Goal: Task Accomplishment & Management: Complete application form

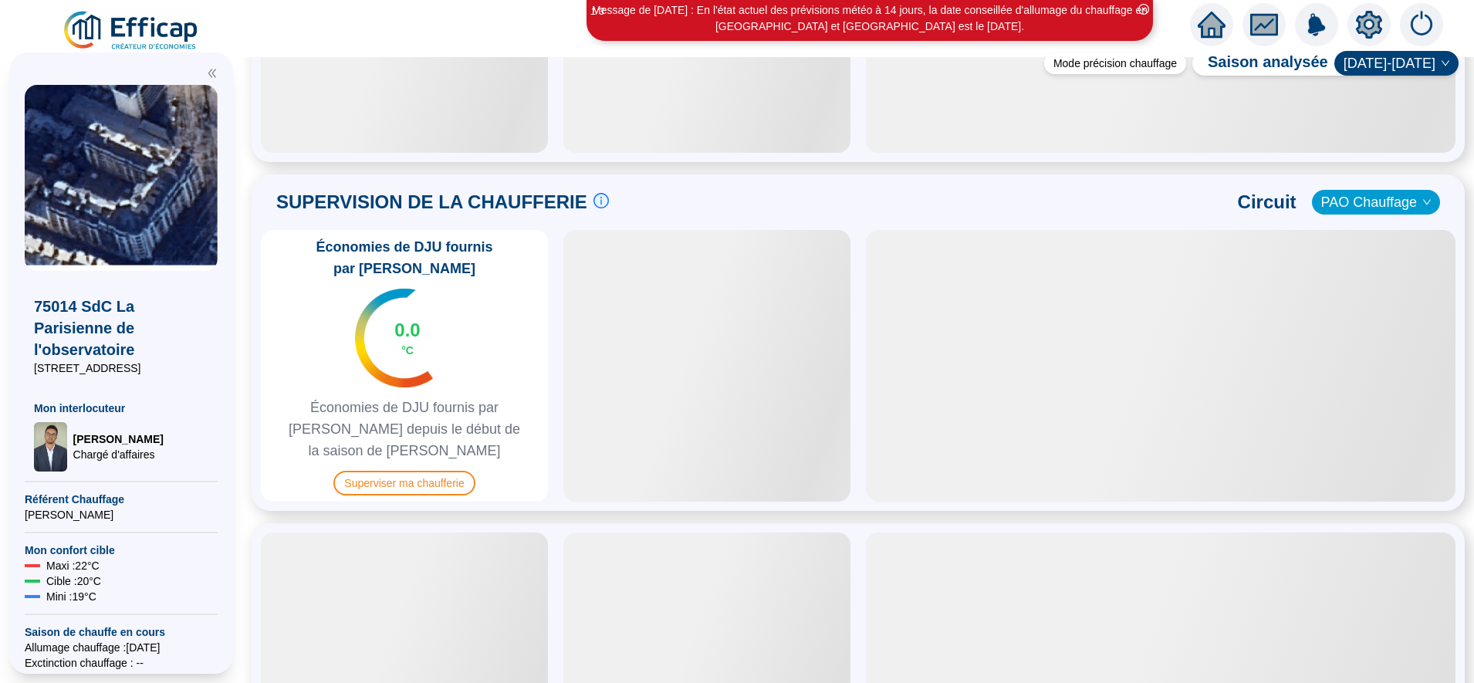
scroll to position [949, 0]
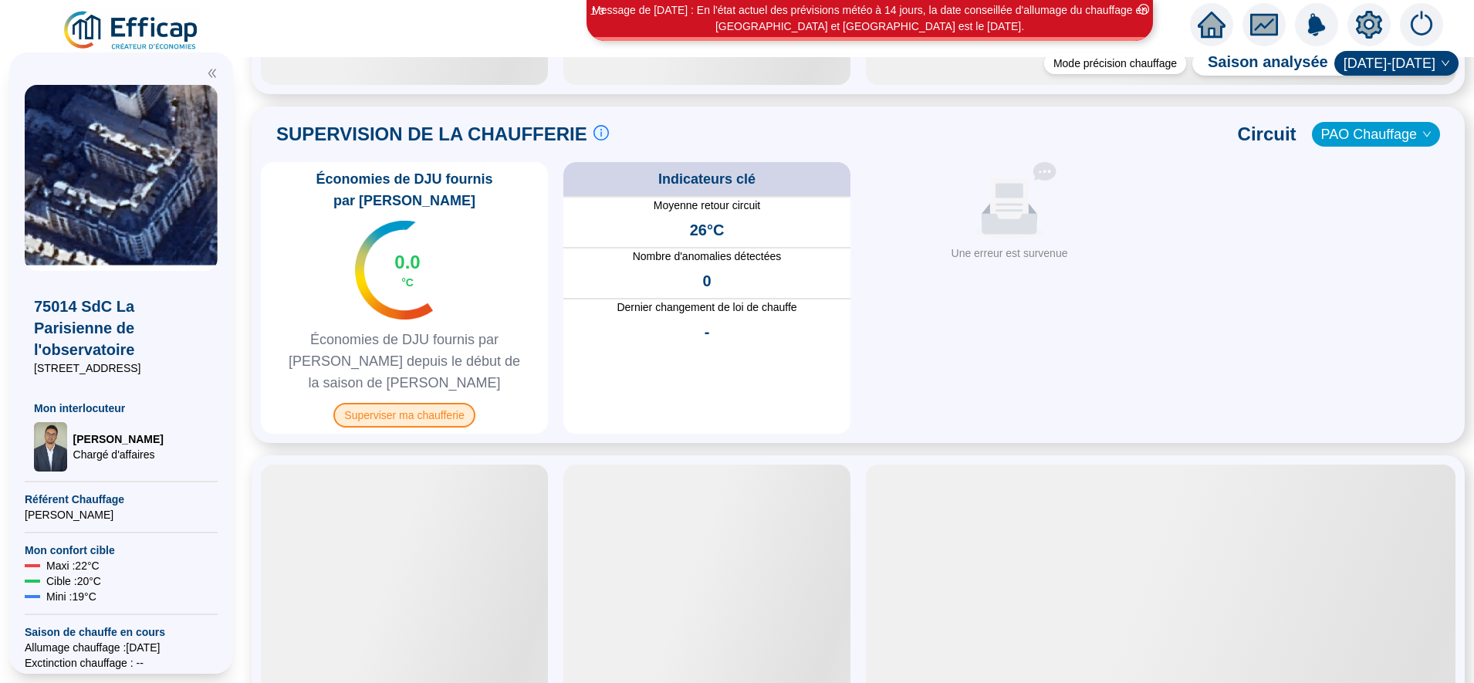
click at [452, 403] on span "Superviser ma chaufferie" at bounding box center [403, 415] width 141 height 25
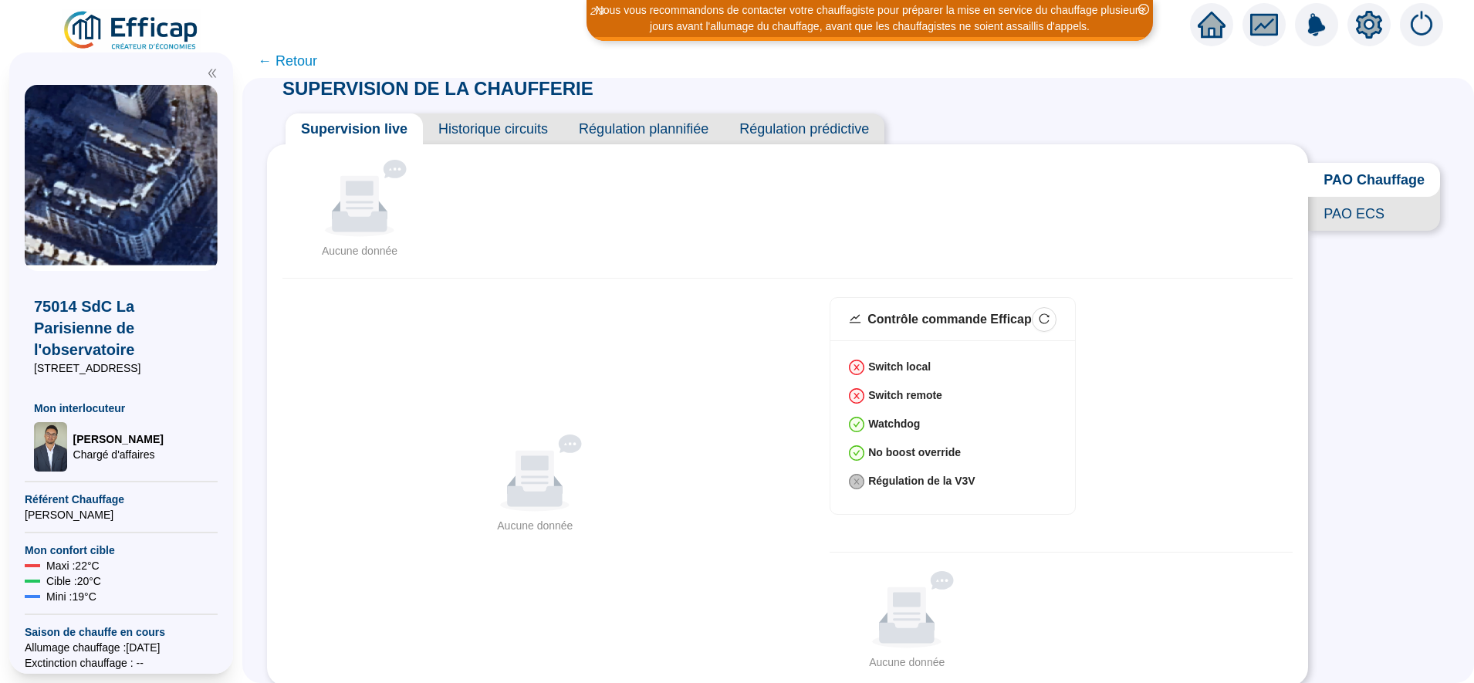
scroll to position [12, 0]
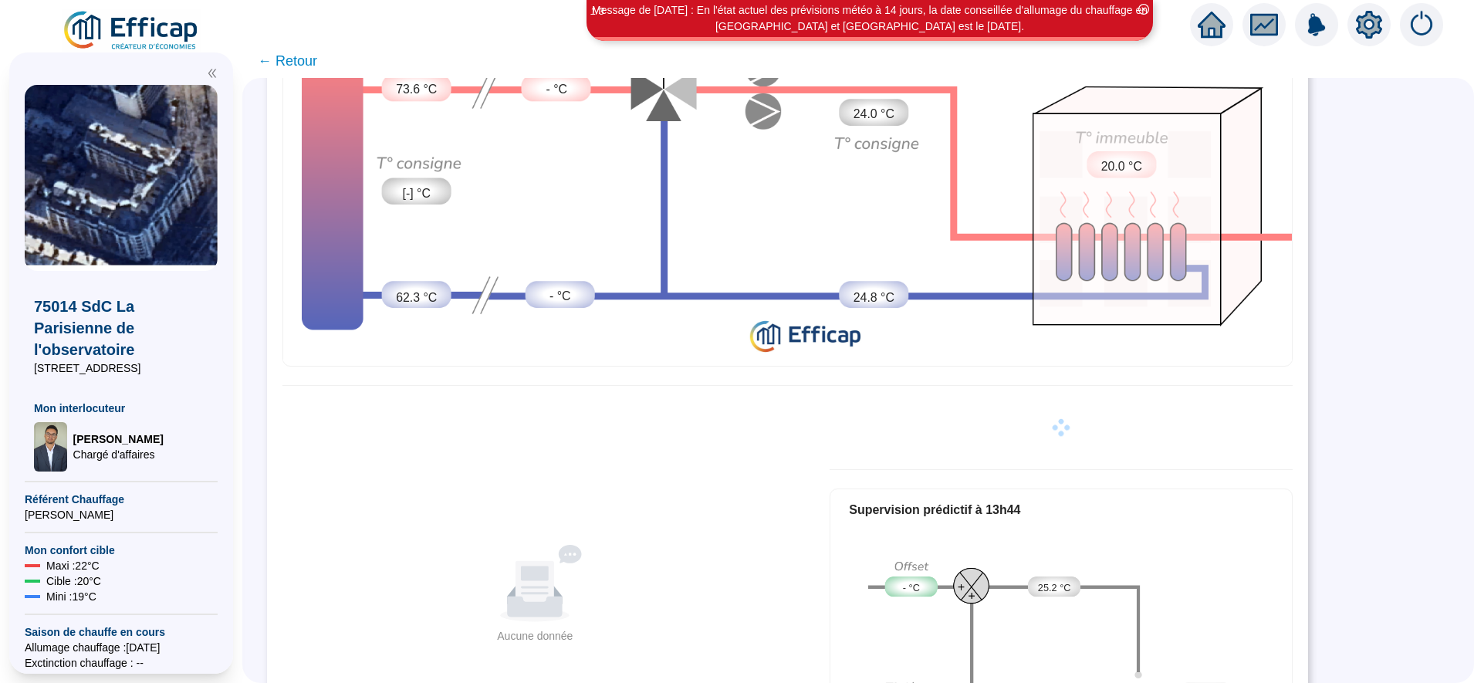
scroll to position [337, 0]
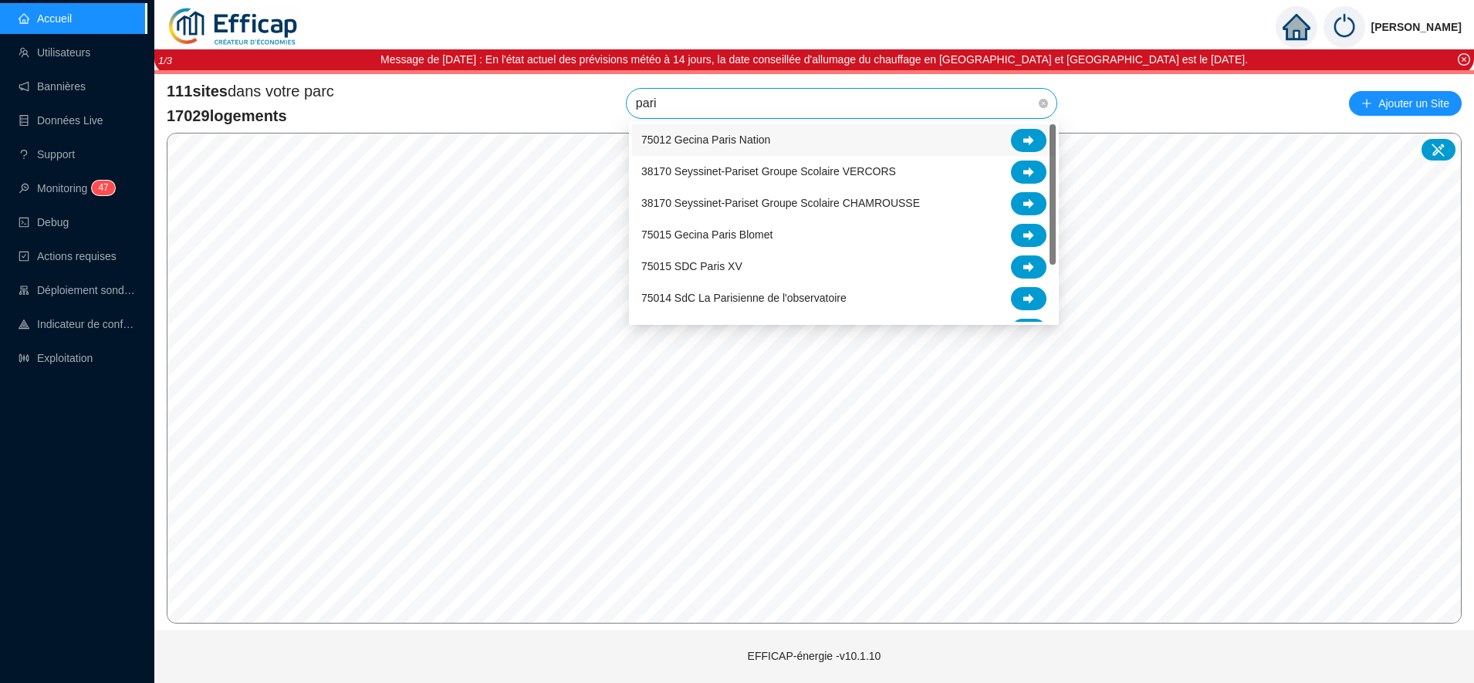
type input "[GEOGRAPHIC_DATA]"
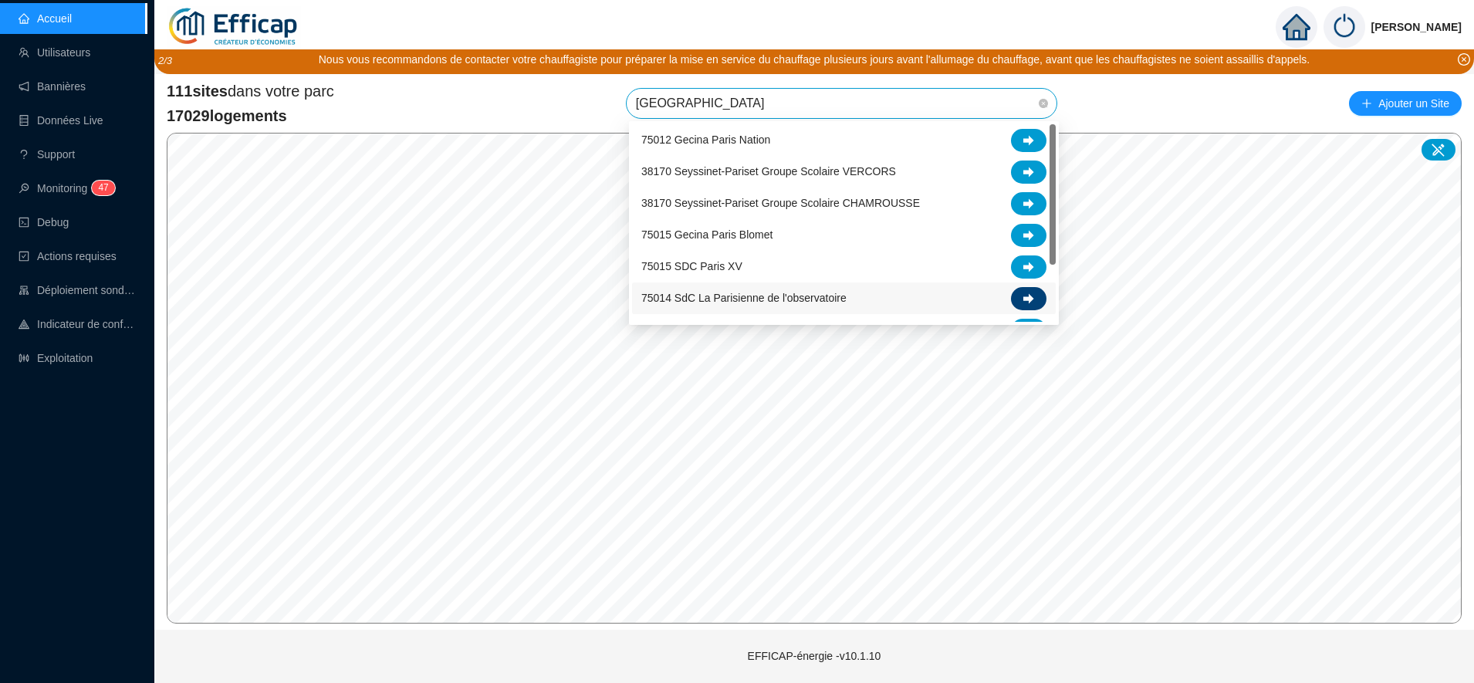
click at [1036, 300] on div at bounding box center [1029, 298] width 36 height 23
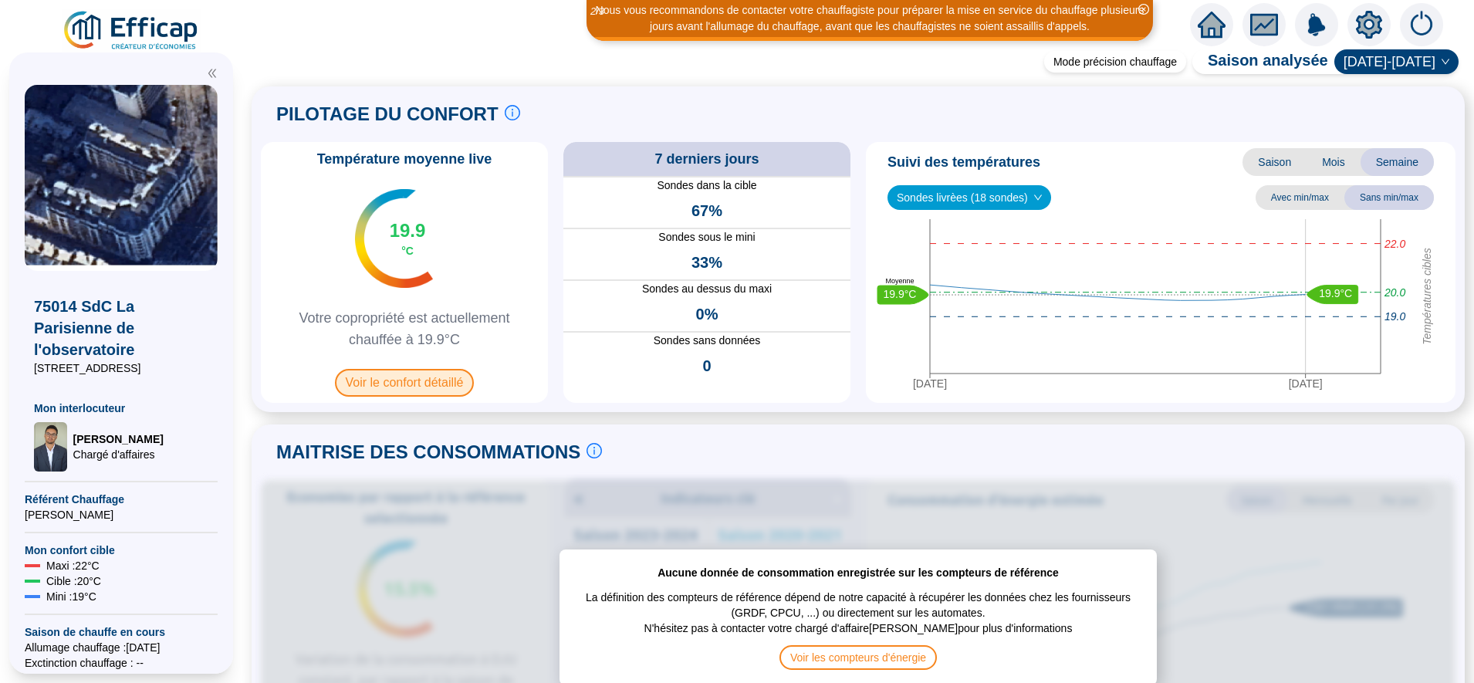
click at [434, 387] on span "Voir le confort détaillé" at bounding box center [405, 383] width 140 height 28
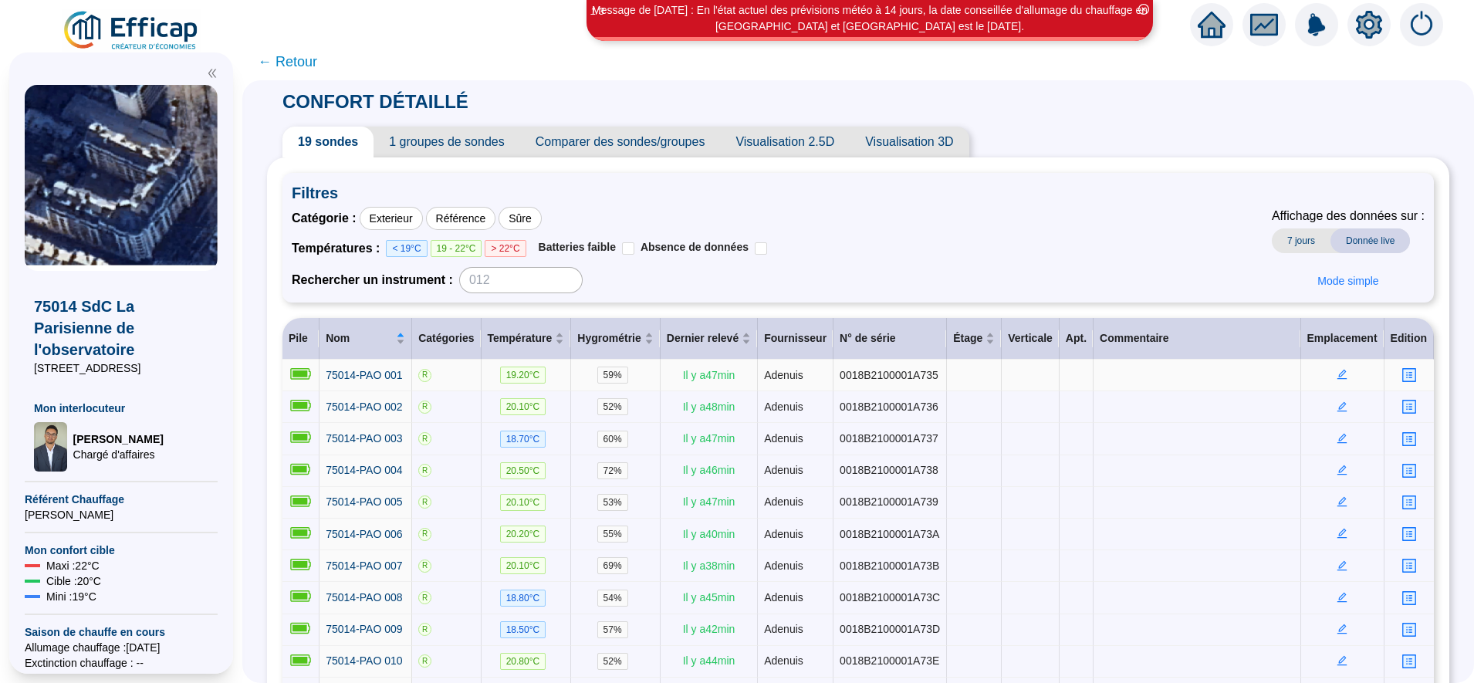
click at [1403, 377] on icon "profile" at bounding box center [1409, 376] width 12 height 12
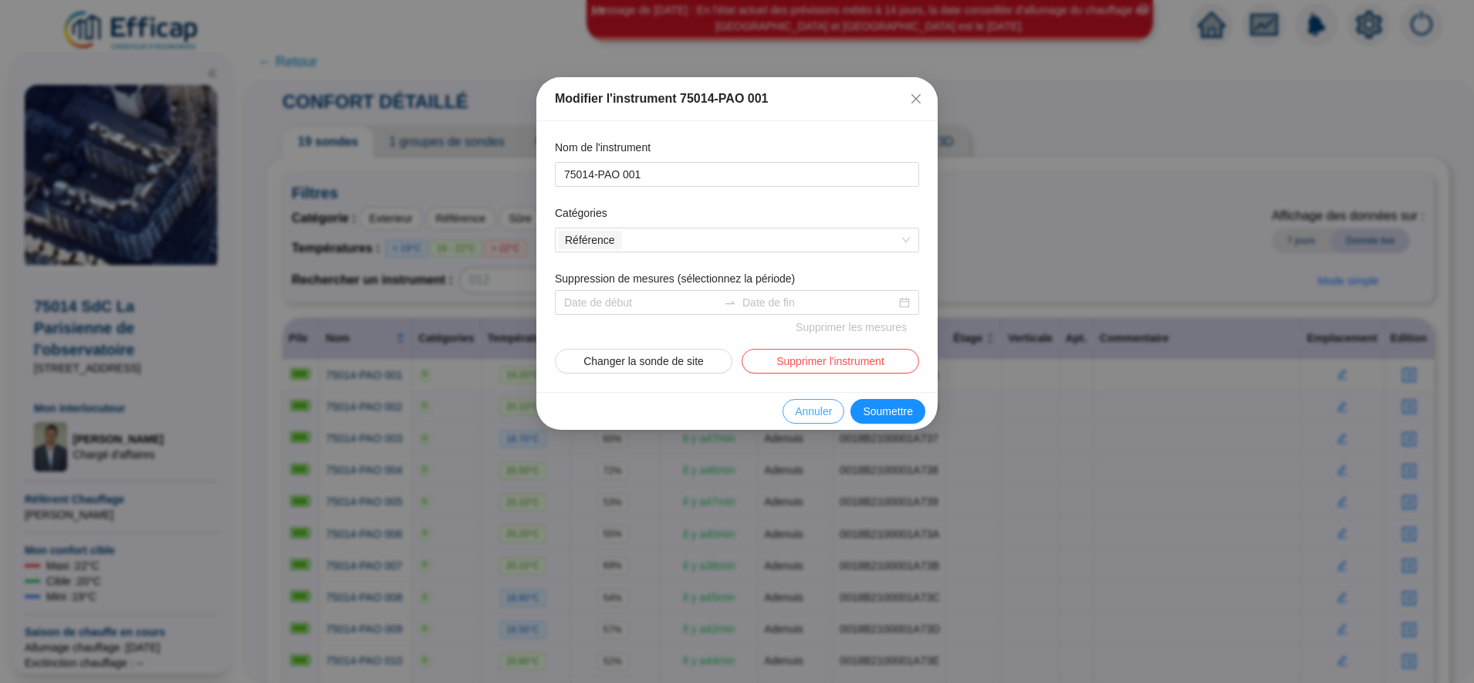
click at [835, 414] on button "Annuler" at bounding box center [814, 411] width 62 height 25
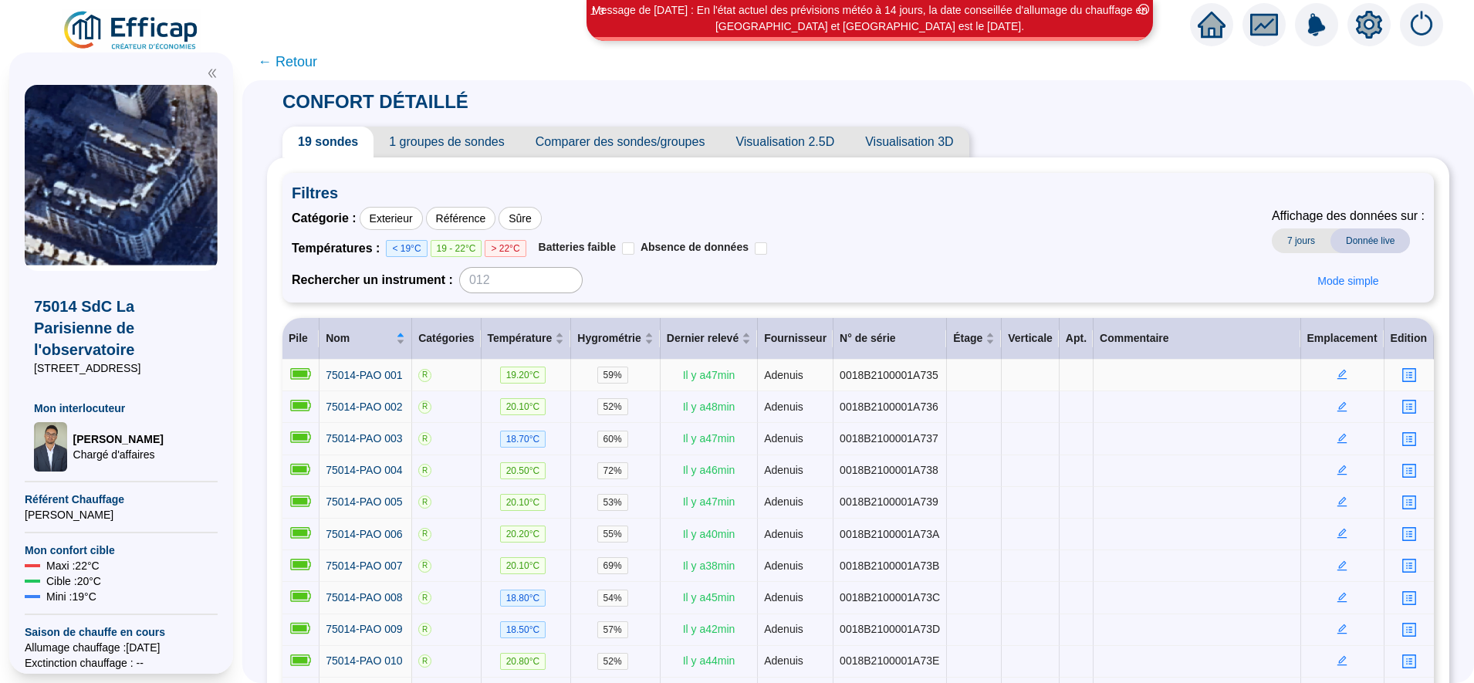
click at [1338, 379] on icon "edit" at bounding box center [1343, 375] width 10 height 10
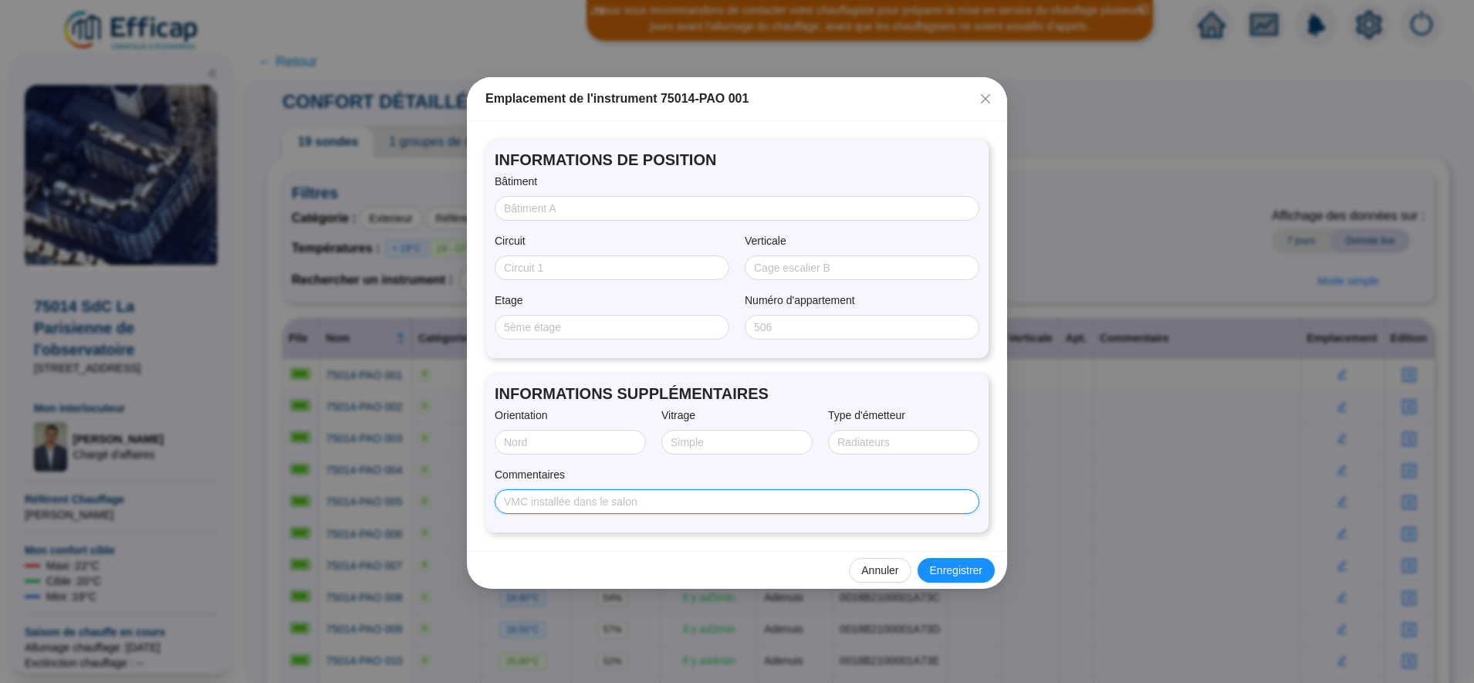
click at [583, 504] on input "Commentaires" at bounding box center [735, 502] width 463 height 16
paste input "" r: b:81, rue du fb st Jacques esc:escalier D côté cour ét:6ème niv: o:Nord p:…"
click at [612, 498] on input "" r: b:81, rue du fb st Jacques esc:escalier D côté cour ét:6ème niv: o:Nord p:…" at bounding box center [730, 502] width 452 height 16
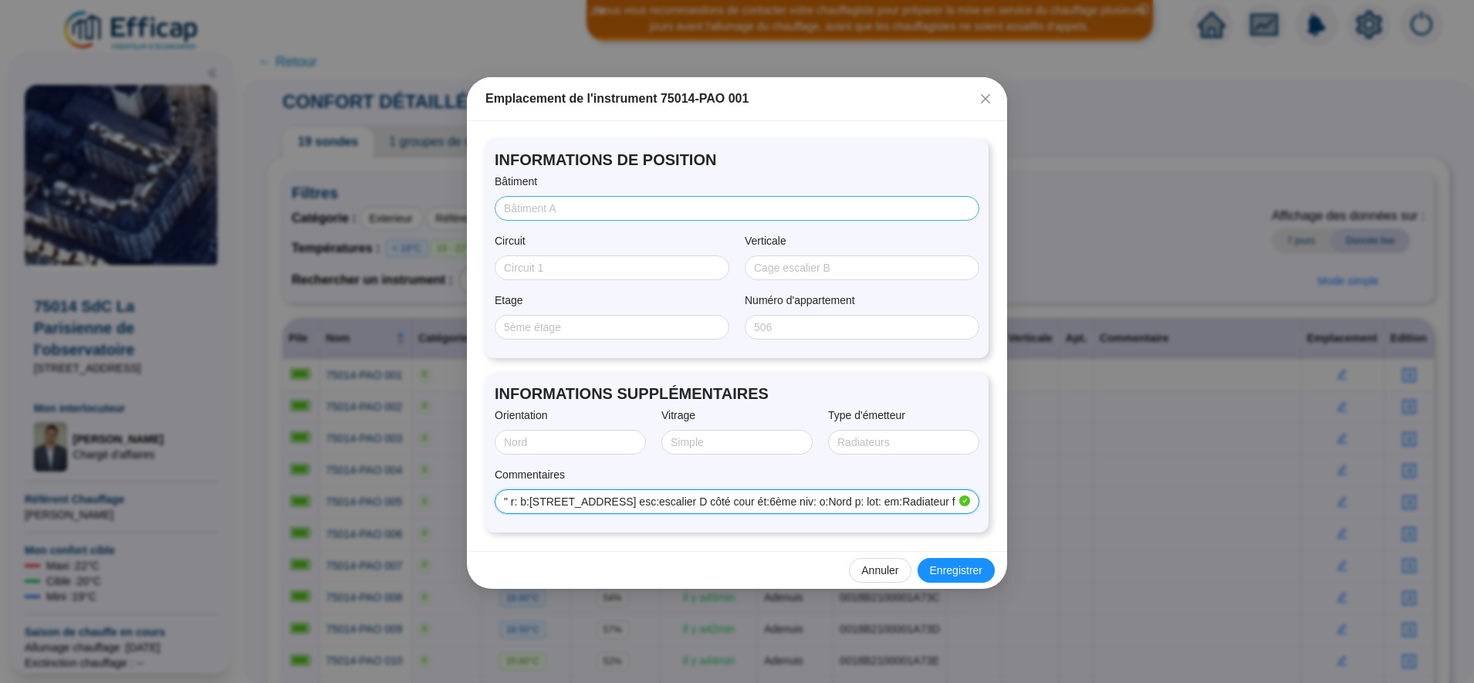
type input "" r: b:81, rue du fb st Jacques esc:escalier D côté cour ét:6ème niv: o:Nord p:…"
click at [527, 203] on input "Bâtiment" at bounding box center [735, 209] width 463 height 16
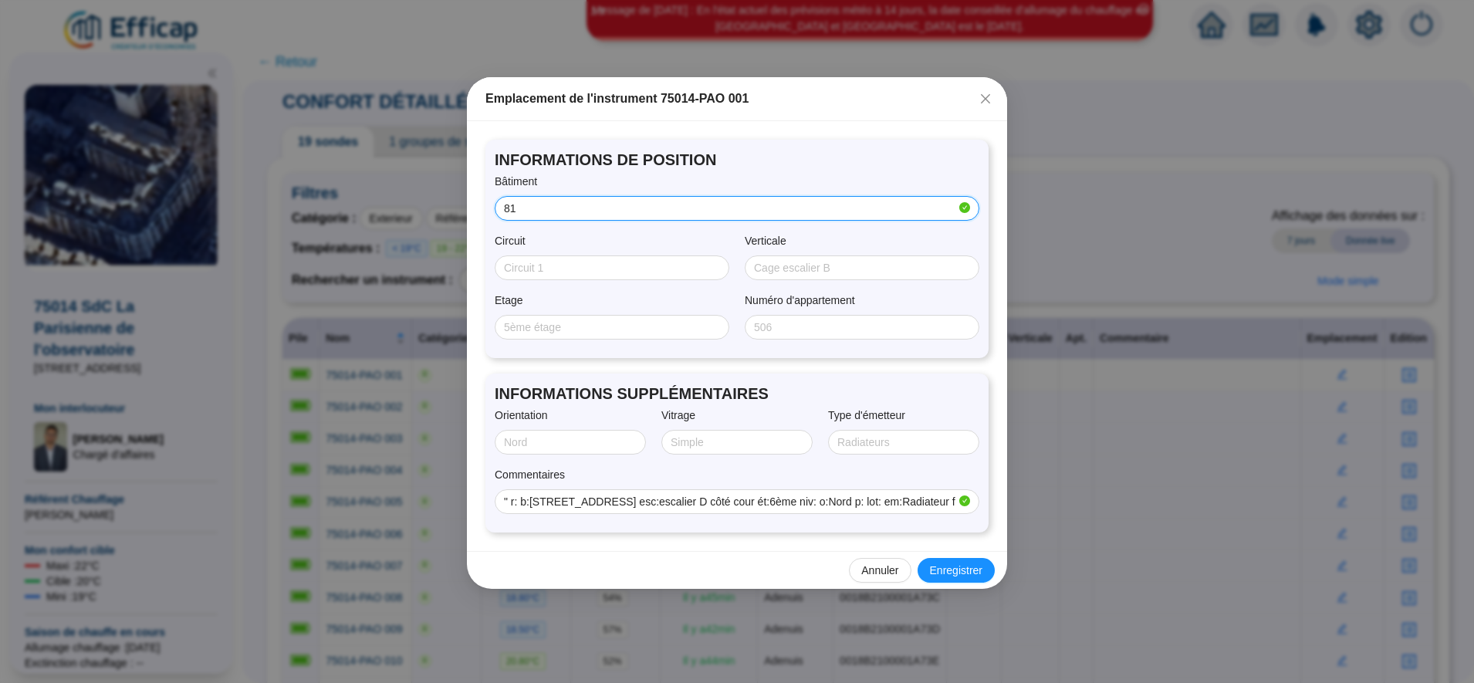
type input "81"
type input "6"
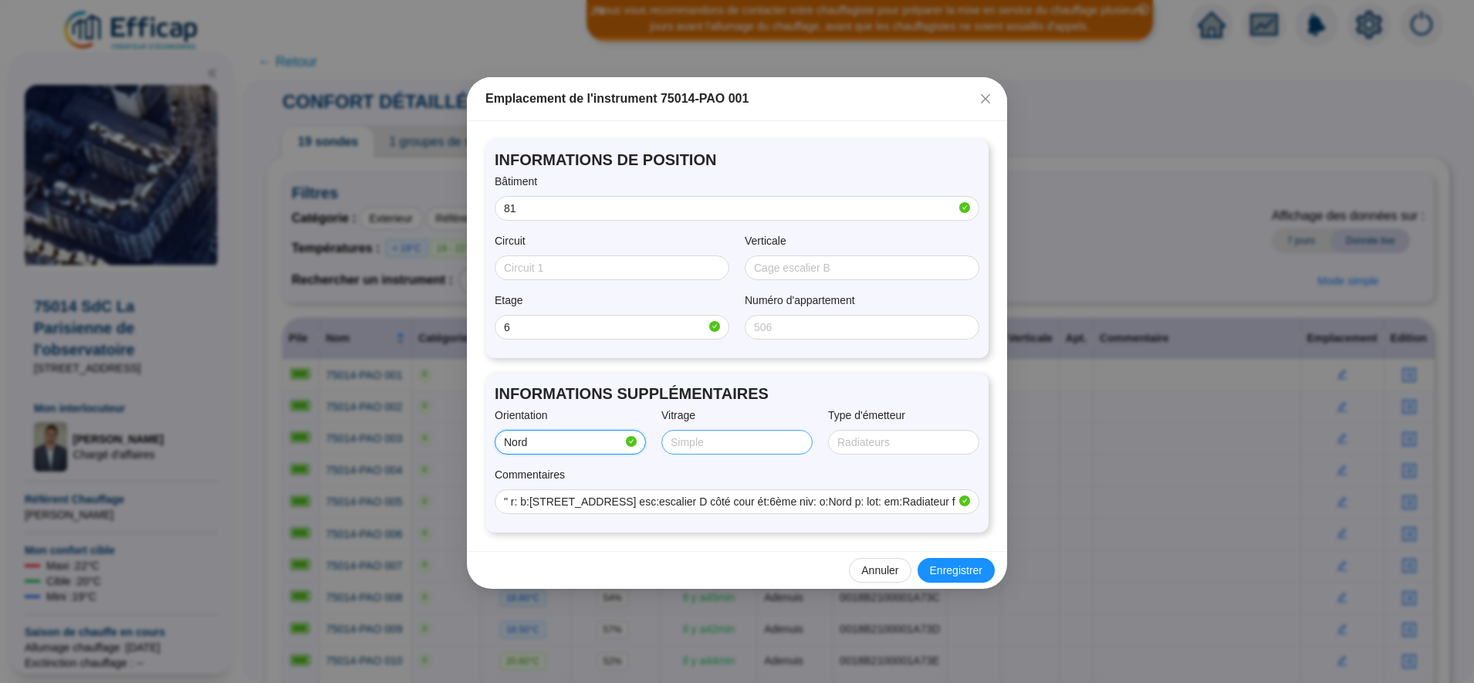
type input "Nord"
click at [702, 445] on input "Vitrage" at bounding box center [736, 443] width 130 height 16
click at [843, 445] on input "Type d'émetteur" at bounding box center [902, 443] width 130 height 16
type input "RADIATEUR"
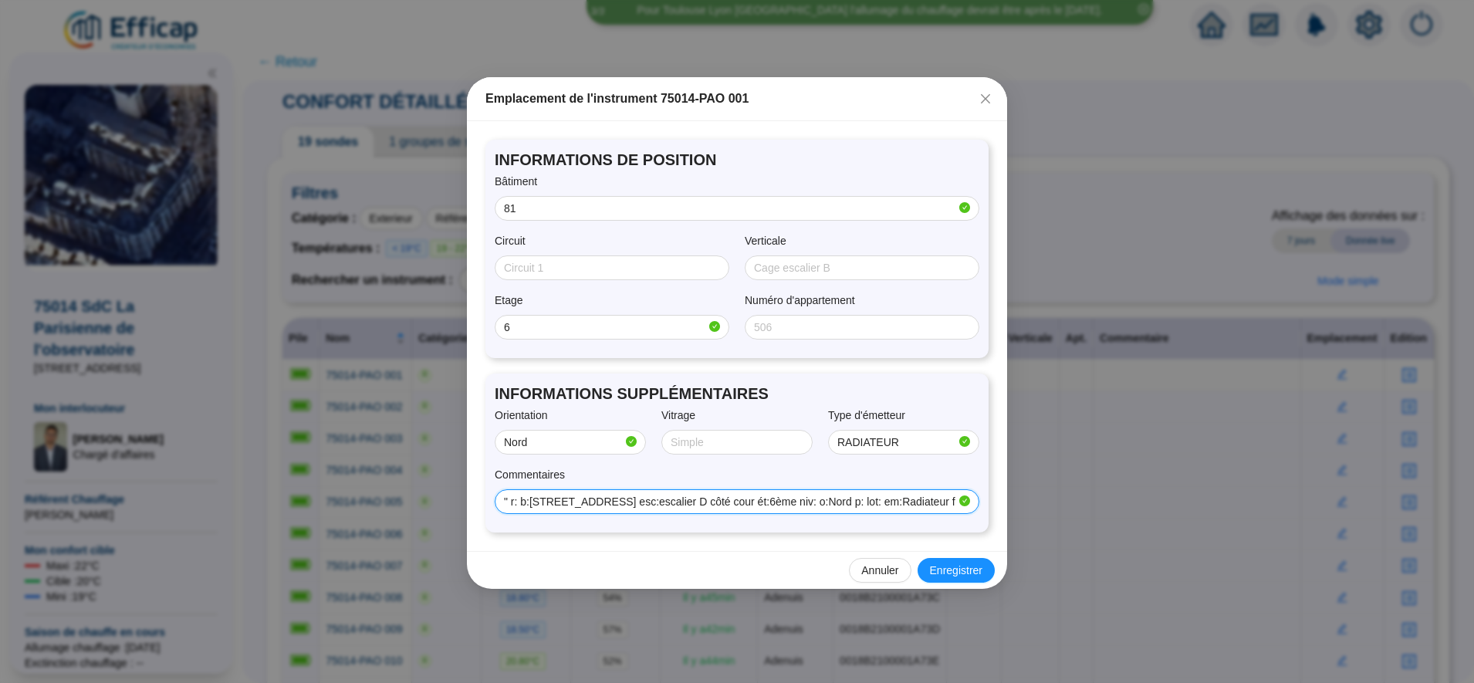
click at [927, 502] on input "" r: b:81, rue du fb st Jacques esc:escalier D côté cour ét:6ème niv: o:Nord p:…" at bounding box center [730, 502] width 452 height 16
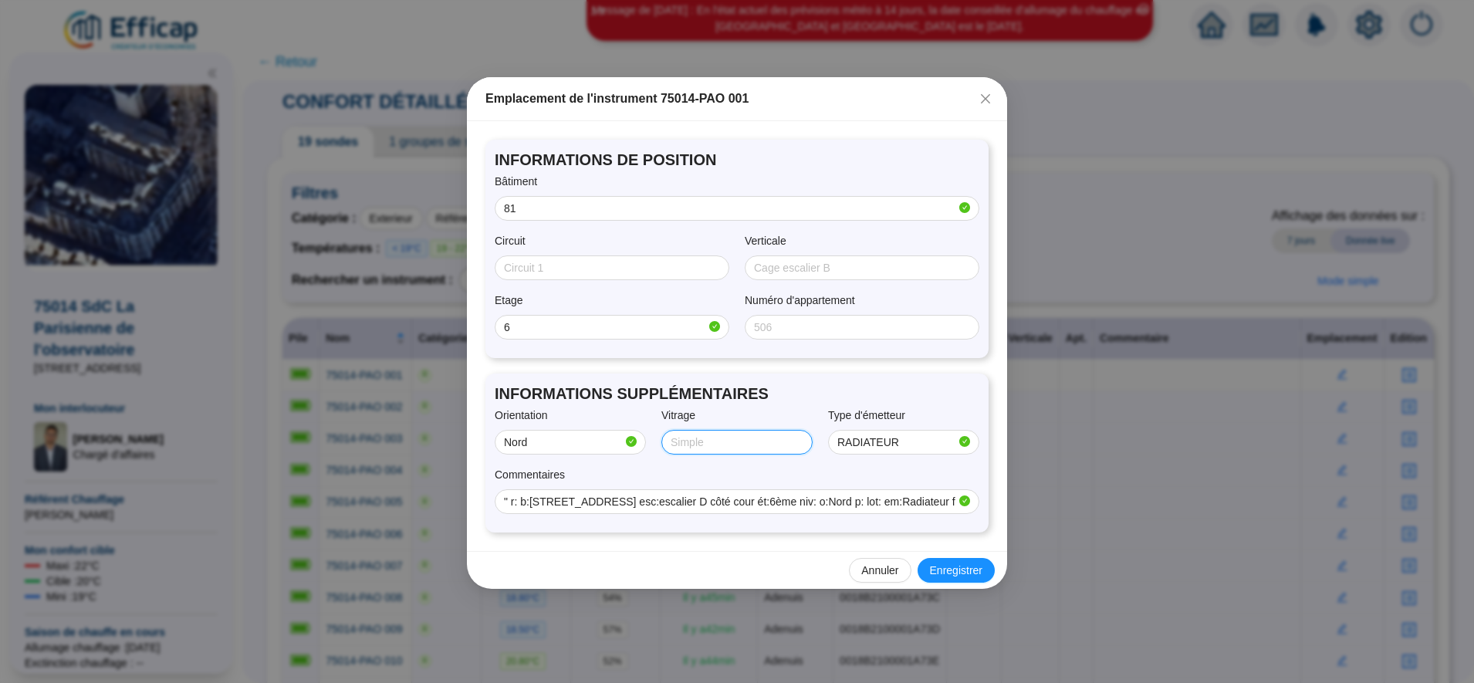
click at [705, 448] on input "Vitrage" at bounding box center [736, 443] width 130 height 16
type input "SIMPLE"
click at [957, 573] on span "Enregistrer" at bounding box center [956, 571] width 52 height 16
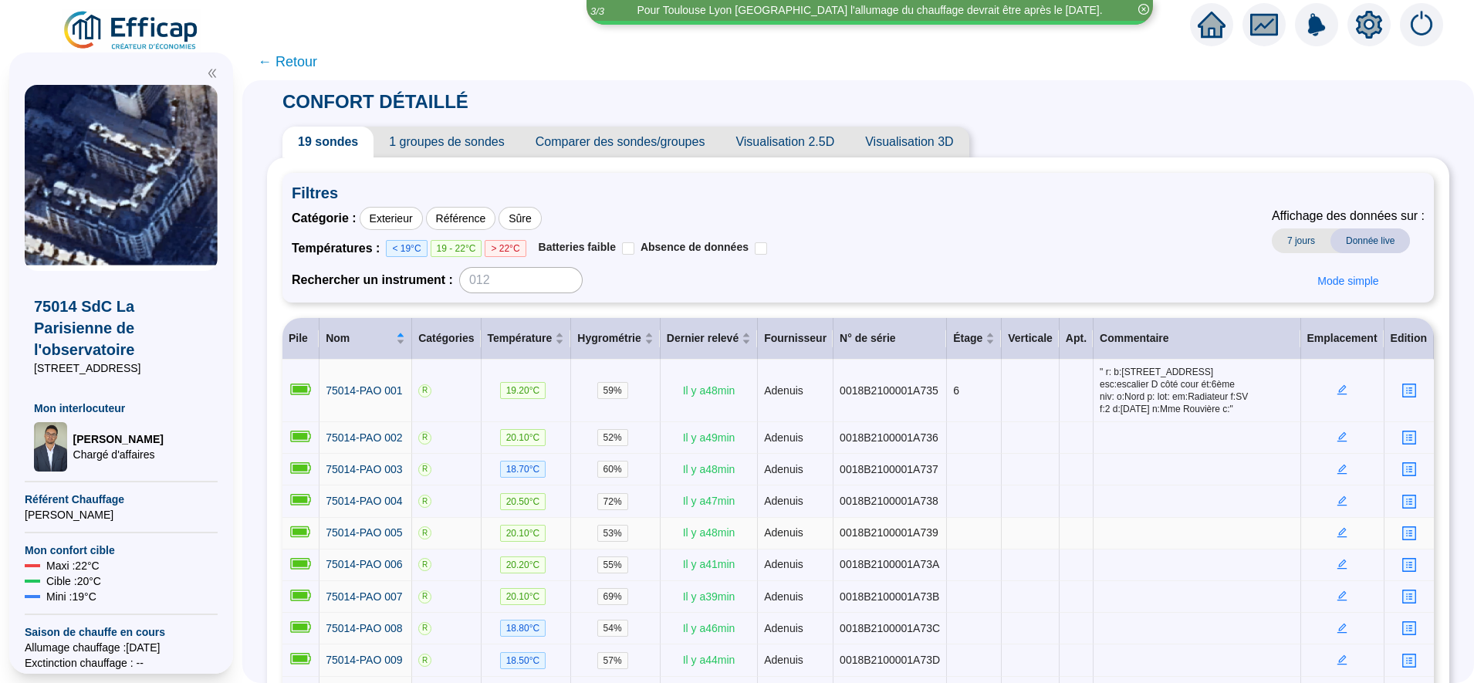
click at [1337, 527] on icon "edit" at bounding box center [1342, 532] width 11 height 11
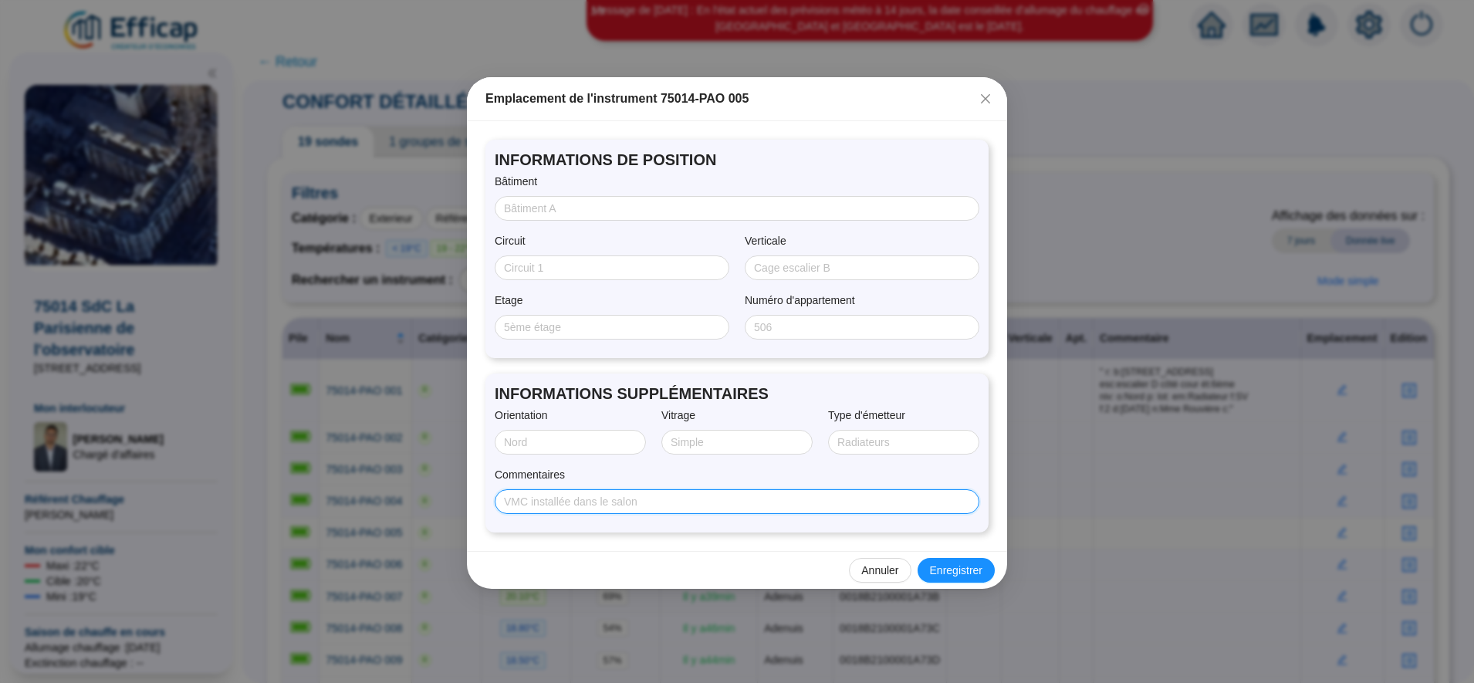
click at [700, 494] on input "Commentaires" at bounding box center [735, 502] width 463 height 16
paste input "r: b:35, rue Jean Dolent esc:escalier A ét:1er gauche niv: o:Sud p: lot: em:Rad…"
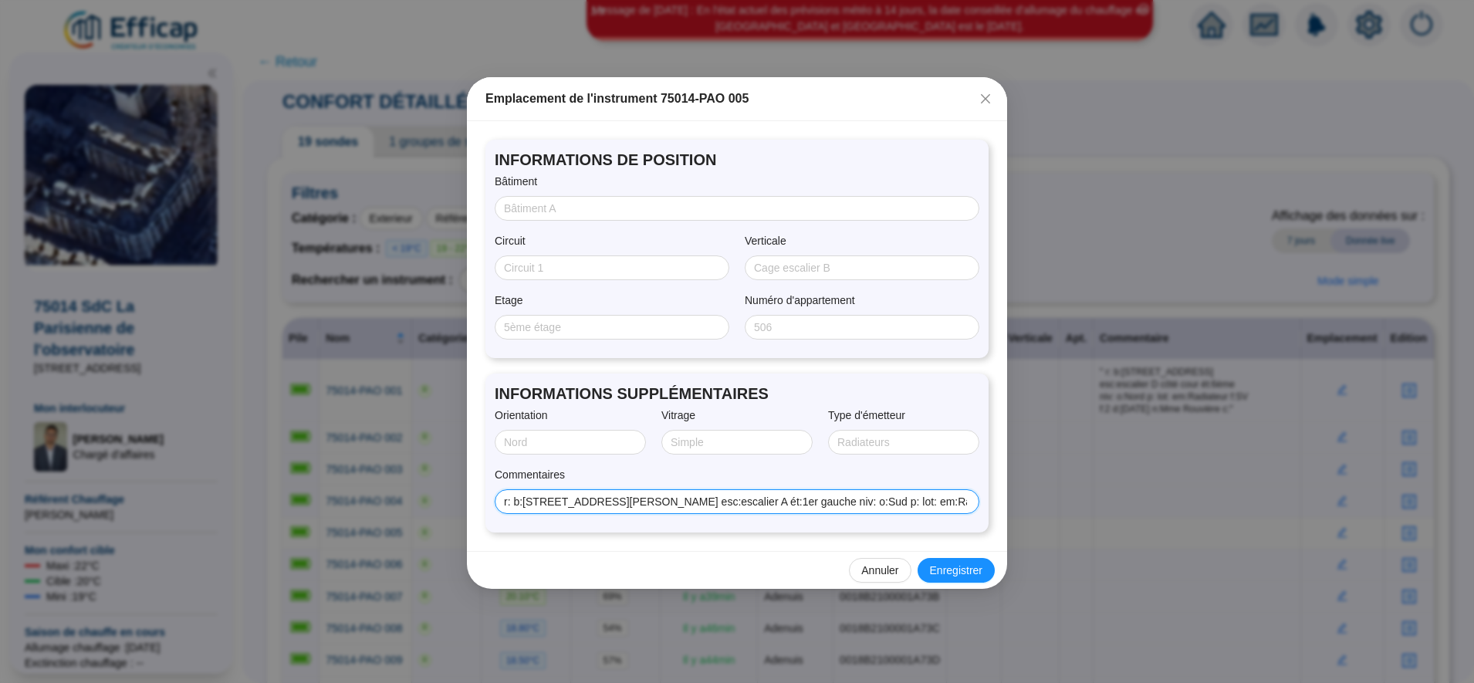
scroll to position [0, 125]
type input "r: b:35, rue Jean Dolent esc:escalier A ét:1er gauche niv: o:Sud p: lot: em:Rad…"
click at [559, 333] on input "Etage" at bounding box center [610, 328] width 213 height 16
click at [574, 327] on input "Etage" at bounding box center [610, 328] width 213 height 16
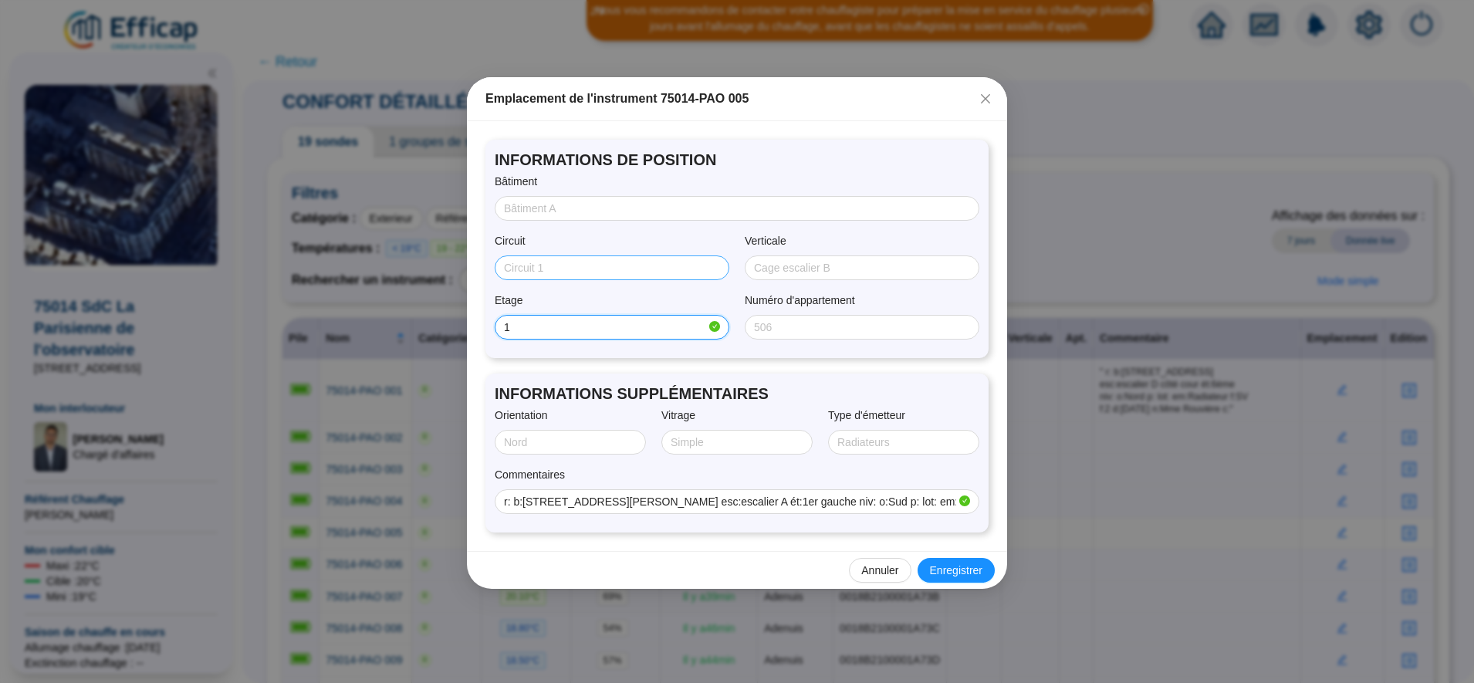
type input "1"
click at [577, 279] on span at bounding box center [612, 267] width 235 height 25
click at [523, 215] on input "Bâtiment" at bounding box center [735, 209] width 463 height 16
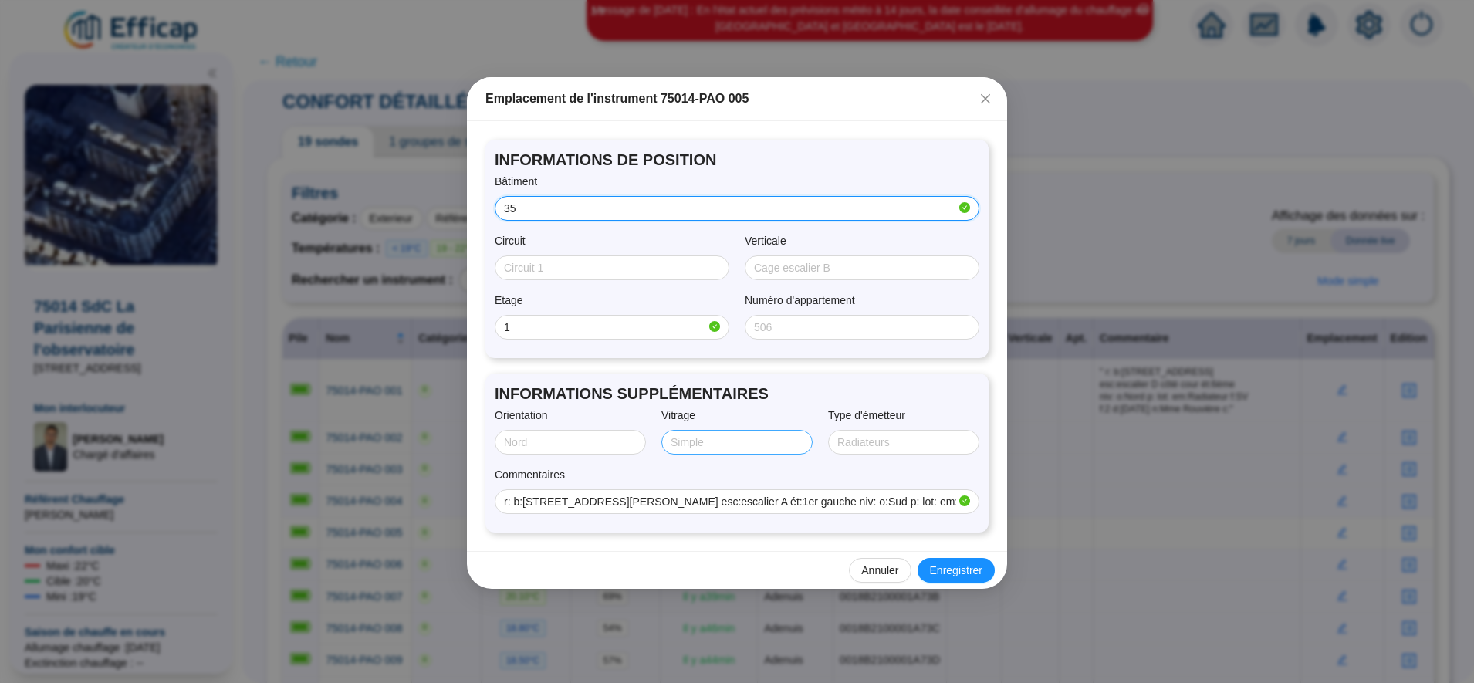
type input "35"
click at [764, 437] on input "Vitrage" at bounding box center [736, 443] width 130 height 16
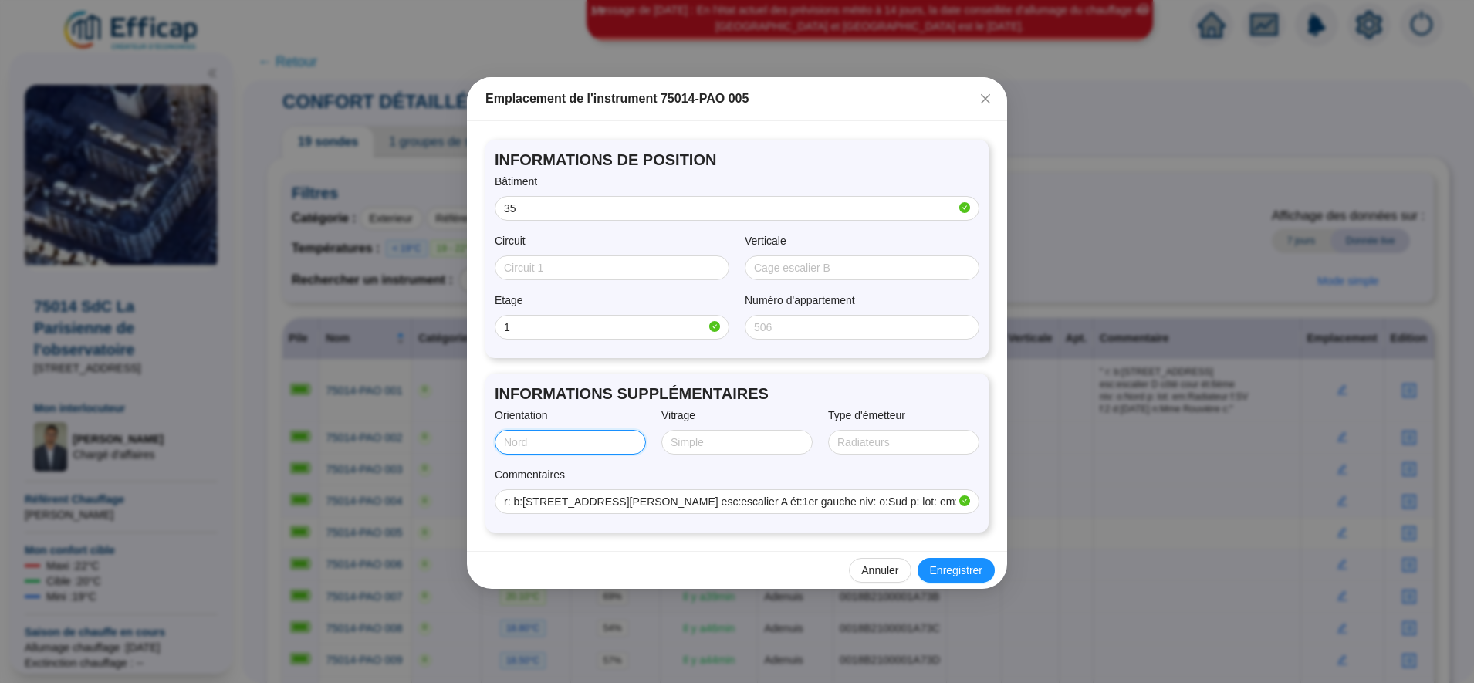
click at [616, 445] on input "Orientation" at bounding box center [569, 443] width 130 height 16
type input "SUD"
click at [878, 445] on input "Type d'émetteur" at bounding box center [902, 443] width 130 height 16
type input "RADIATEUR"
type input "SIMPLE"
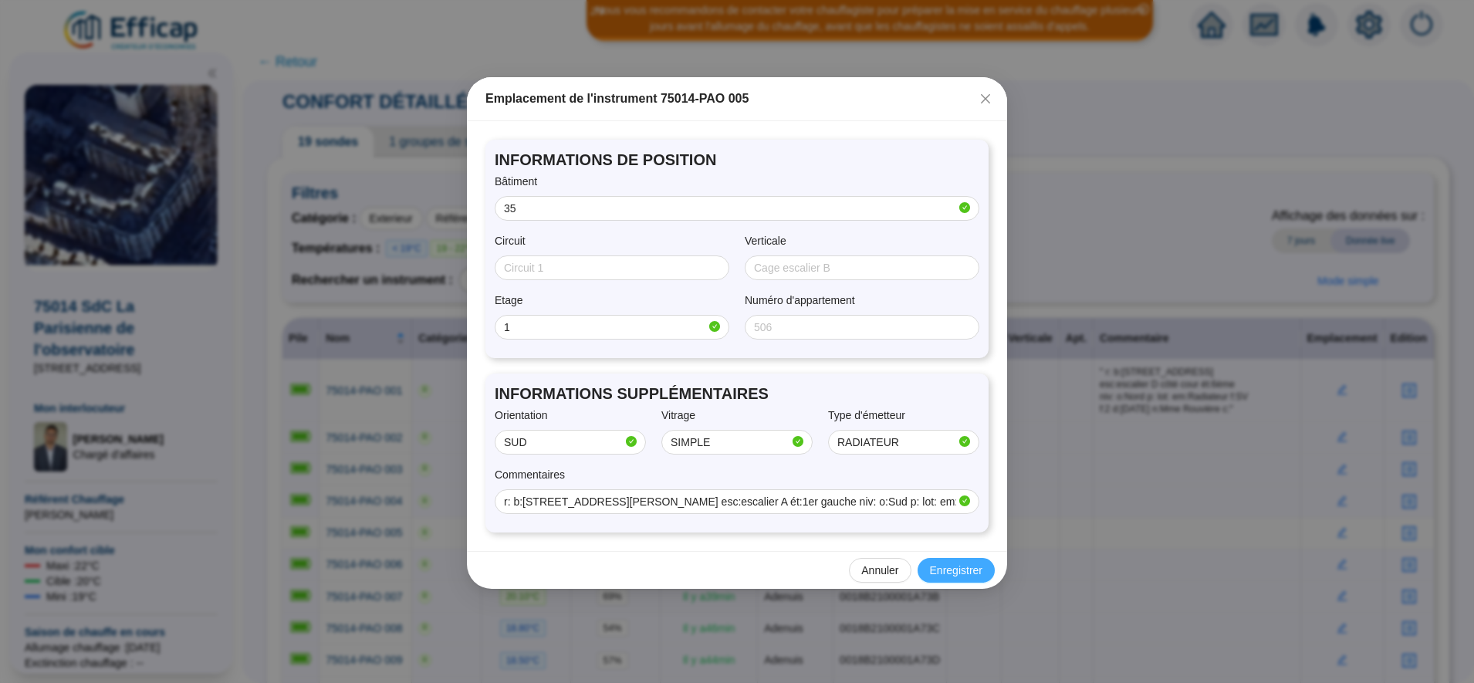
click at [935, 566] on span "Enregistrer" at bounding box center [956, 571] width 52 height 16
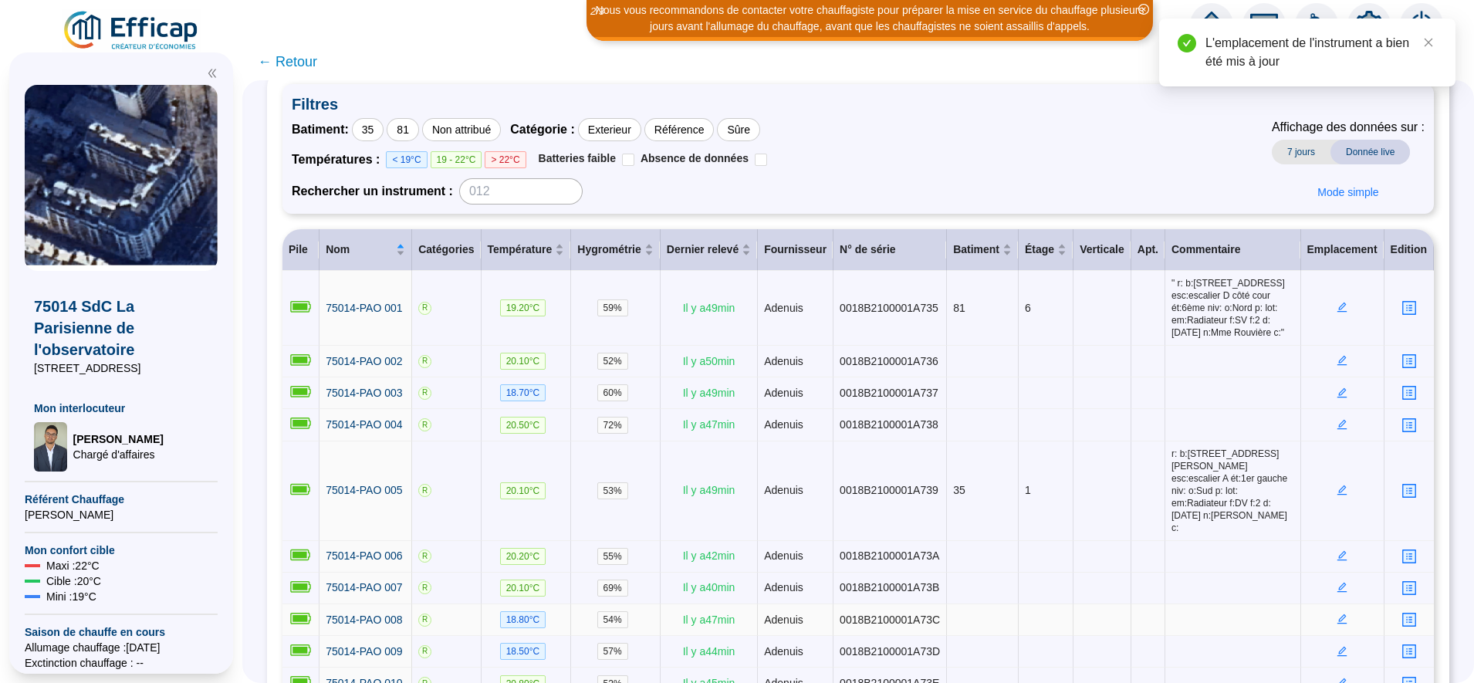
scroll to position [141, 0]
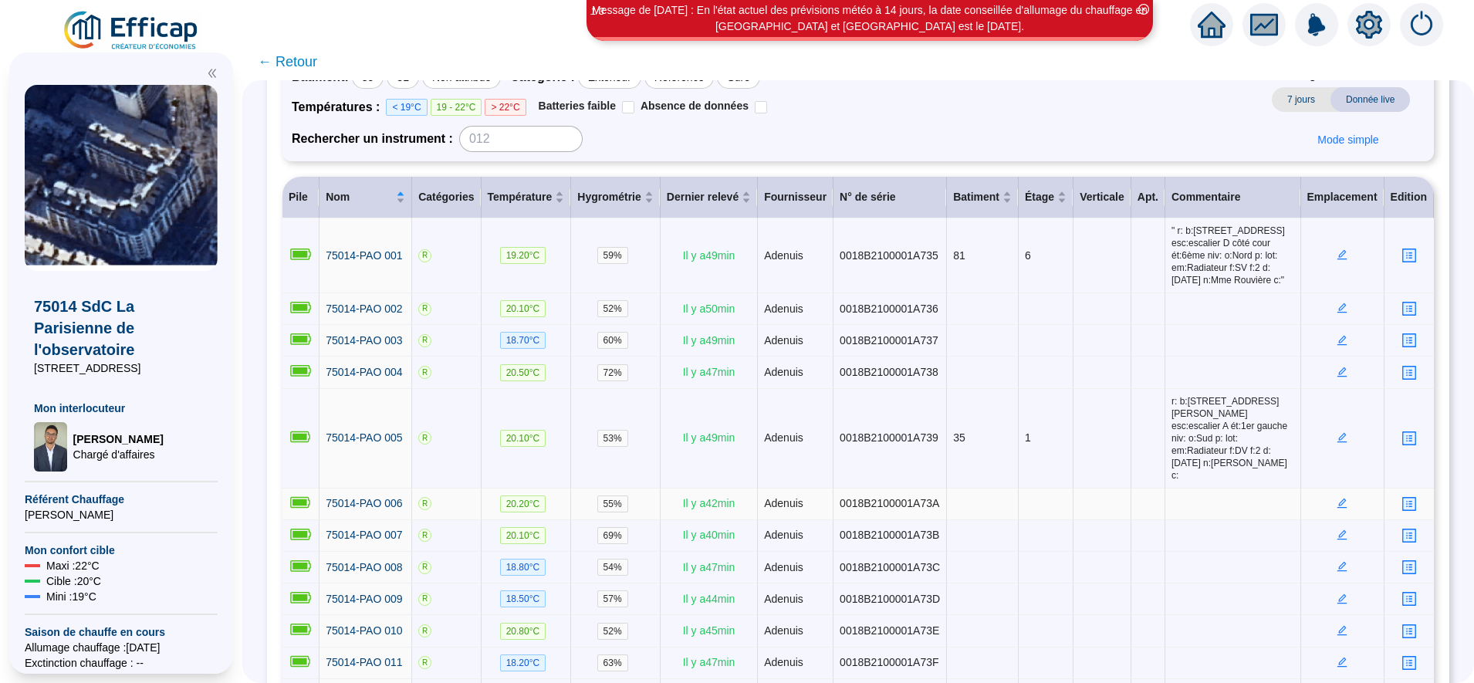
click at [1337, 498] on icon "edit" at bounding box center [1342, 503] width 11 height 11
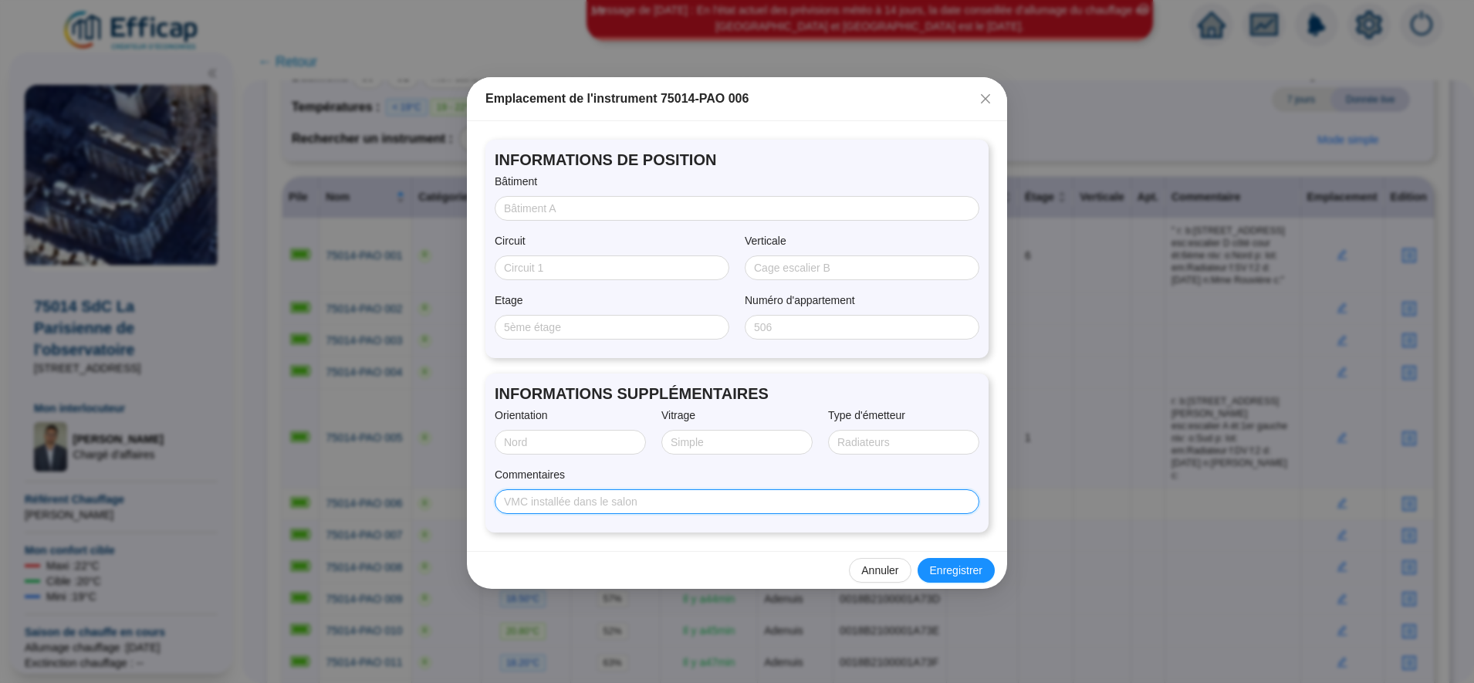
click at [794, 506] on input "Commentaires" at bounding box center [735, 502] width 463 height 16
paste input "r: b:35, rue Jean Dolent esc:escalier A ét:1er gauche niv: o:Sud p: lot: em:Rad…"
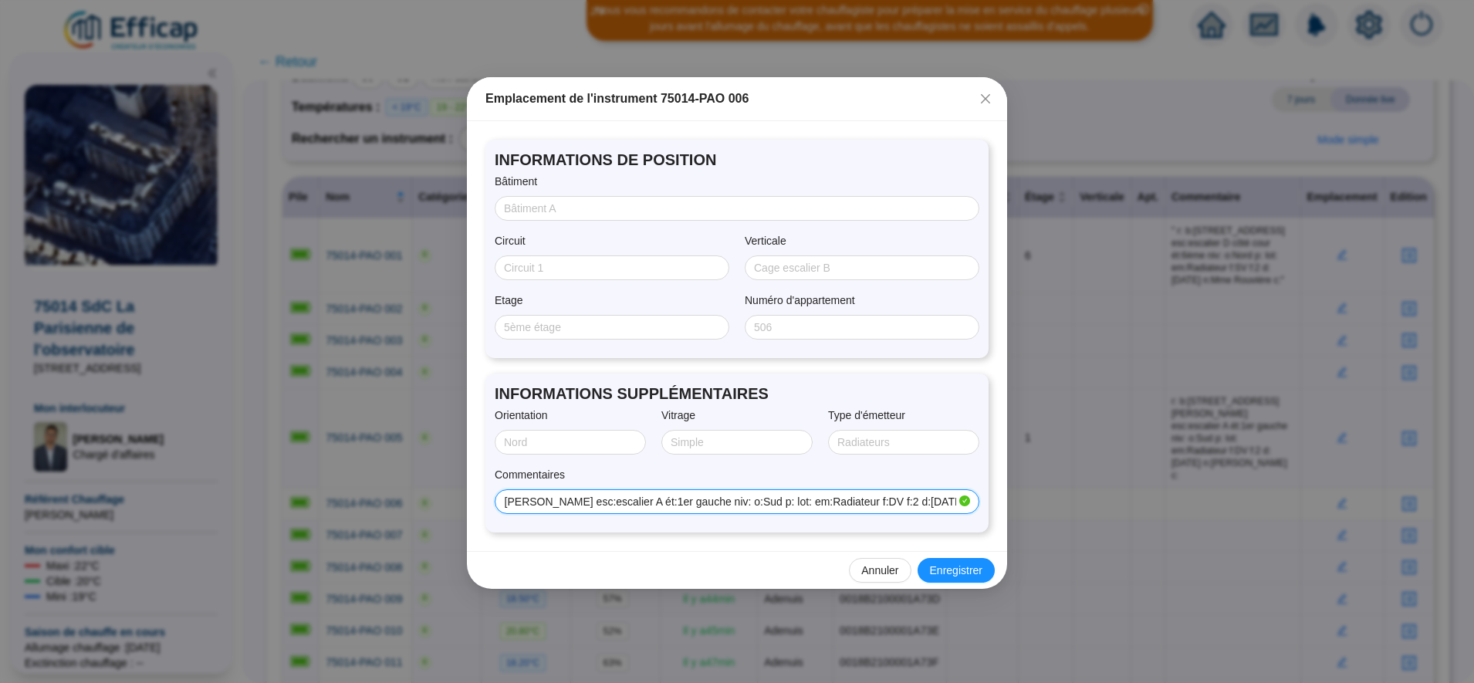
click at [604, 508] on input "r: b:35, rue Jean Dolent esc:escalier A ét:1er gauche niv: o:Sud p: lot: em:Rad…" at bounding box center [730, 502] width 452 height 16
type input "r: b:35, rue Jean Dolent esc:escalier A ét:1er gauche niv: o:Sud p: lot: em:Rad…"
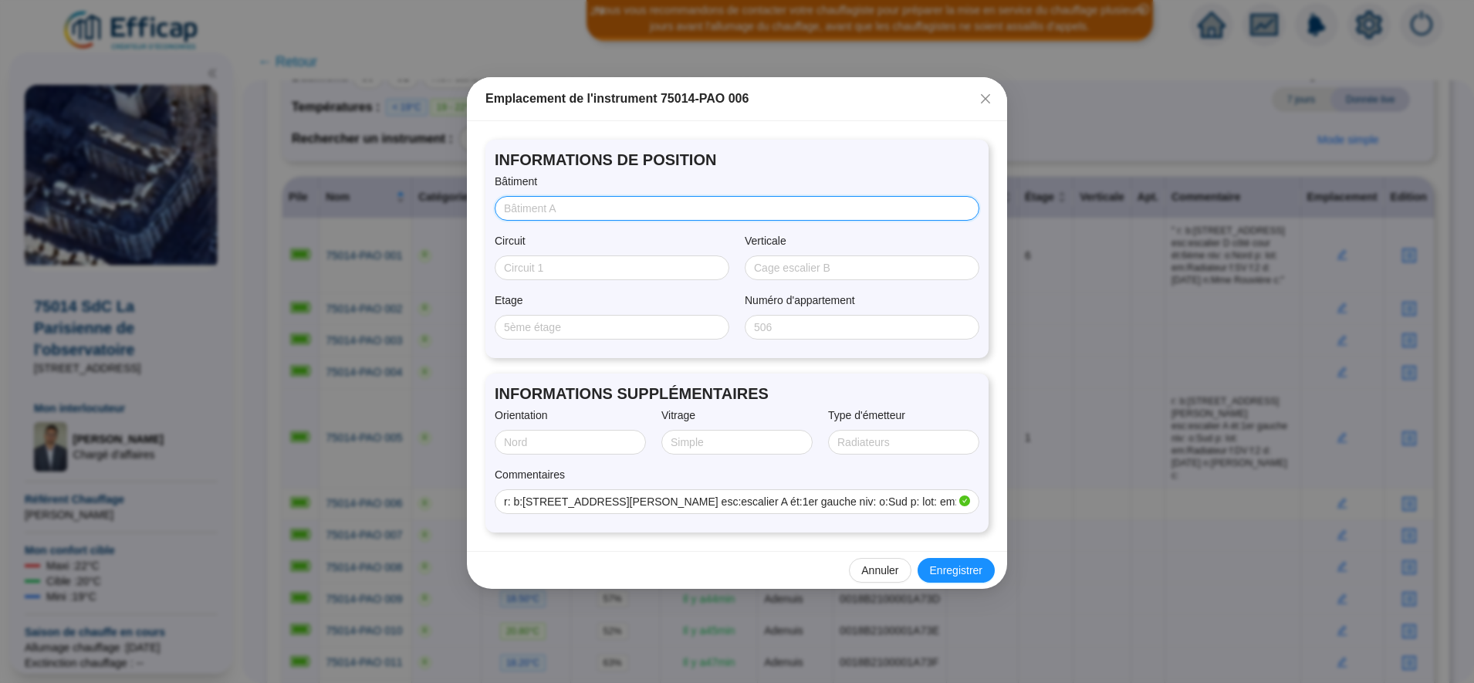
click at [533, 205] on input "Bâtiment" at bounding box center [735, 209] width 463 height 16
type input "35"
type input "1"
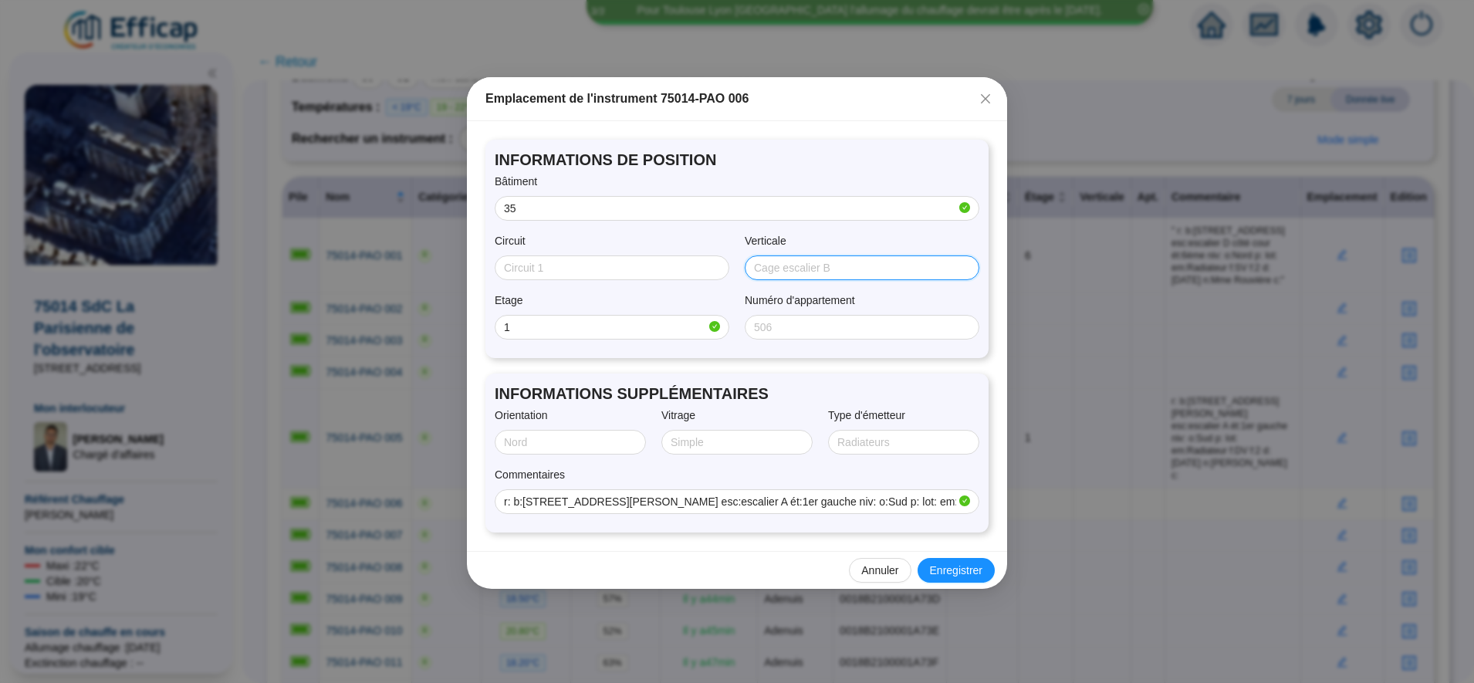
click at [759, 273] on input "Verticale" at bounding box center [860, 268] width 213 height 16
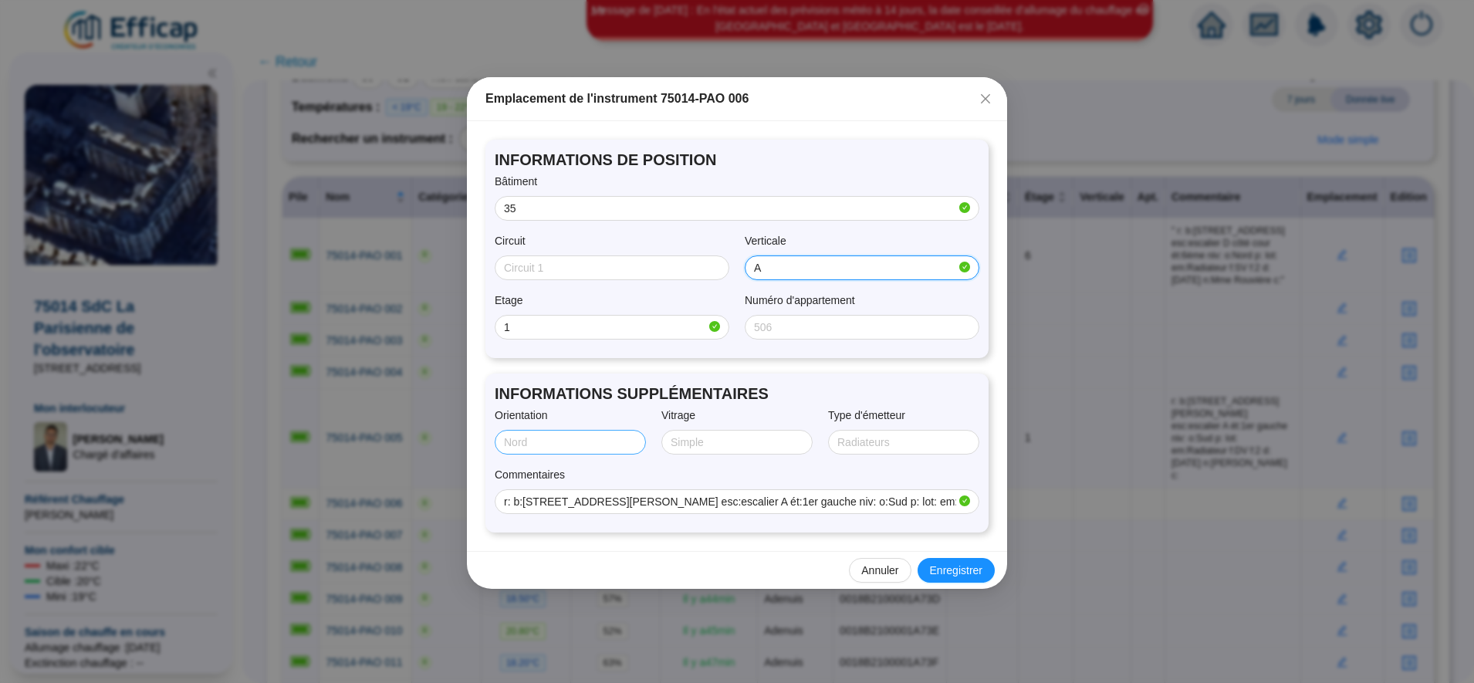
type input "A"
click at [600, 444] on input "Orientation" at bounding box center [569, 443] width 130 height 16
type input "SUD"
click at [861, 442] on input "Type d'émetteur" at bounding box center [902, 443] width 130 height 16
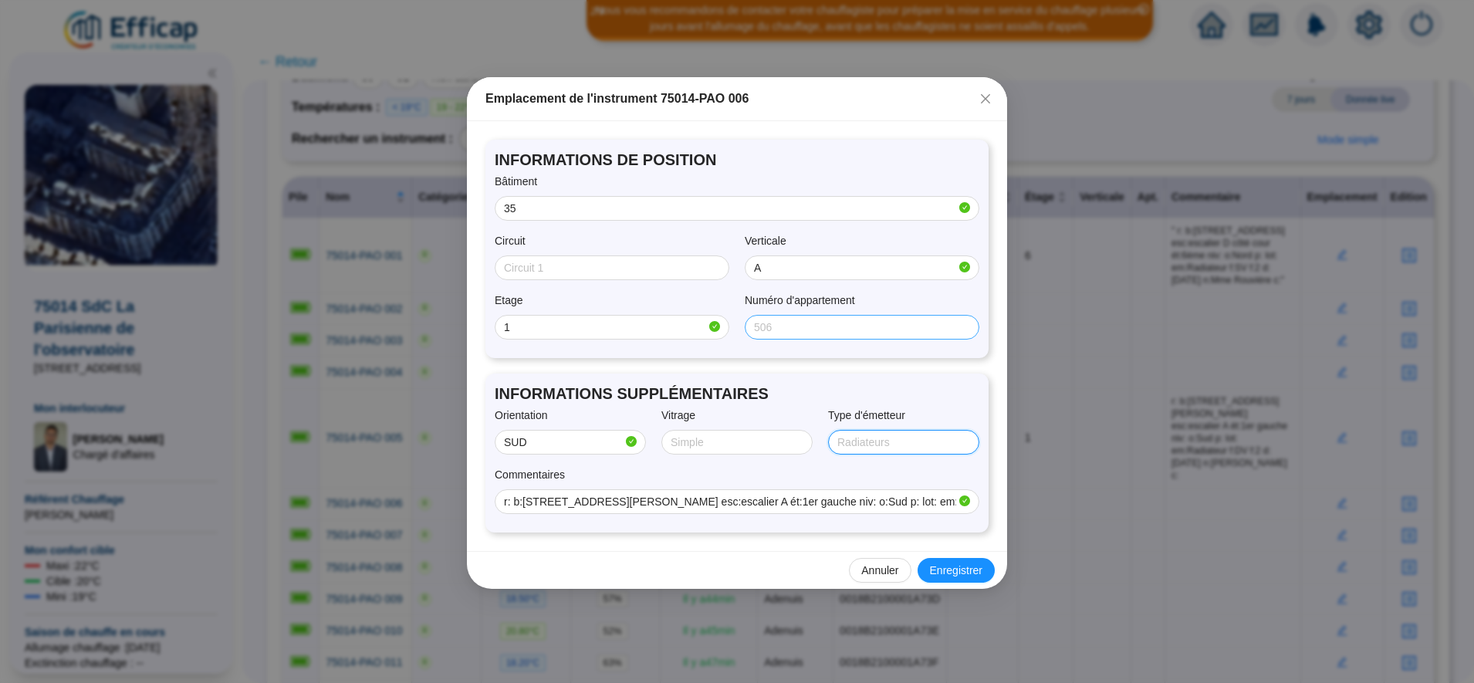
type input "RADIATEUR"
click at [694, 436] on input "Vitrage" at bounding box center [736, 443] width 130 height 16
type input "Double"
click at [968, 569] on span "Enregistrer" at bounding box center [956, 571] width 52 height 16
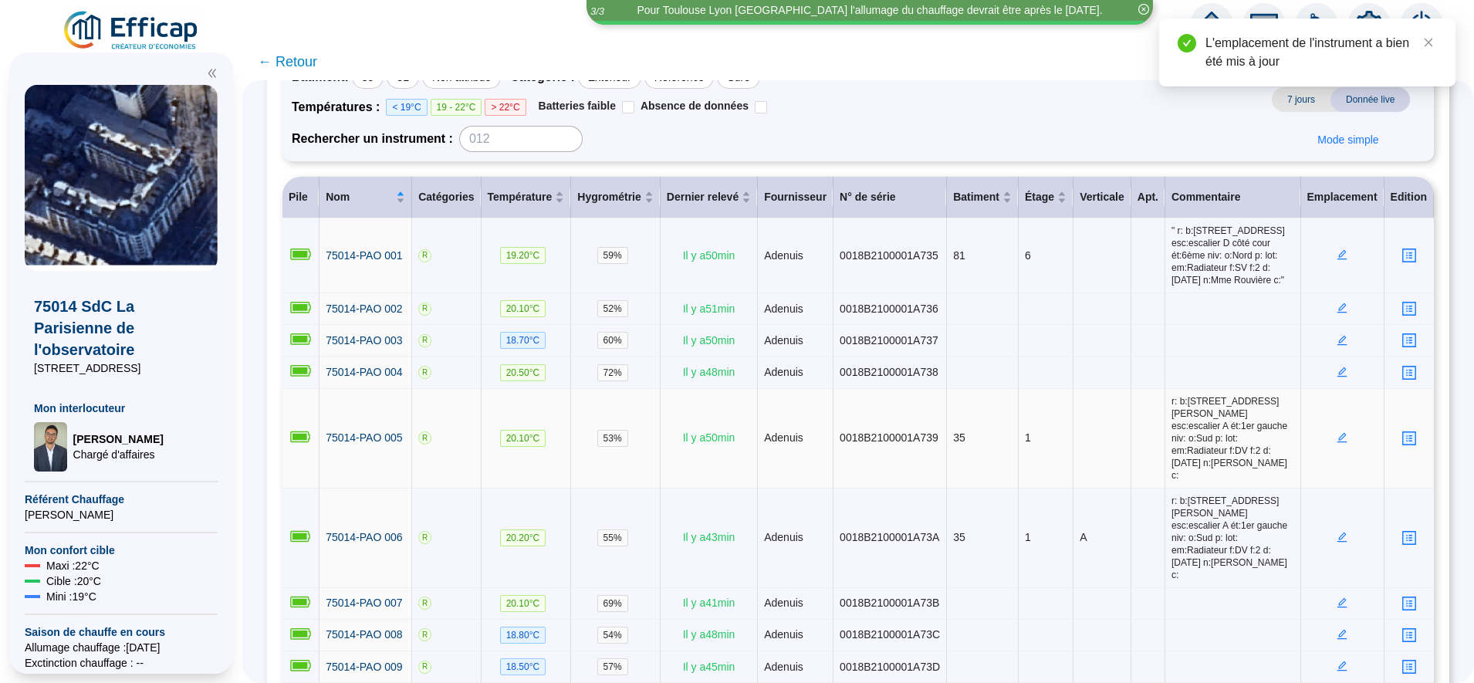
click at [1337, 434] on icon "edit" at bounding box center [1342, 437] width 11 height 11
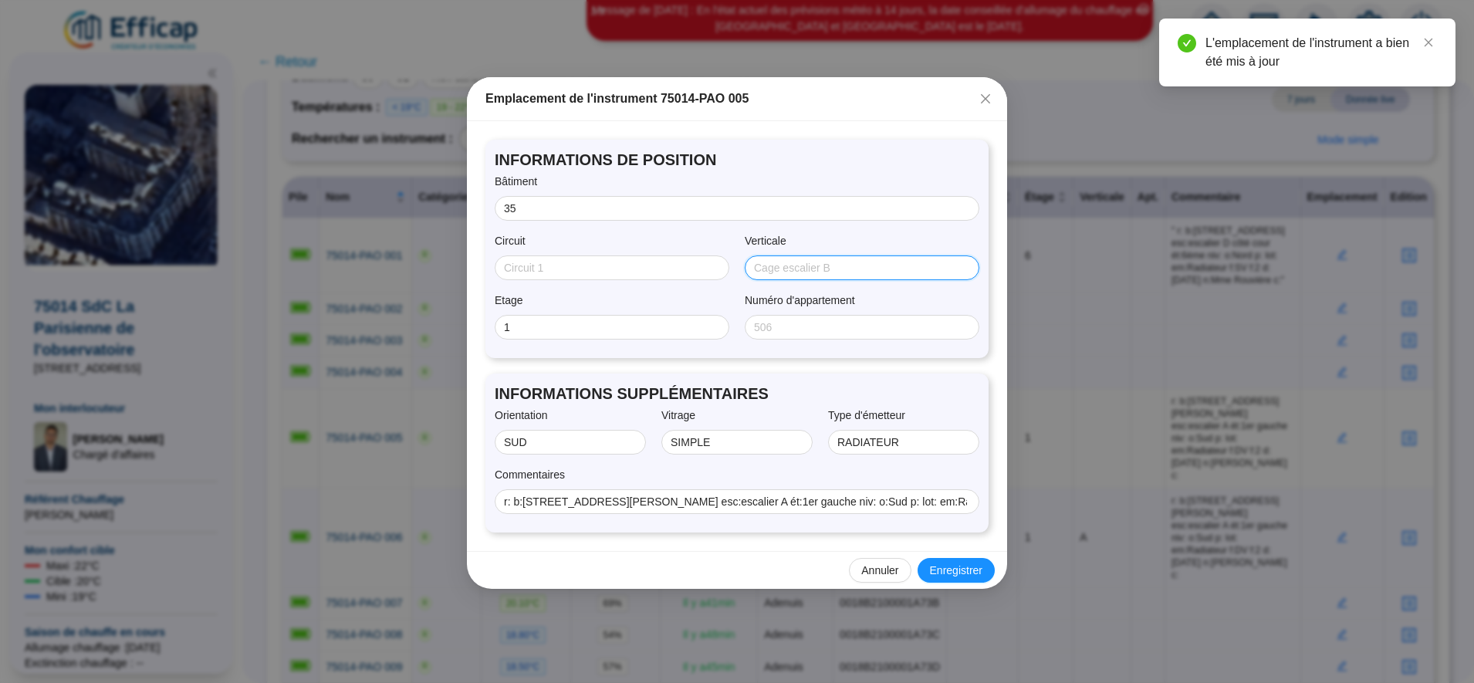
click at [795, 272] on input "Verticale" at bounding box center [860, 268] width 213 height 16
type input "A"
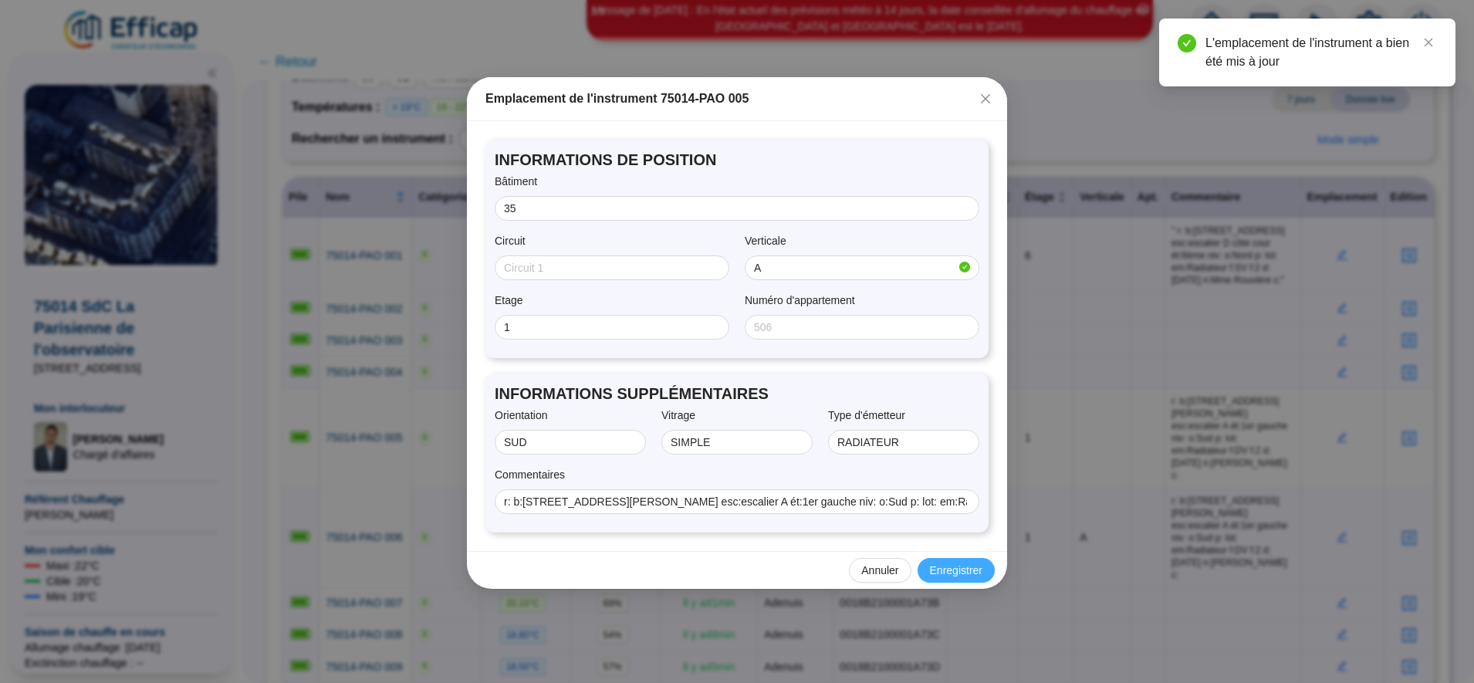
click at [939, 575] on span "Enregistrer" at bounding box center [956, 571] width 52 height 16
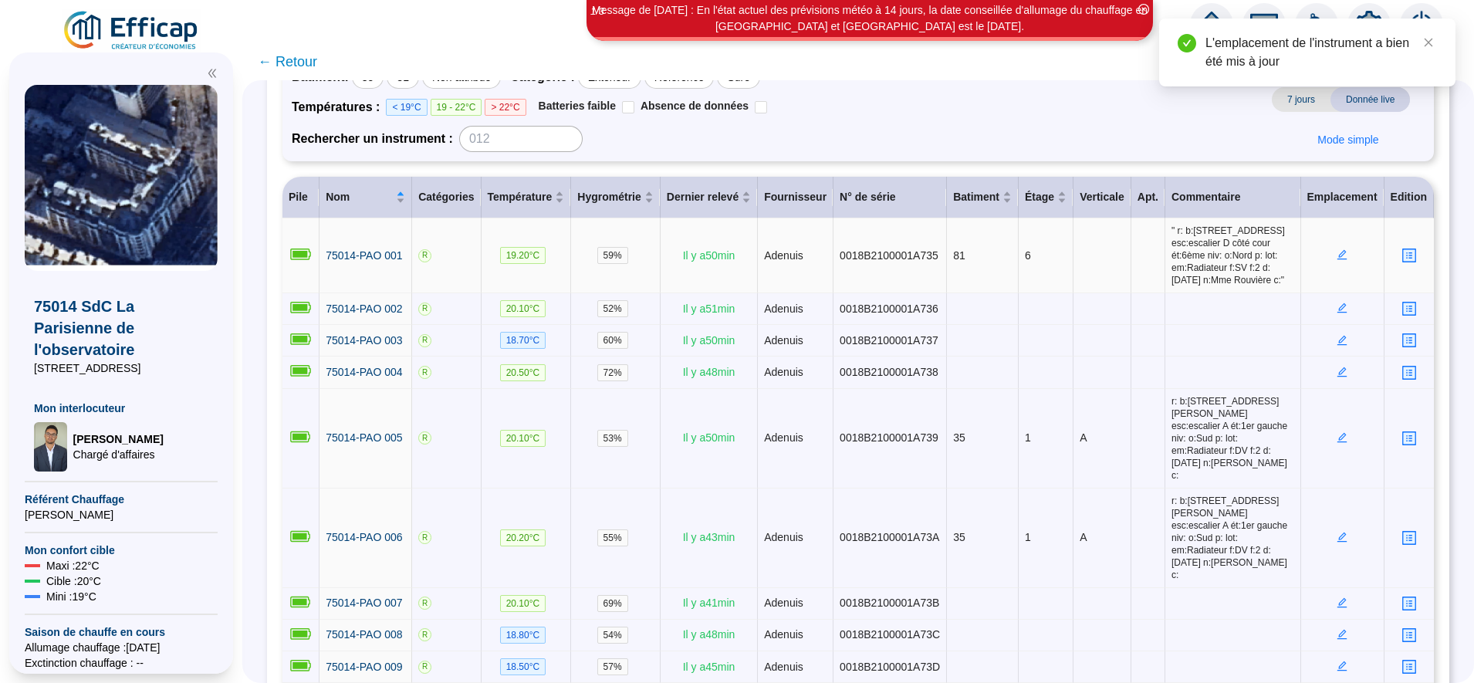
click at [1337, 260] on icon "edit" at bounding box center [1342, 254] width 11 height 11
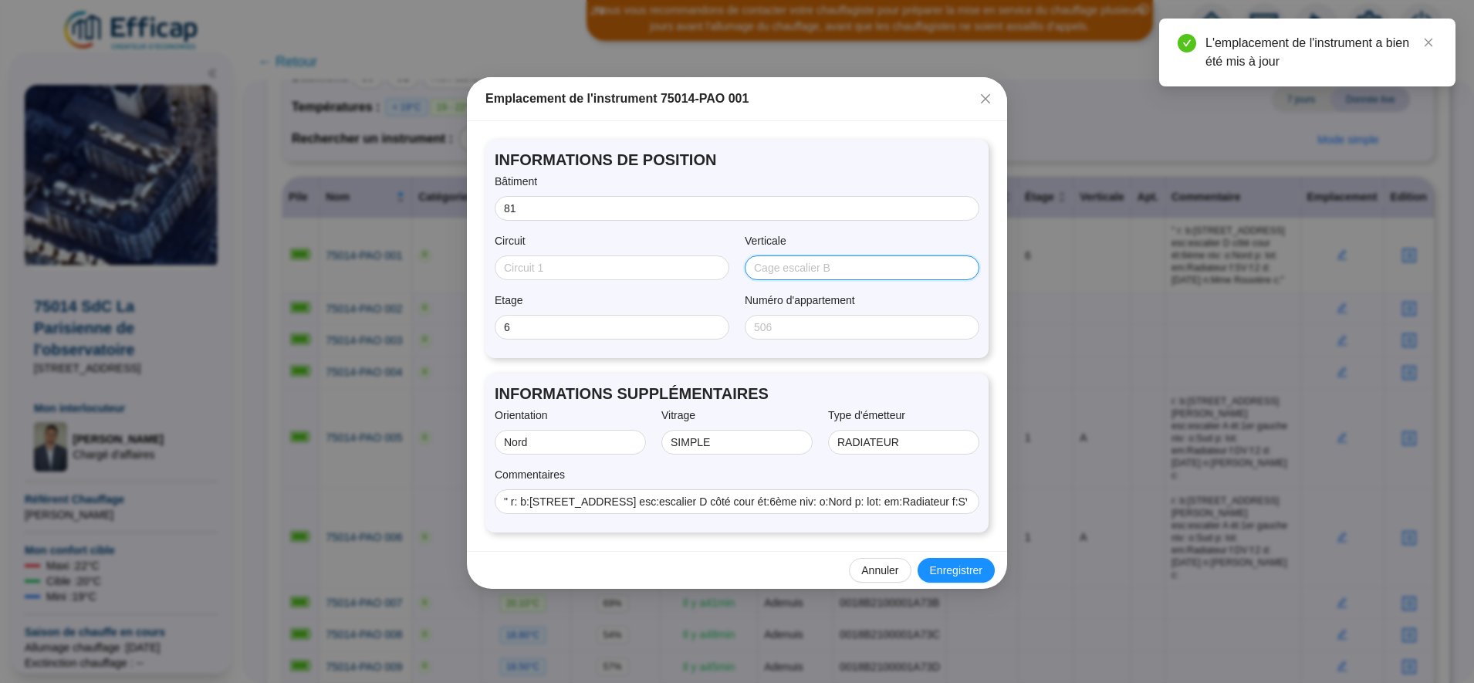
click at [778, 270] on input "Verticale" at bounding box center [860, 268] width 213 height 16
type input "D"
click at [963, 571] on span "Enregistrer" at bounding box center [956, 571] width 52 height 16
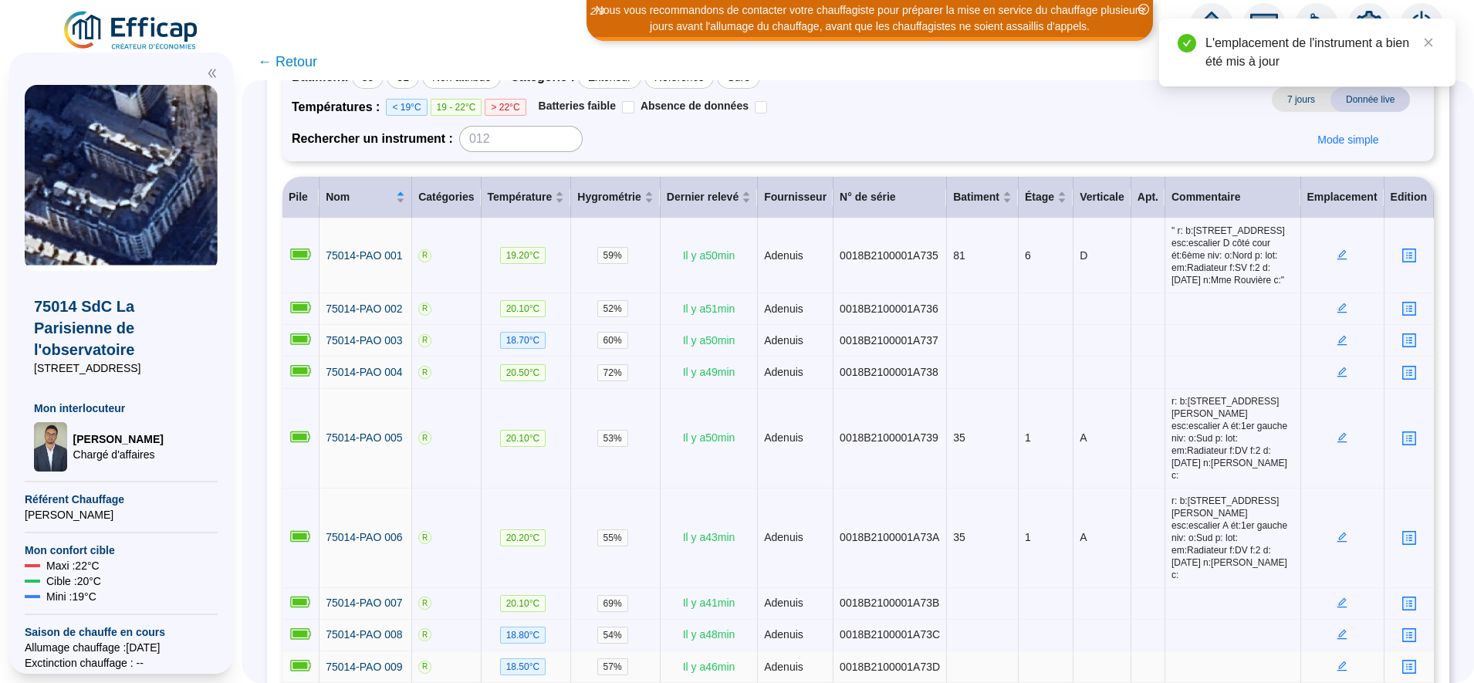
scroll to position [226, 0]
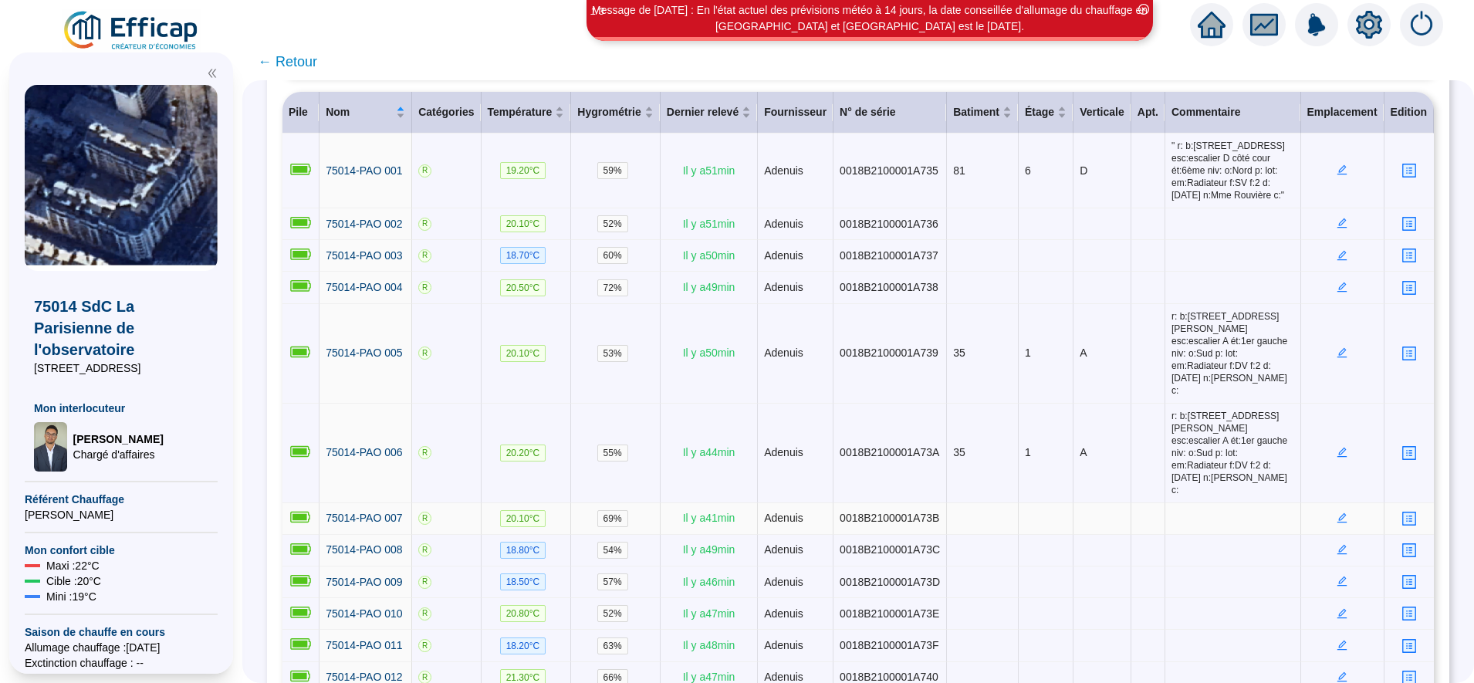
click at [1340, 514] on icon "edit" at bounding box center [1342, 516] width 5 height 5
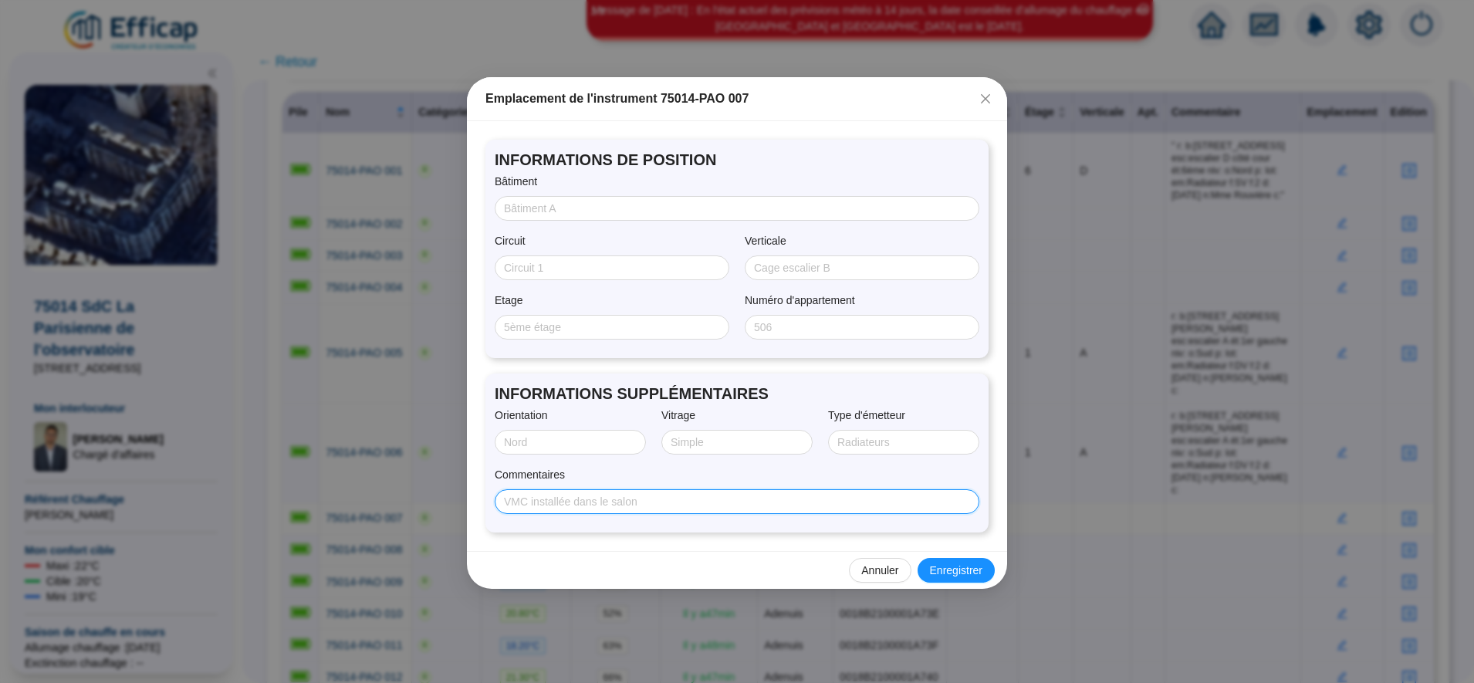
click at [636, 502] on input "Commentaires" at bounding box center [735, 502] width 463 height 16
paste input "r: b:79, rue du fb st Jacques esc:escalier B ét:RdC niv: o:Nord p: lot: em:Radi…"
type input "r: b:79, rue du fb st Jacques esc:escalier B ét:RdC niv: o:Nord p: lot: em:Radi…"
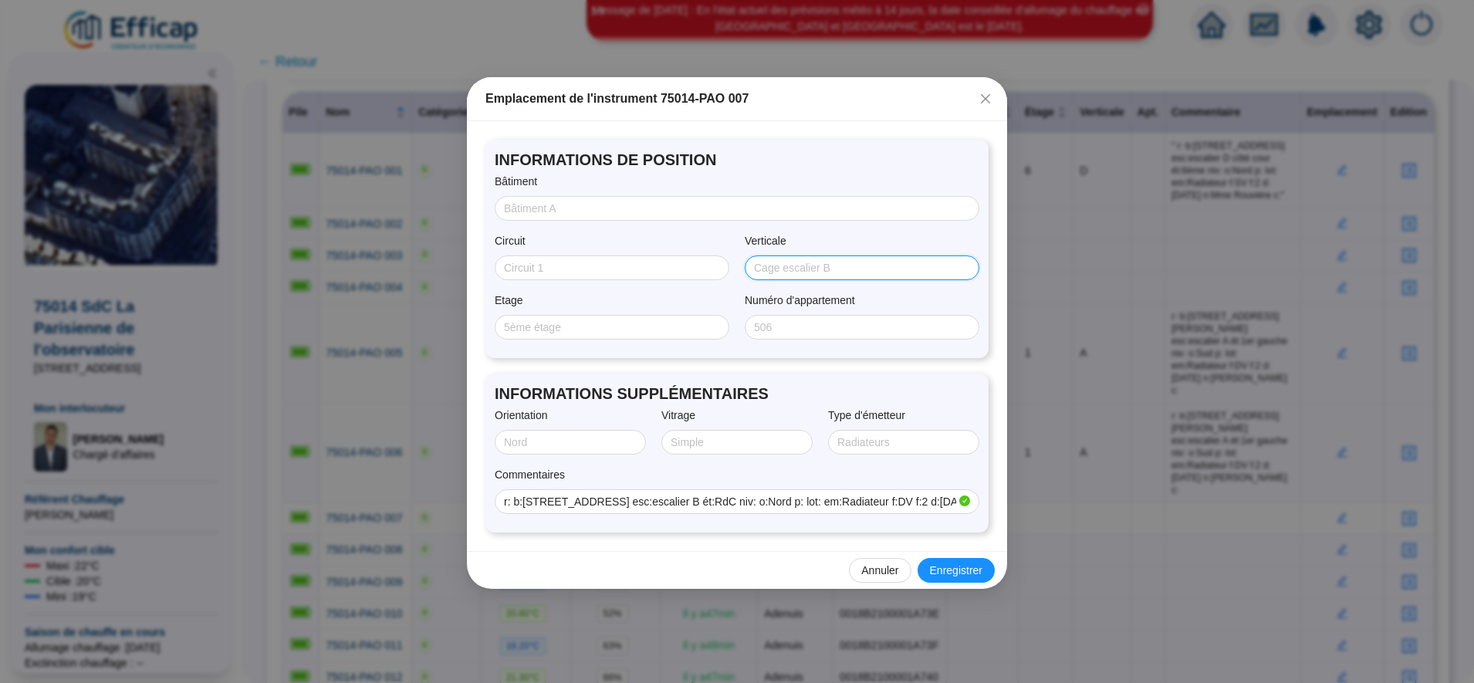
click at [775, 266] on input "Verticale" at bounding box center [860, 268] width 213 height 16
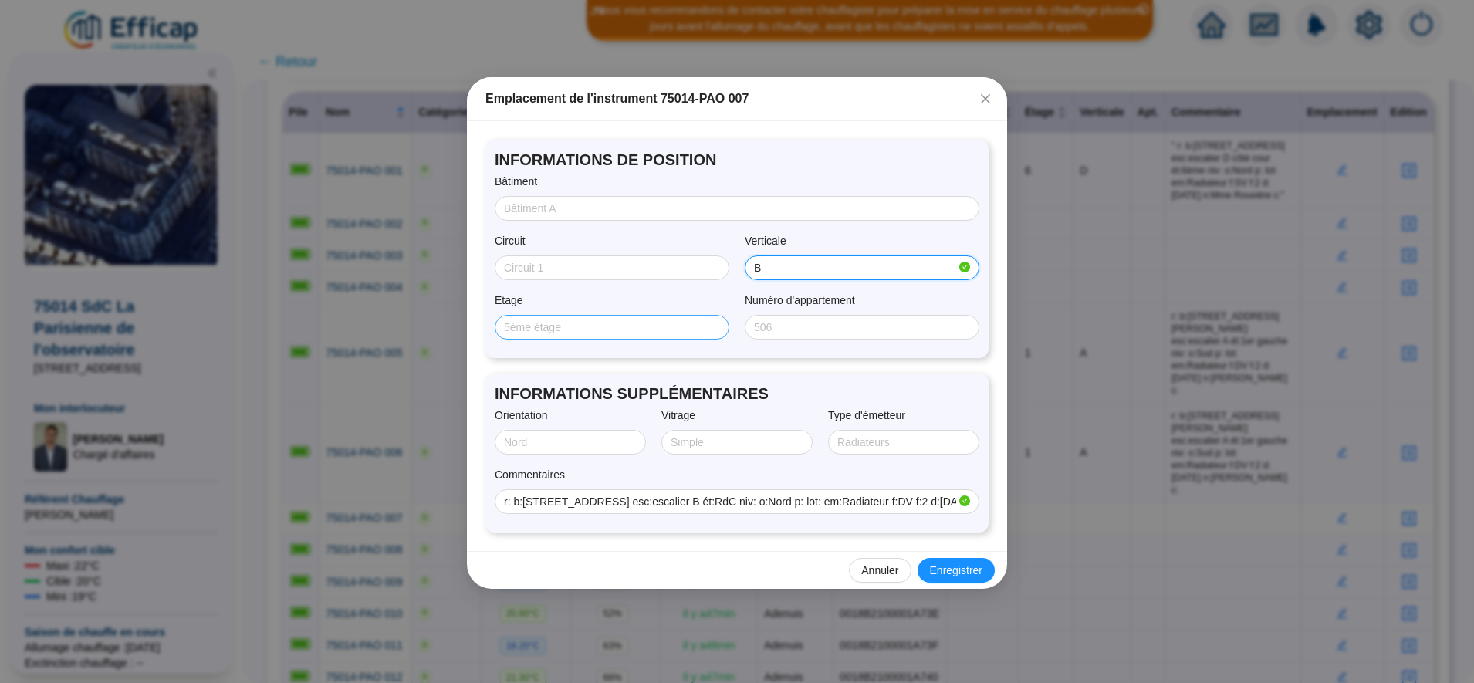
type input "B"
click at [580, 320] on input "Etage" at bounding box center [610, 328] width 213 height 16
type input "RDC"
click at [530, 201] on input "Bâtiment" at bounding box center [735, 209] width 463 height 16
type input "79"
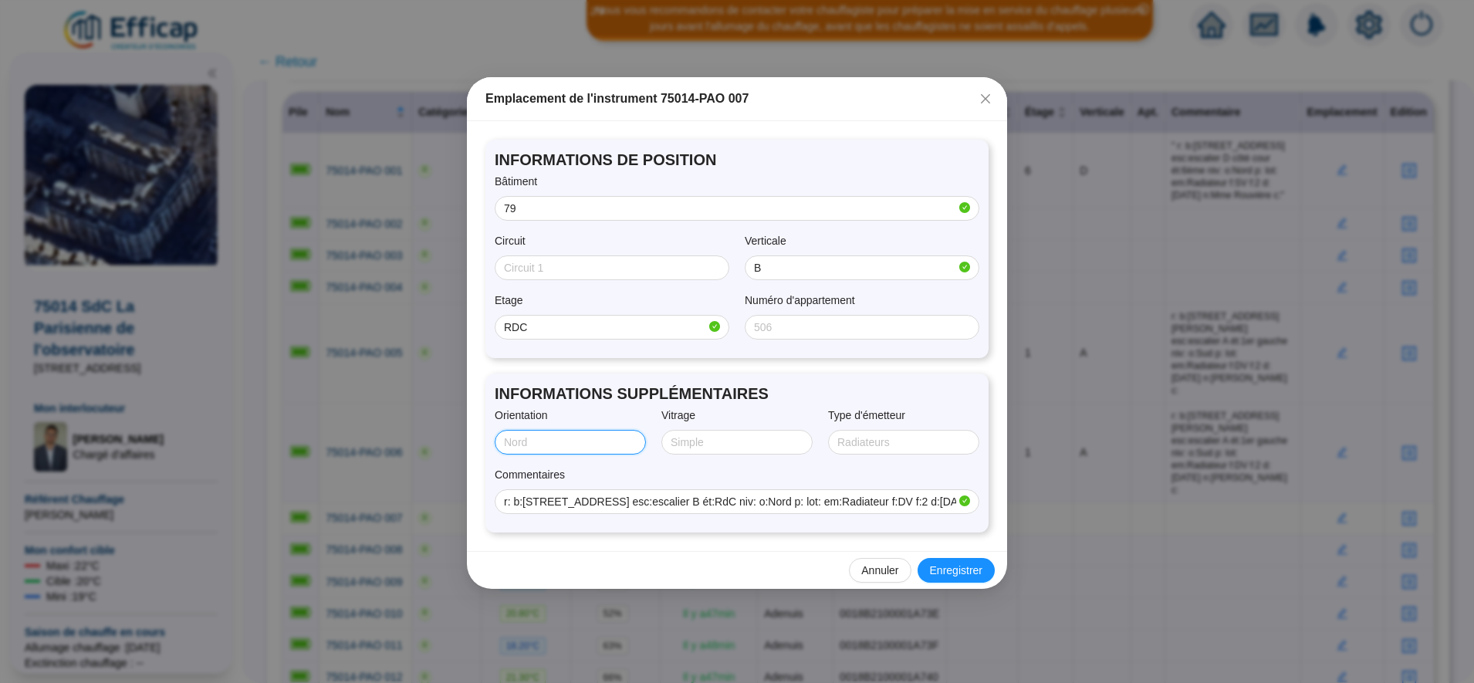
click at [602, 441] on input "Orientation" at bounding box center [569, 443] width 130 height 16
type input "NORD"
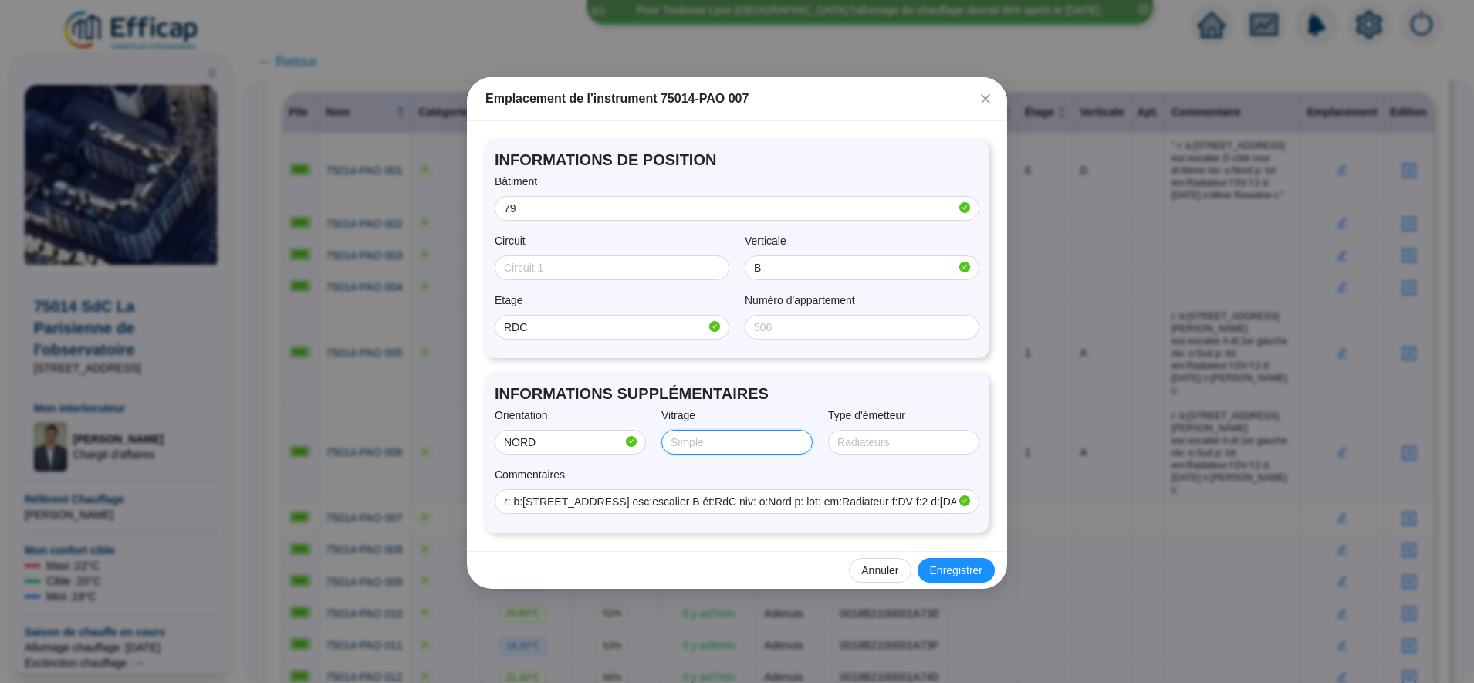
click at [743, 448] on input "Vitrage" at bounding box center [736, 443] width 130 height 16
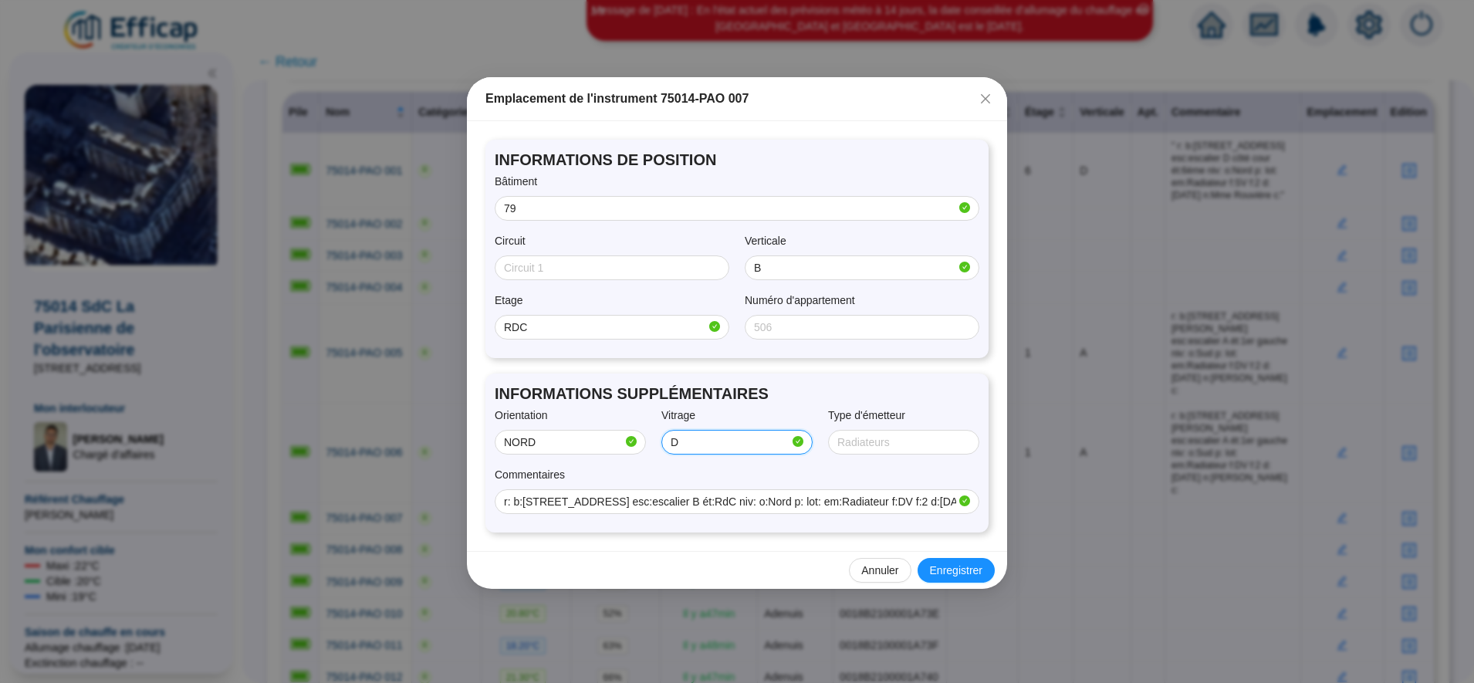
type input "Double"
click at [867, 446] on input "Type d'émetteur" at bounding box center [902, 443] width 130 height 16
type input "RADIATEUR"
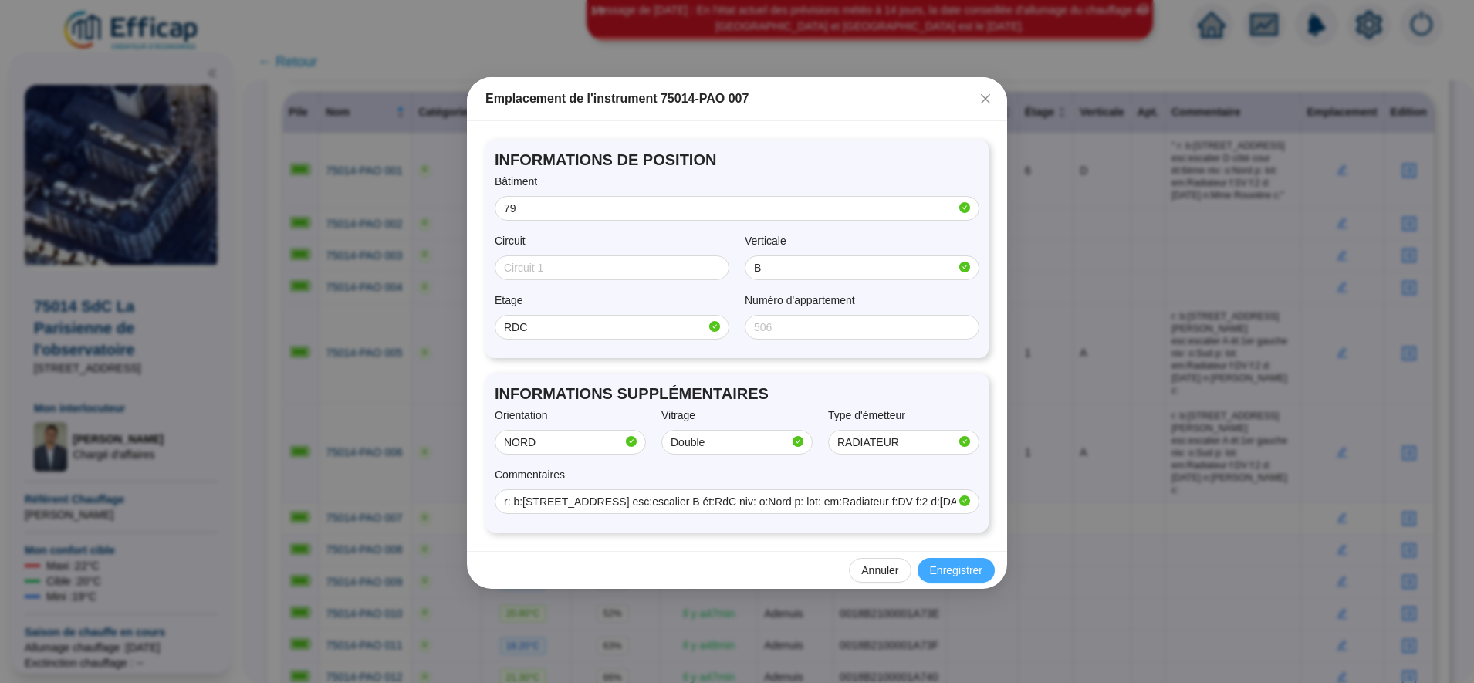
click at [961, 568] on span "Enregistrer" at bounding box center [956, 571] width 52 height 16
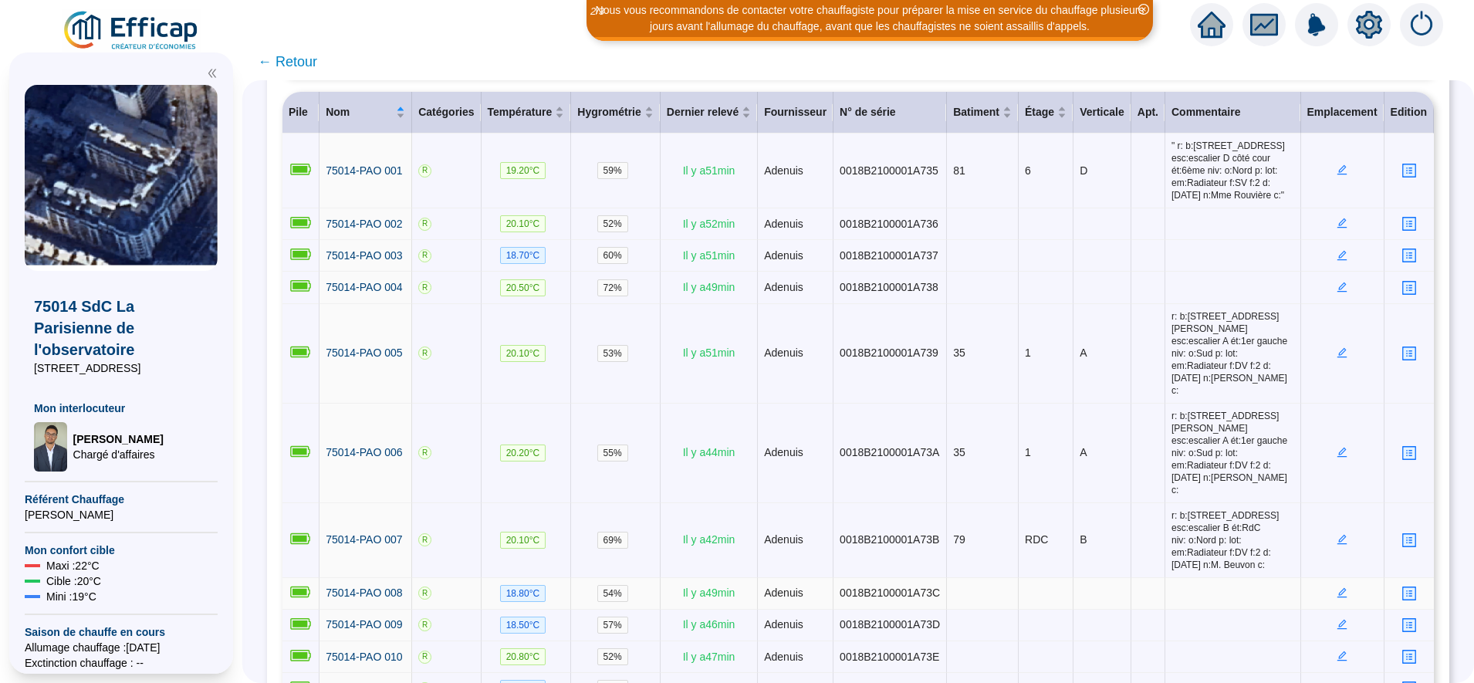
click at [1337, 587] on icon "edit" at bounding box center [1342, 592] width 11 height 11
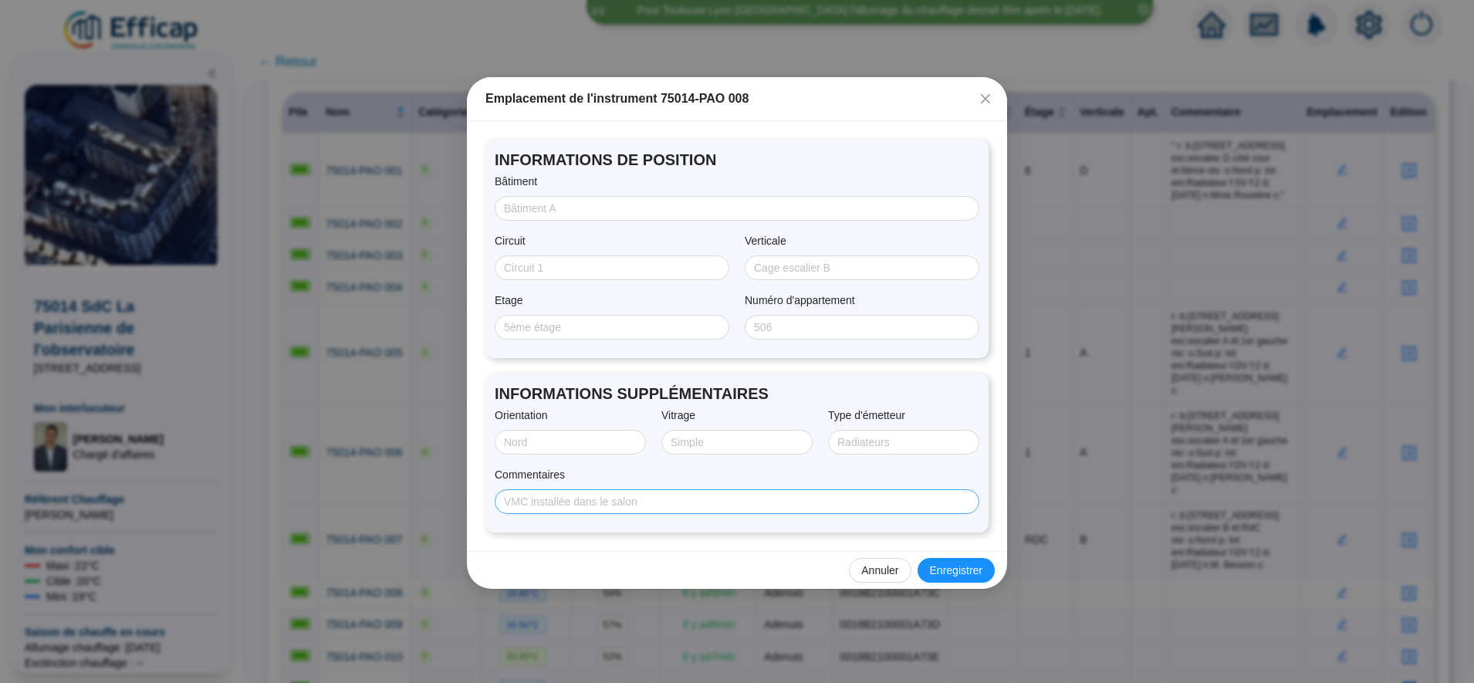
drag, startPoint x: 560, startPoint y: 512, endPoint x: 562, endPoint y: 503, distance: 9.4
click at [562, 503] on span at bounding box center [737, 501] width 485 height 25
click at [562, 503] on input "Commentaires" at bounding box center [735, 502] width 463 height 16
paste input "" r: b:79, rue du fb st Jacques esc:escalier B ét:1er niv: o:Nord-Ouest Angle p…"
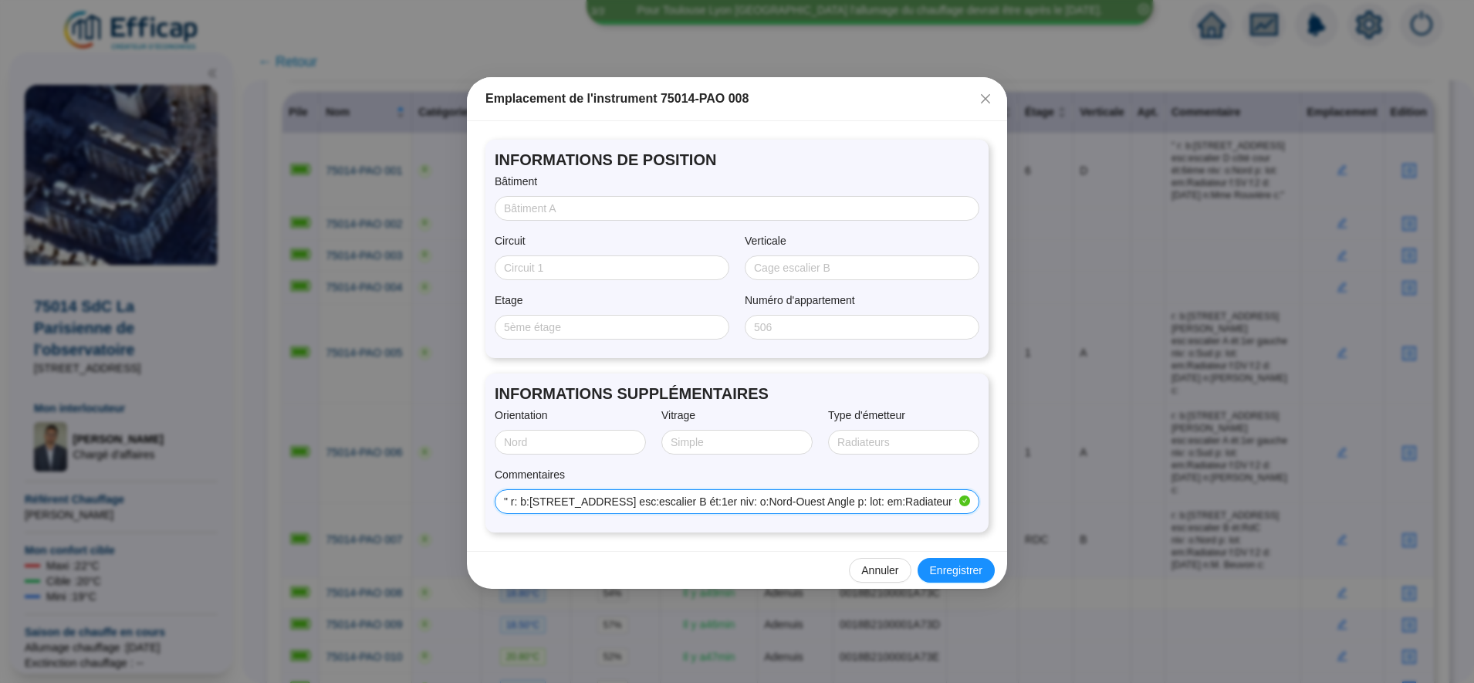
scroll to position [0, 187]
type input "" r: b:79, rue du fb st Jacques esc:escalier B ét:1er niv: o:Nord-Ouest Angle p…"
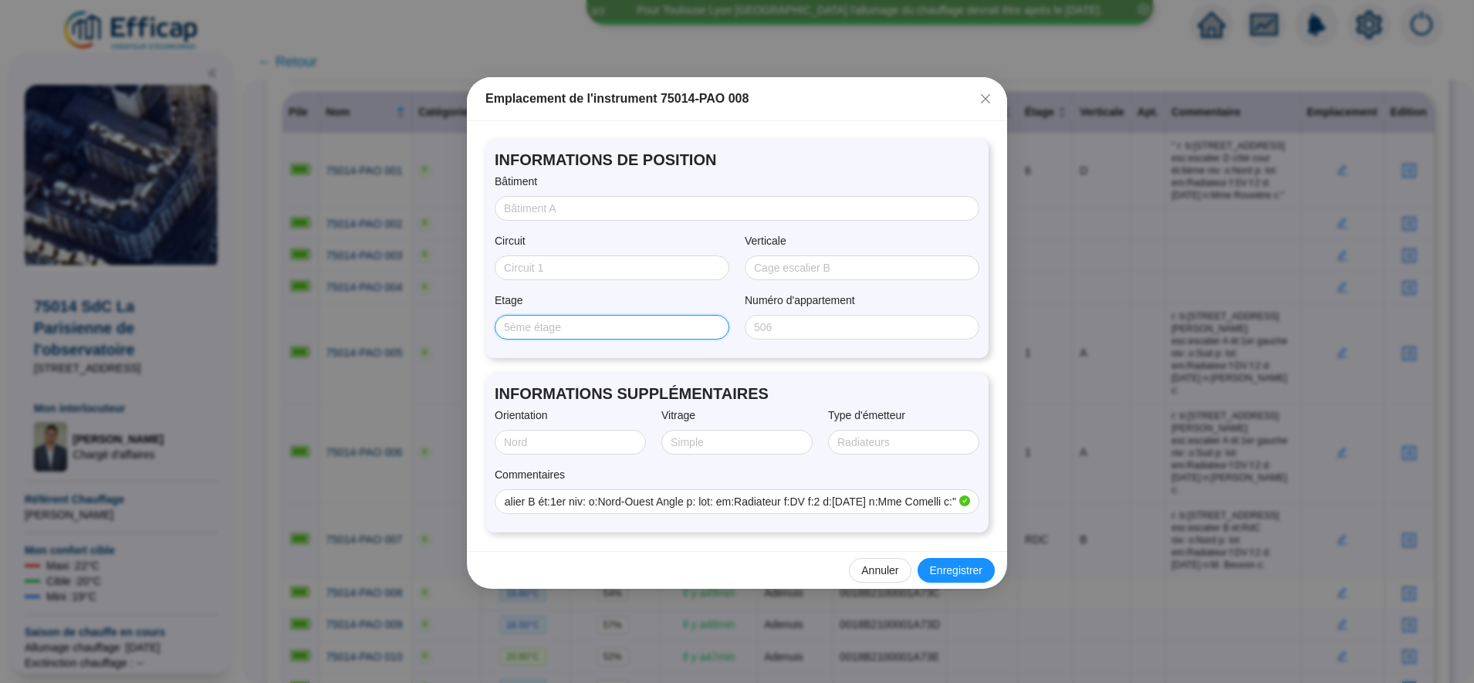
scroll to position [0, 0]
click at [583, 335] on input "Etage" at bounding box center [610, 328] width 213 height 16
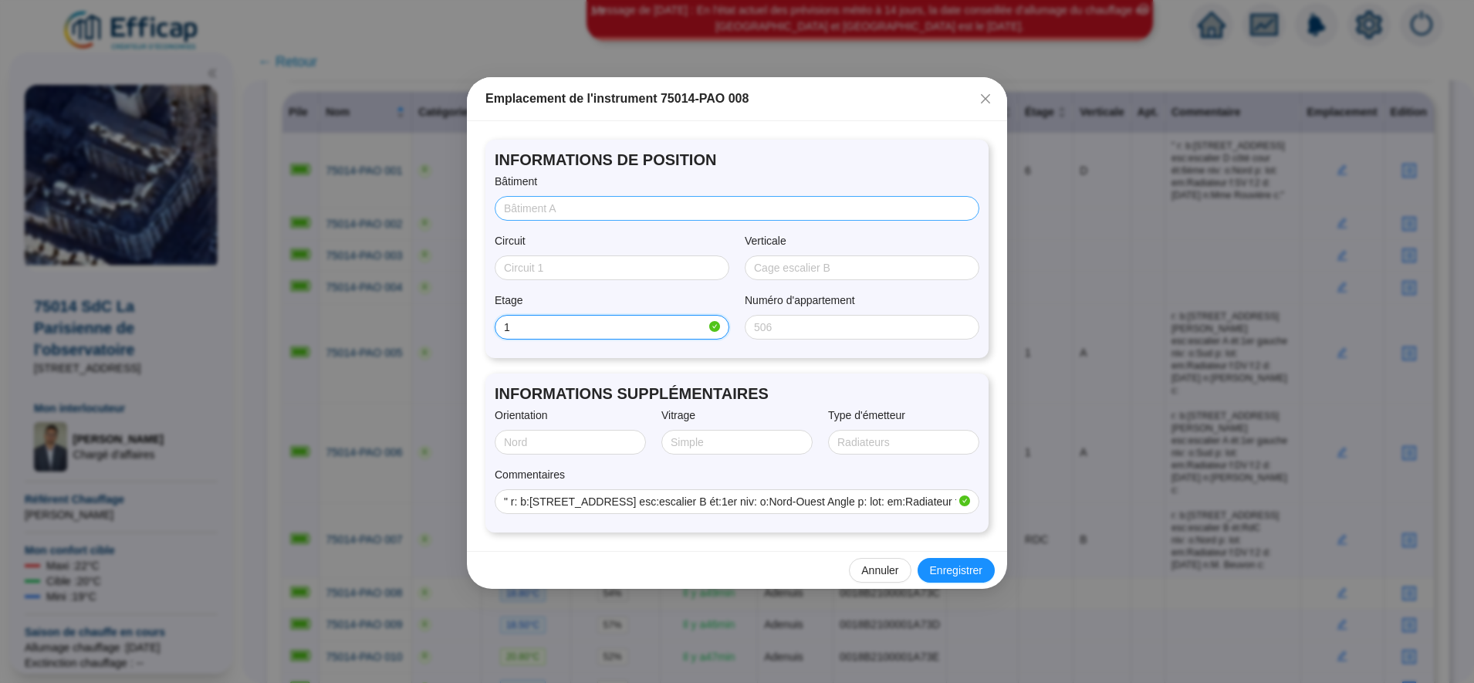
type input "1"
click at [570, 214] on input "Bâtiment" at bounding box center [735, 209] width 463 height 16
type input "79"
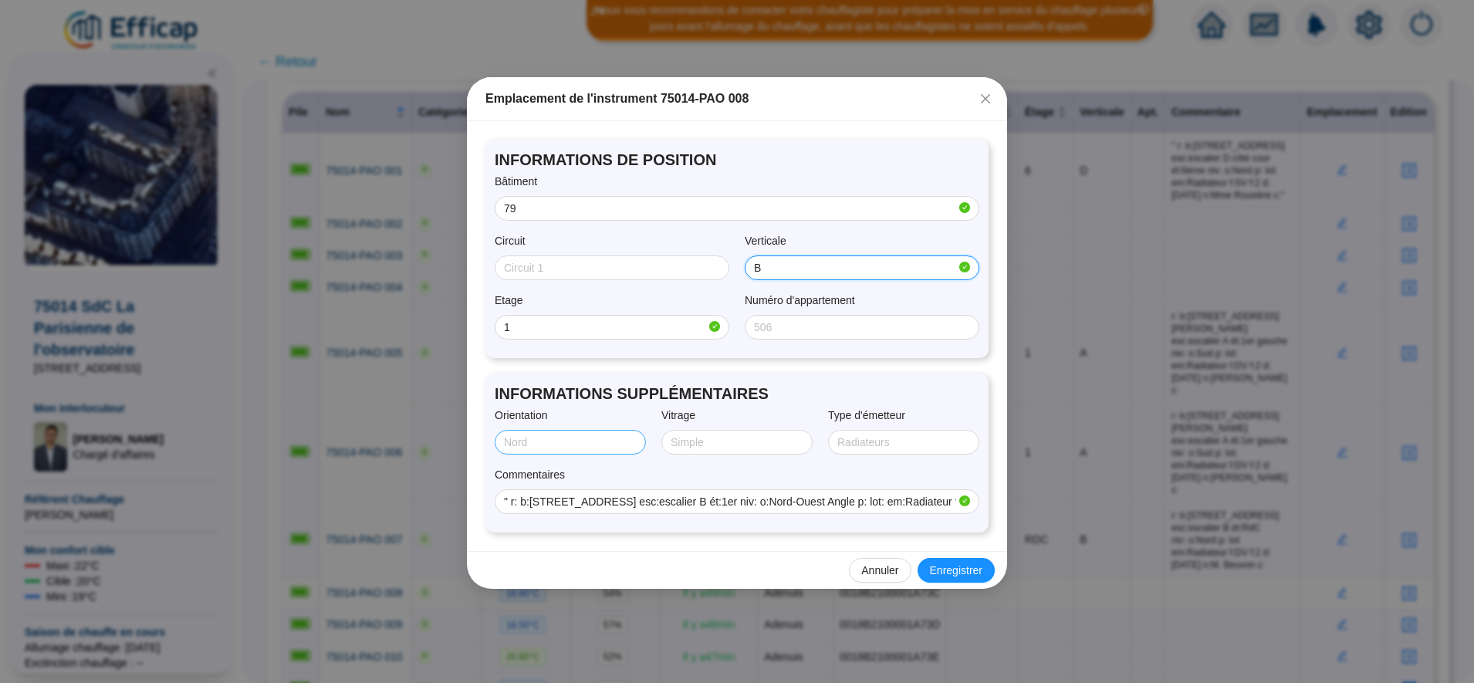
type input "B"
click at [567, 435] on input "Orientation" at bounding box center [569, 443] width 130 height 16
click at [581, 439] on input "NORD" at bounding box center [563, 443] width 119 height 16
type input "NORD/OUEST"
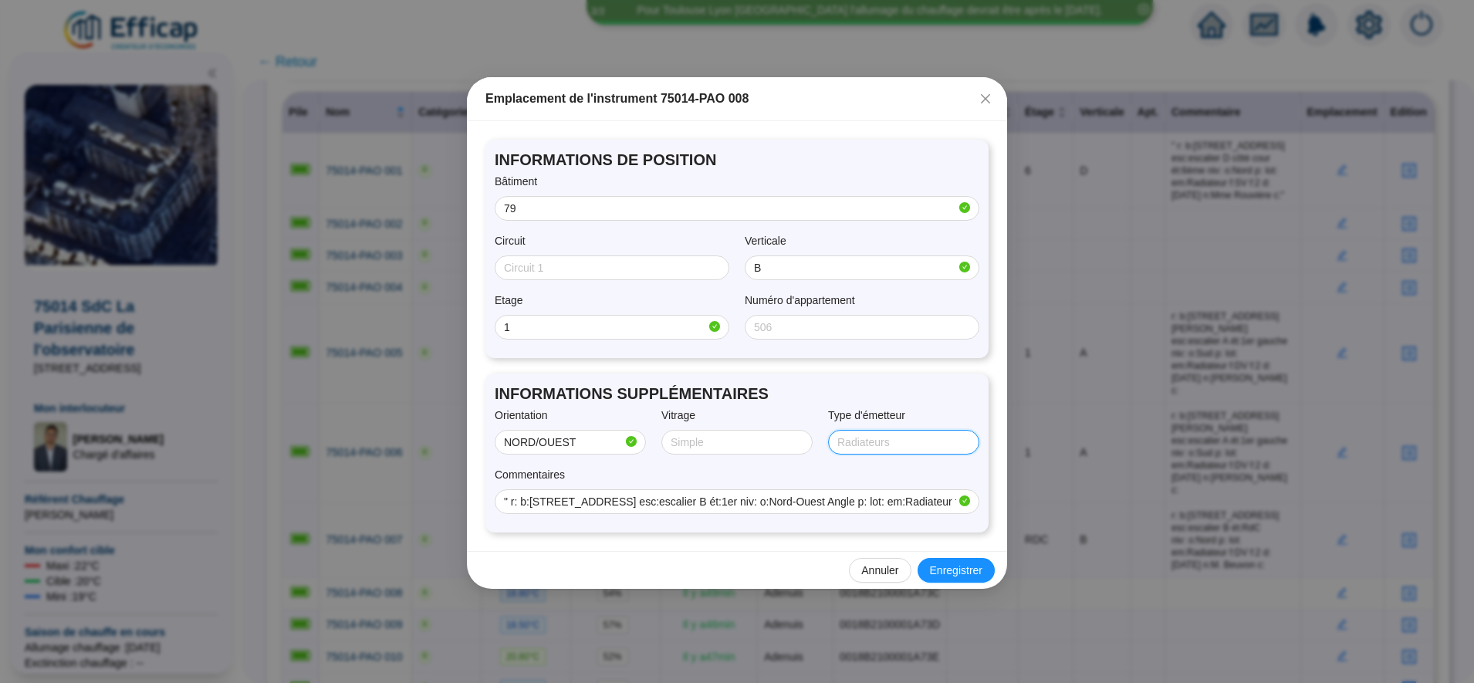
click at [857, 446] on input "Type d'émetteur" at bounding box center [902, 443] width 130 height 16
type input "RADIATEUR"
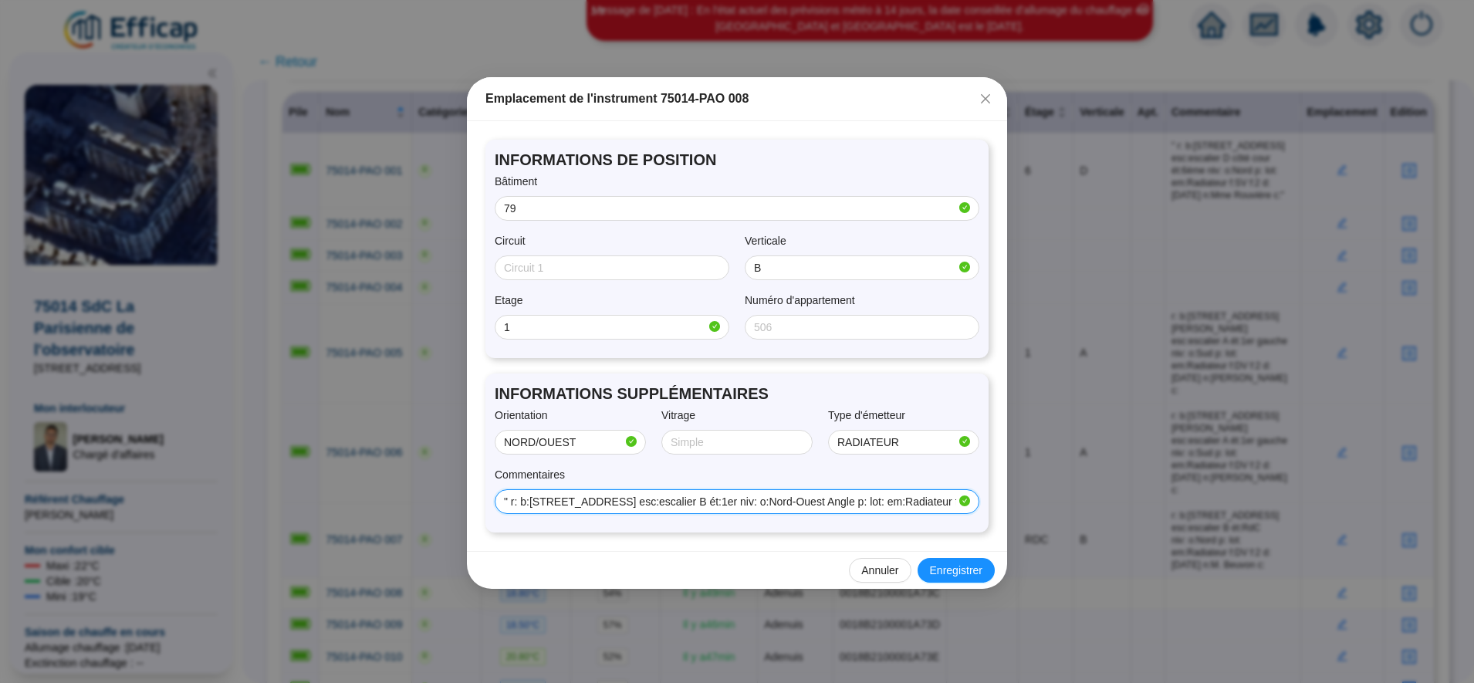
click at [884, 495] on input "" r: b:79, rue du fb st Jacques esc:escalier B ét:1er niv: o:Nord-Ouest Angle p…" at bounding box center [730, 502] width 452 height 16
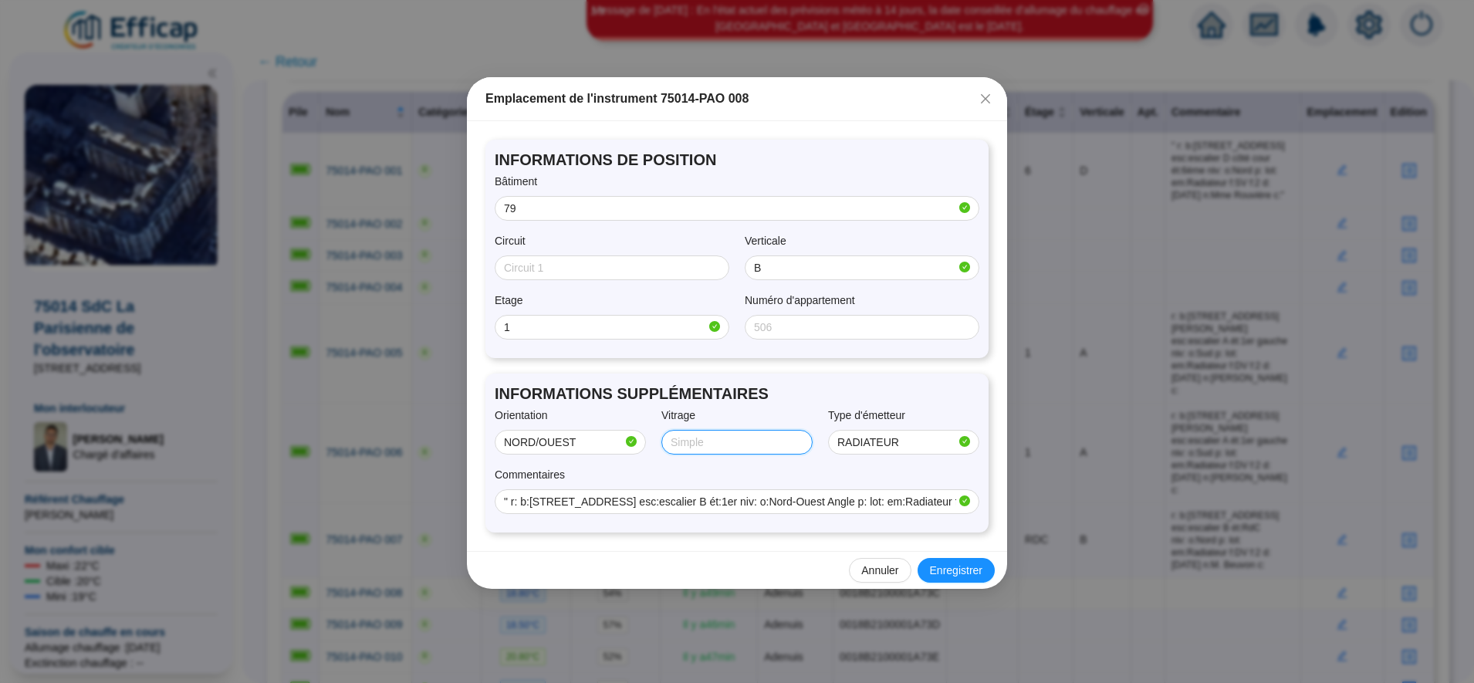
click at [702, 439] on input "Vitrage" at bounding box center [736, 443] width 130 height 16
type input "D"
click at [668, 563] on div "Annuler Enregistrer" at bounding box center [737, 570] width 540 height 38
click at [954, 575] on span "Enregistrer" at bounding box center [956, 571] width 52 height 16
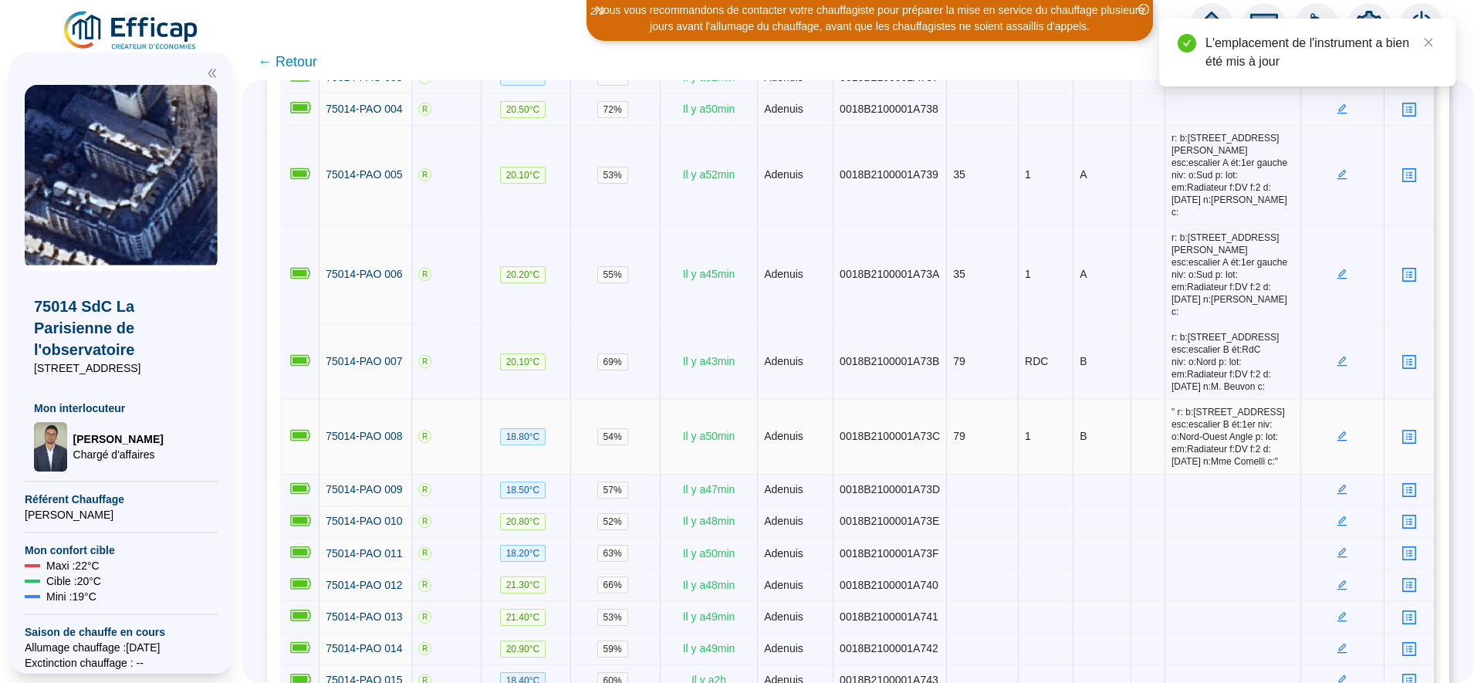
scroll to position [423, 0]
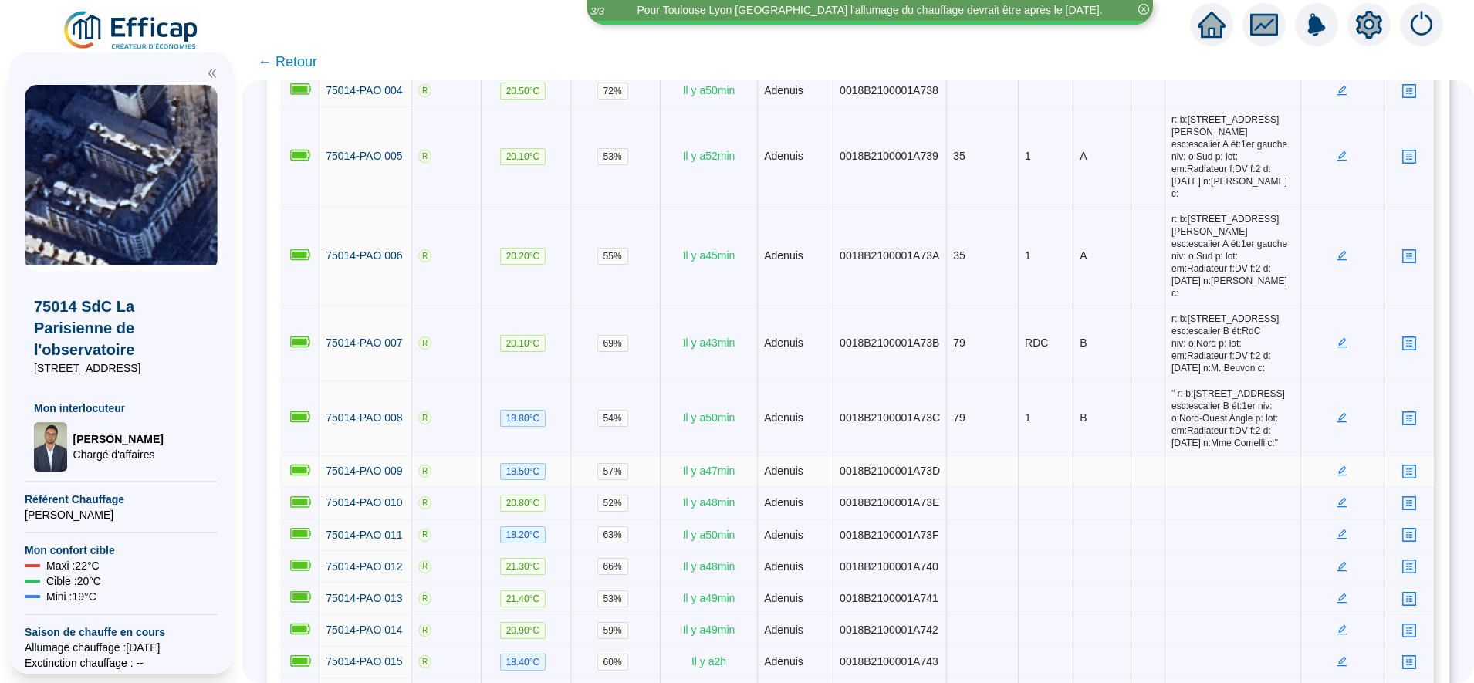
click at [1337, 465] on icon "edit" at bounding box center [1342, 470] width 11 height 11
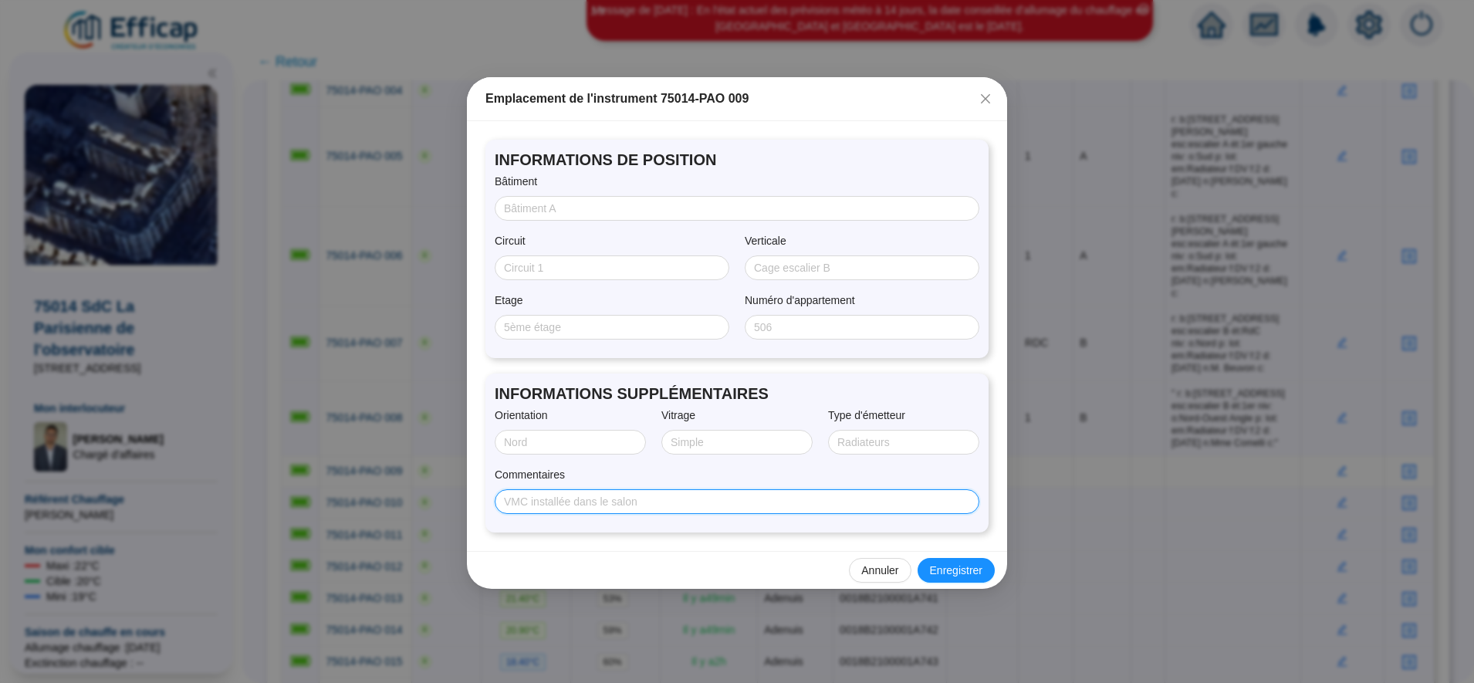
click at [759, 498] on input "Commentaires" at bounding box center [735, 502] width 463 height 16
paste input "r: b:81, rue du fb st Jacques esc:escalier C ét:3ème niv: o:Ouest p: lot: em:Ra…"
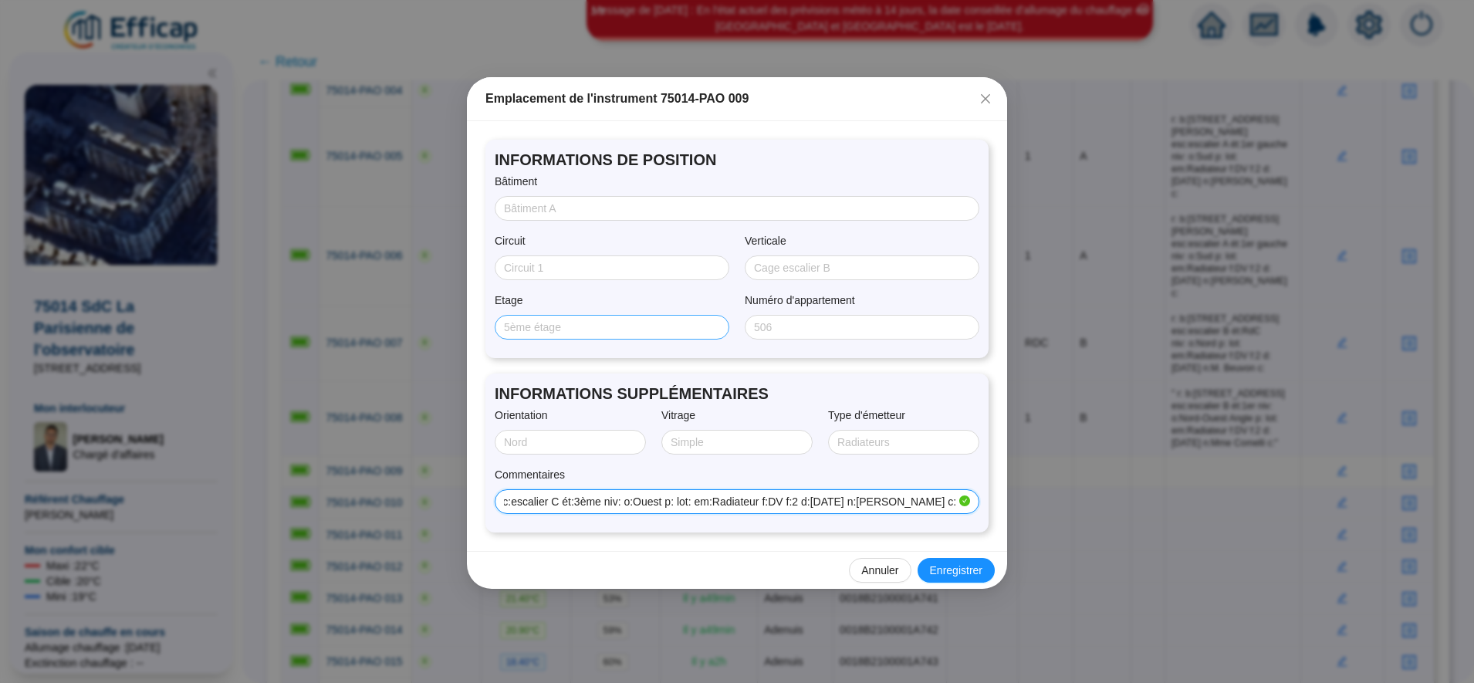
type input "r: b:81, rue du fb st Jacques esc:escalier C ét:3ème niv: o:Ouest p: lot: em:Ra…"
click at [546, 326] on input "Etage" at bounding box center [610, 328] width 213 height 16
type input "3"
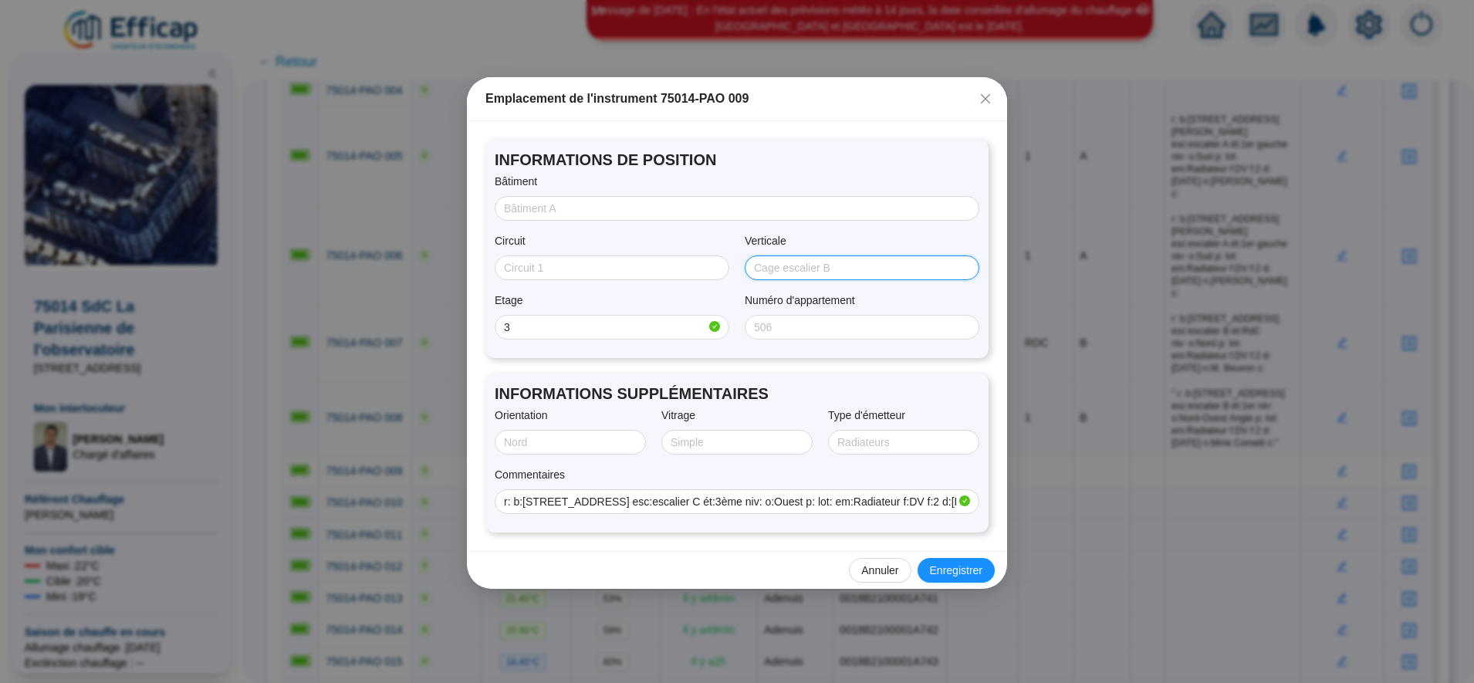
click at [768, 274] on input "Verticale" at bounding box center [860, 268] width 213 height 16
type input "C"
click at [628, 205] on input "Bâtiment" at bounding box center [735, 209] width 463 height 16
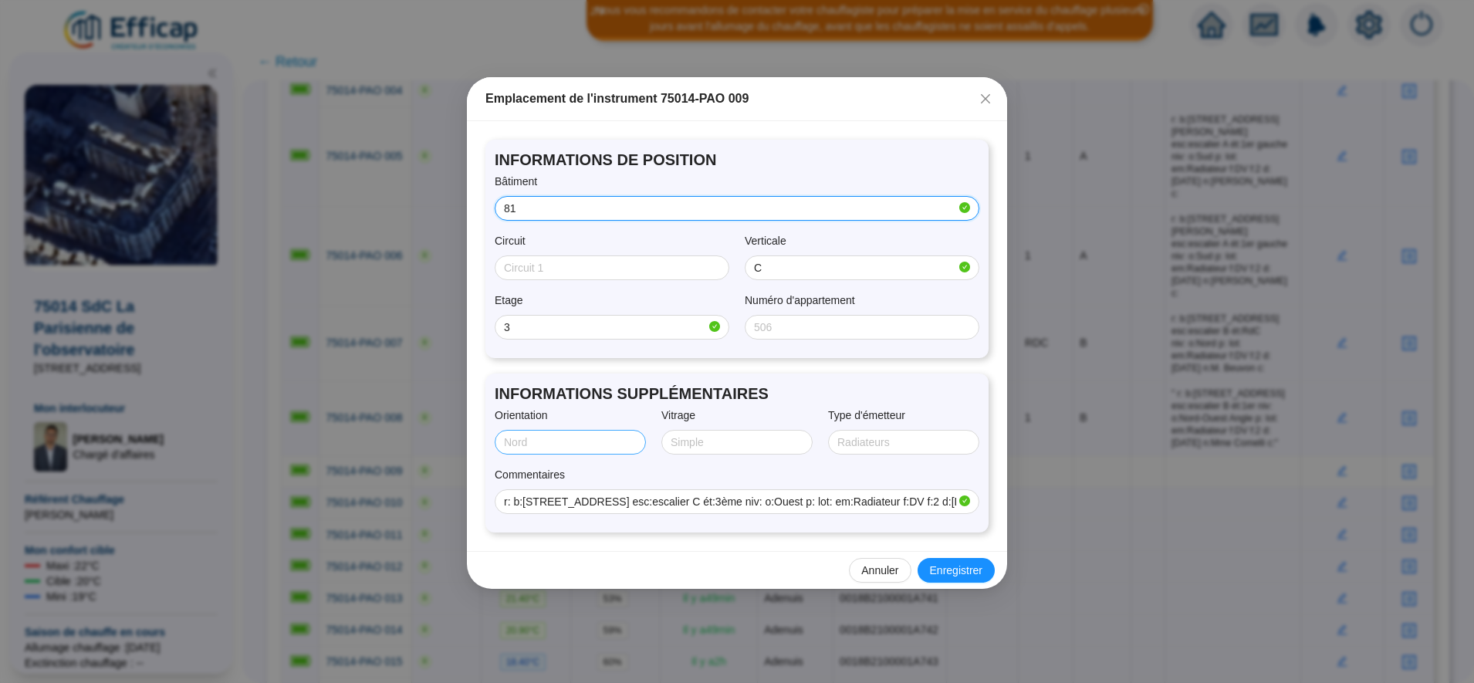
type input "81"
click at [595, 445] on input "Orientation" at bounding box center [569, 443] width 130 height 16
type input "OUEST"
click at [698, 451] on span at bounding box center [736, 442] width 151 height 25
type input "Double"
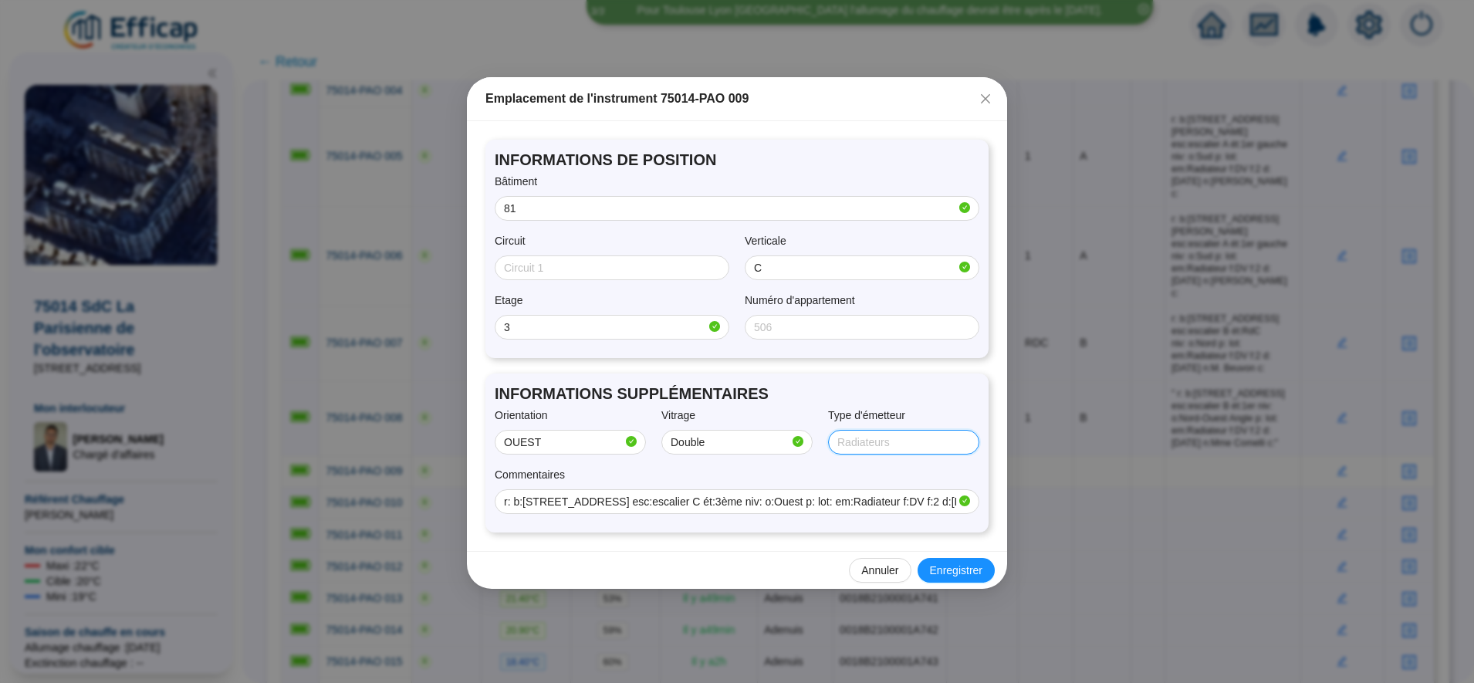
click at [874, 441] on input "Type d'émetteur" at bounding box center [902, 443] width 130 height 16
type input "RADIATEUR"
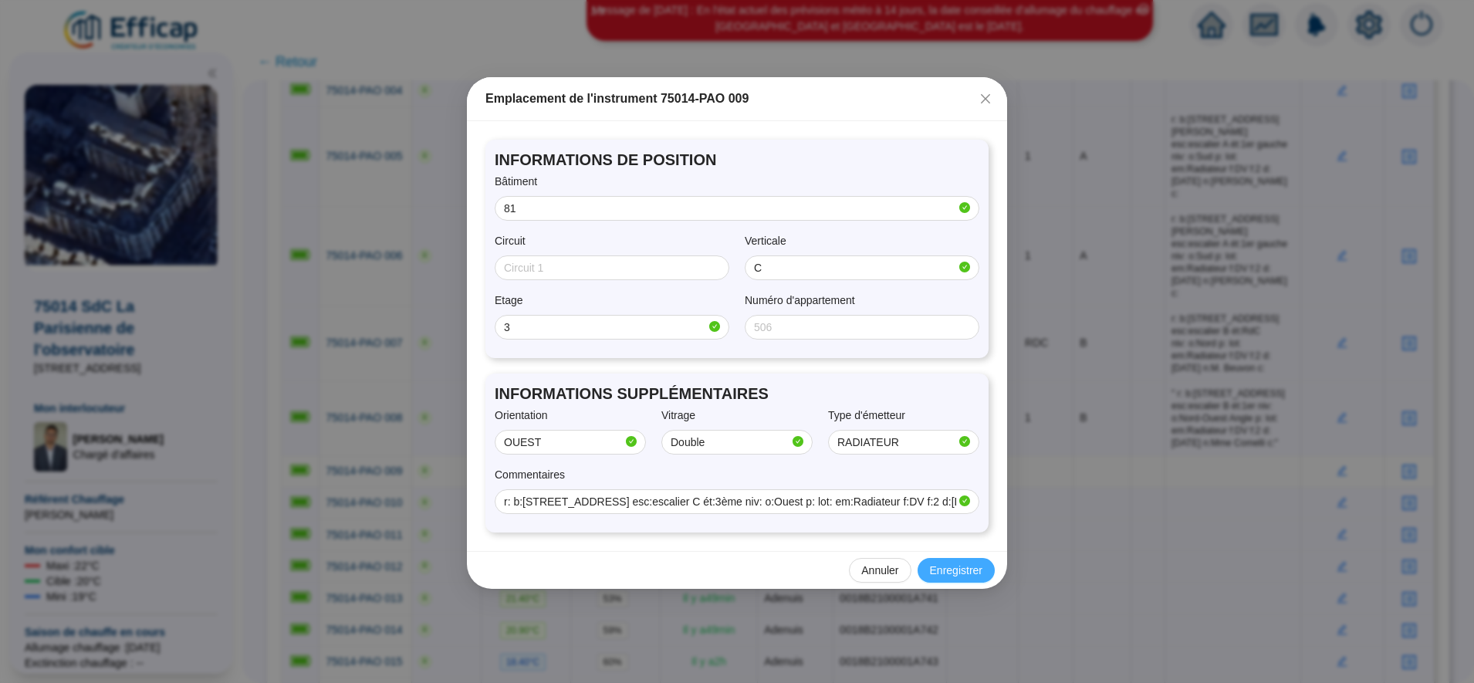
click at [975, 573] on span "Enregistrer" at bounding box center [956, 571] width 52 height 16
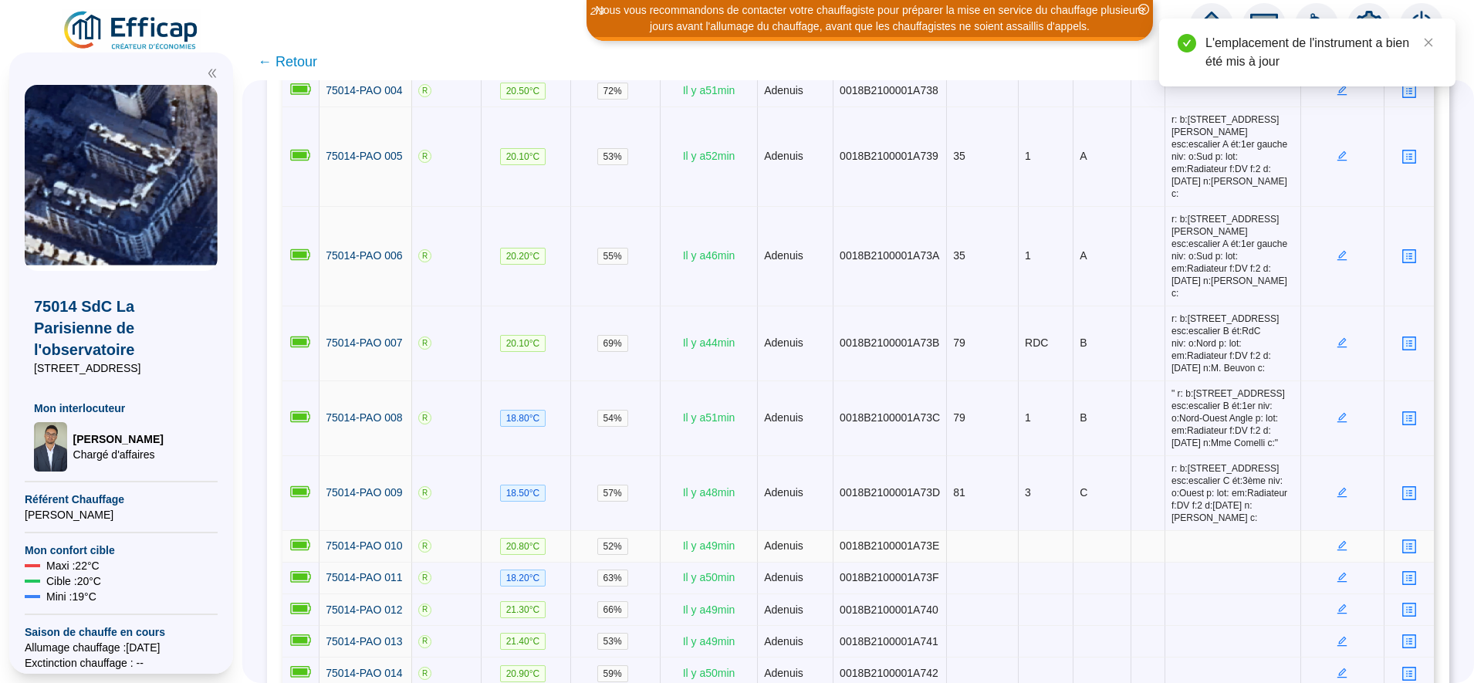
click at [1340, 542] on icon "edit" at bounding box center [1342, 544] width 5 height 5
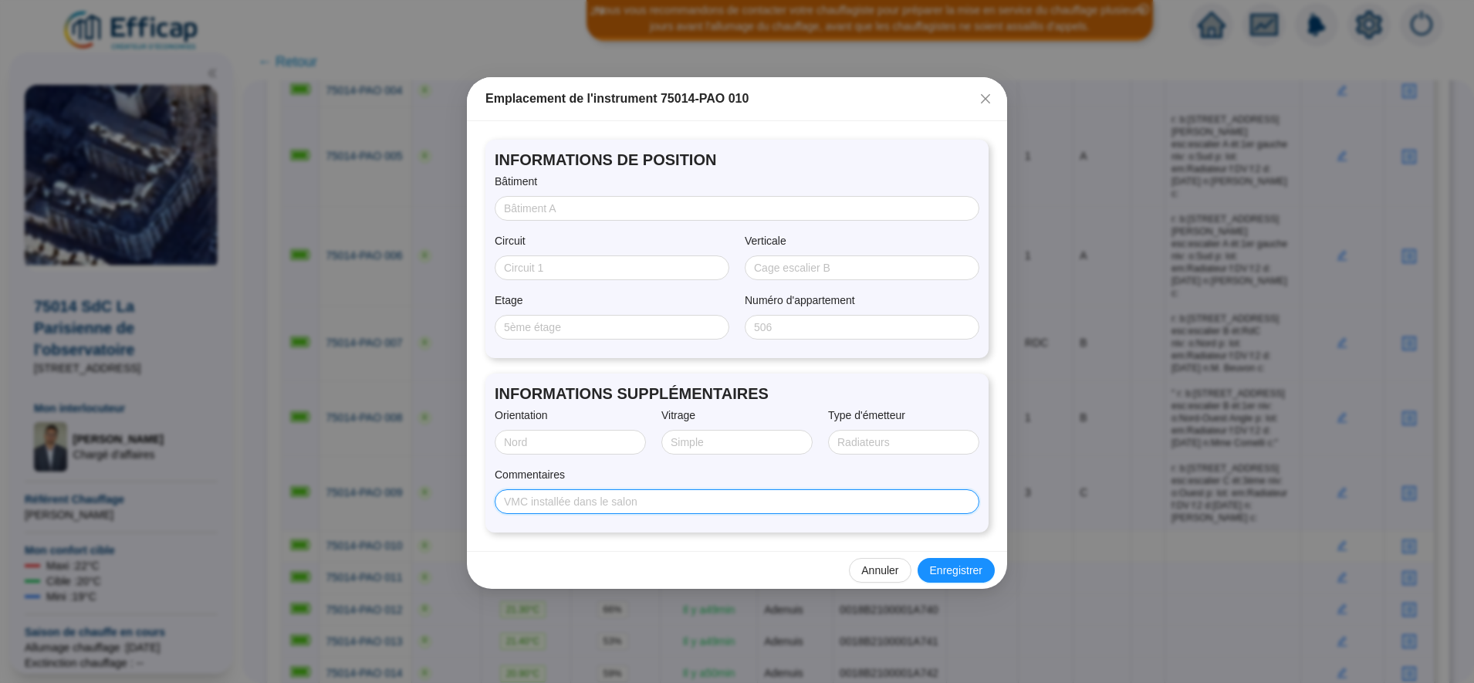
click at [675, 505] on input "Commentaires" at bounding box center [735, 502] width 463 height 16
paste input "r: b:79, rue du fb st Jacques esc:escalier B ét:3ème niv: o:Nord p: lot: em:Rad…"
type input "r: b:79, rue du fb st Jacques esc:escalier B ét:3ème niv: o:Nord p: lot: em:Rad…"
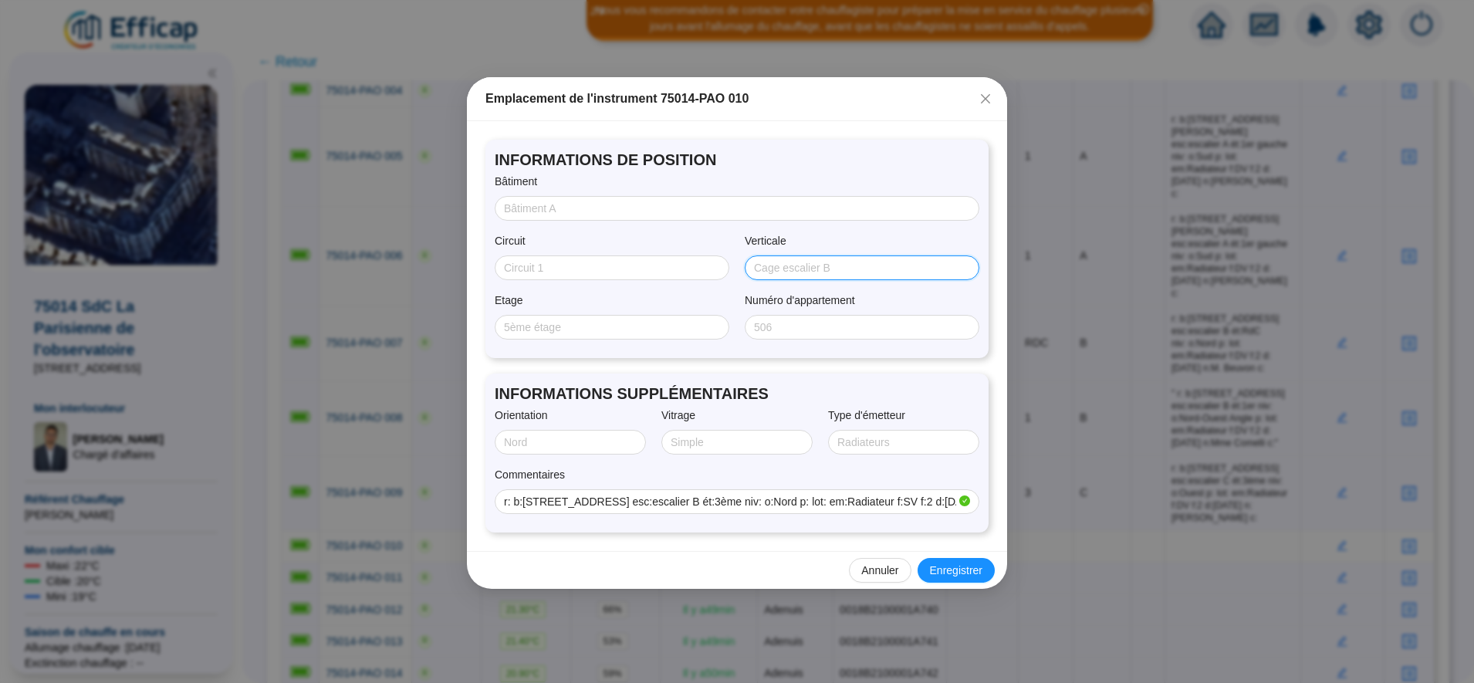
click at [770, 262] on input "Verticale" at bounding box center [860, 268] width 213 height 16
type input "V"
type input "B"
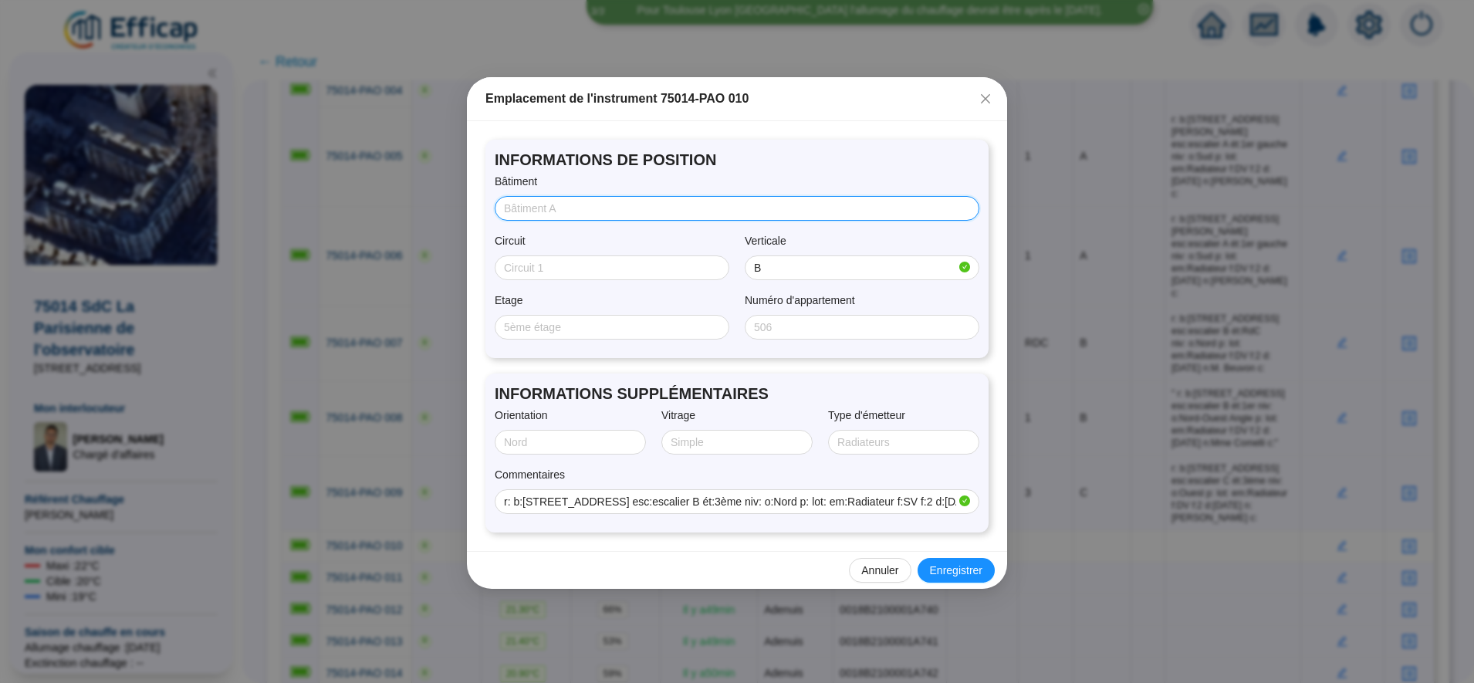
click at [571, 205] on input "Bâtiment" at bounding box center [735, 209] width 463 height 16
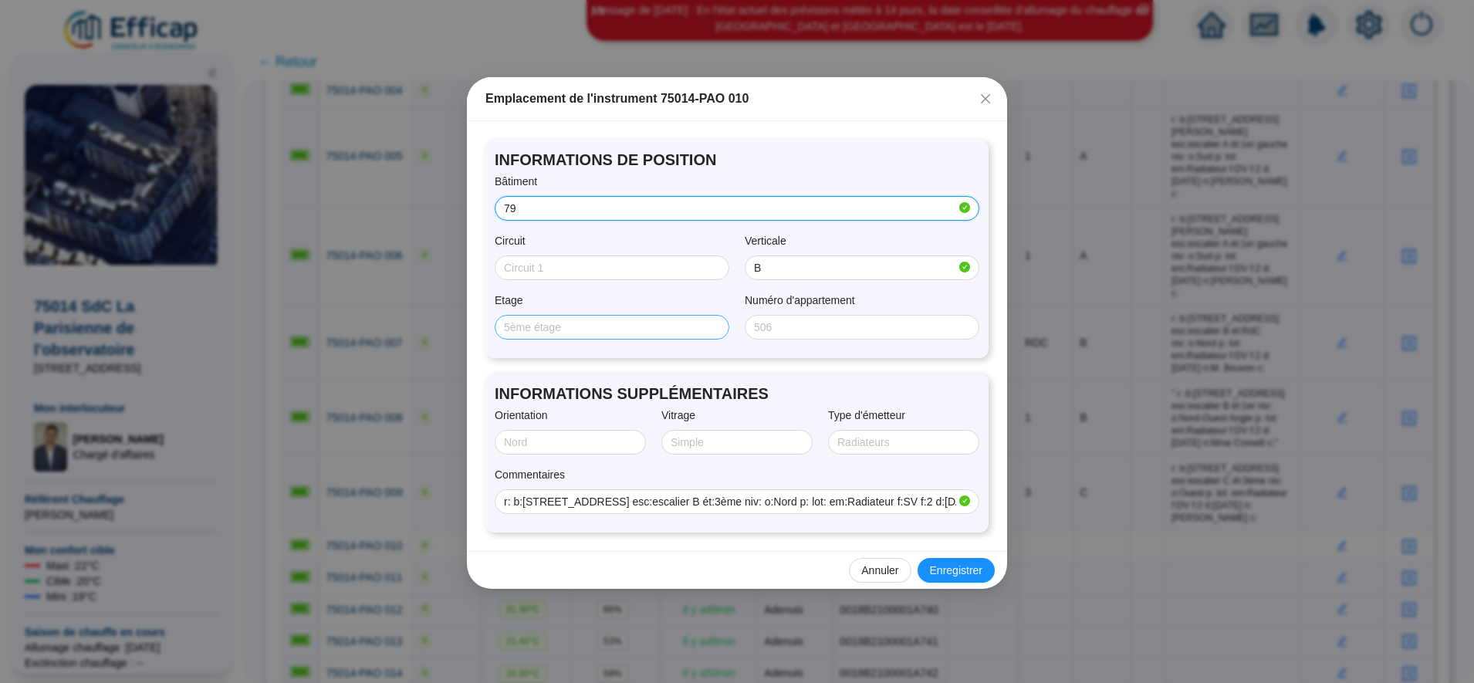
type input "79"
click at [550, 325] on input "Etage" at bounding box center [610, 328] width 213 height 16
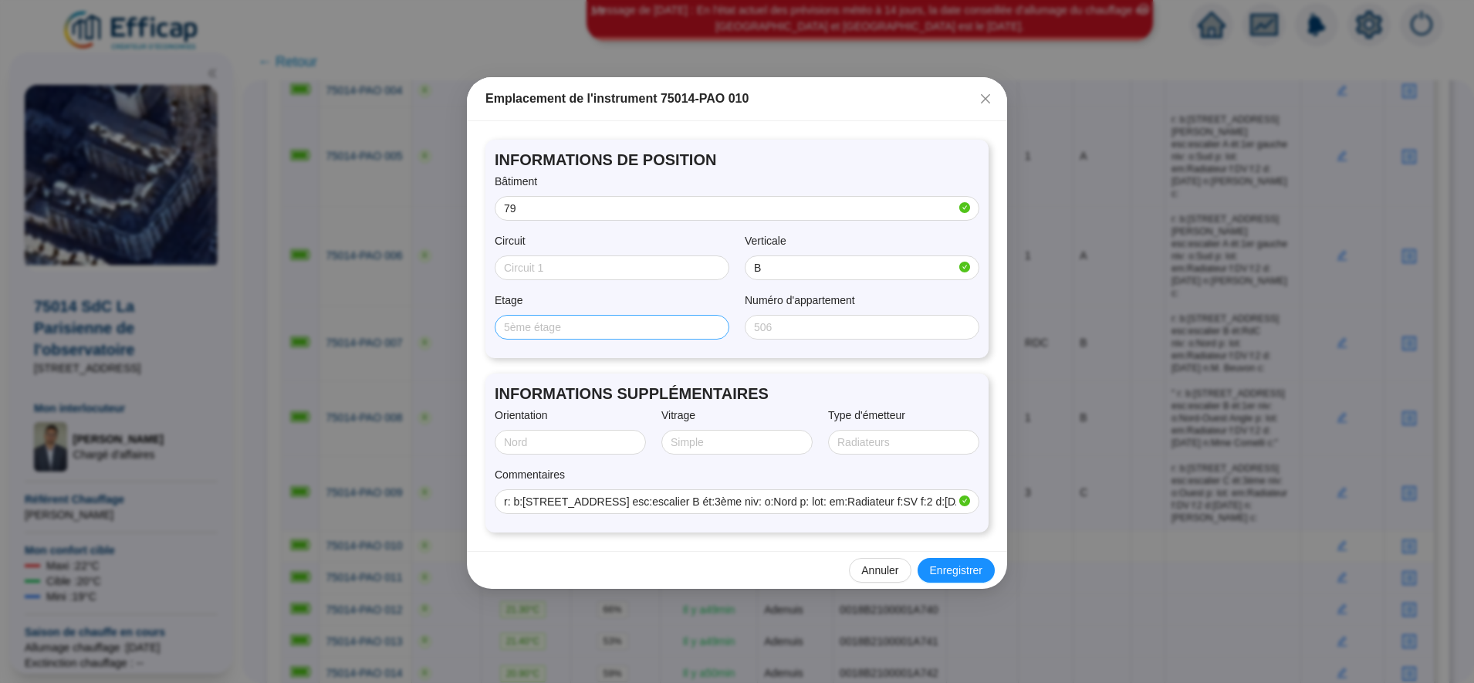
click at [535, 315] on span at bounding box center [612, 327] width 235 height 25
click at [535, 324] on input "Etage" at bounding box center [610, 328] width 213 height 16
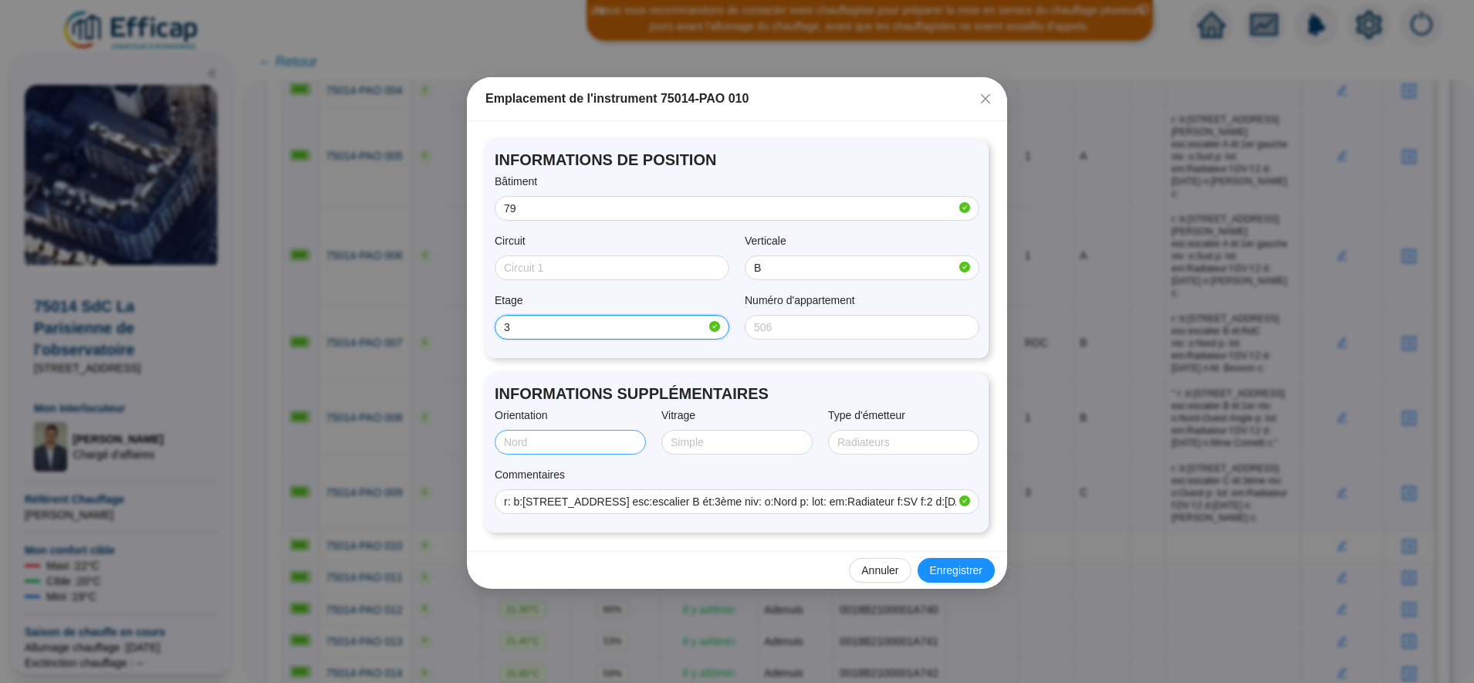
type input "3"
click at [520, 438] on input "Orientation" at bounding box center [569, 443] width 130 height 16
type input "NORD"
click at [719, 446] on input "Vitrage" at bounding box center [736, 443] width 130 height 16
type input "SIMPLE"
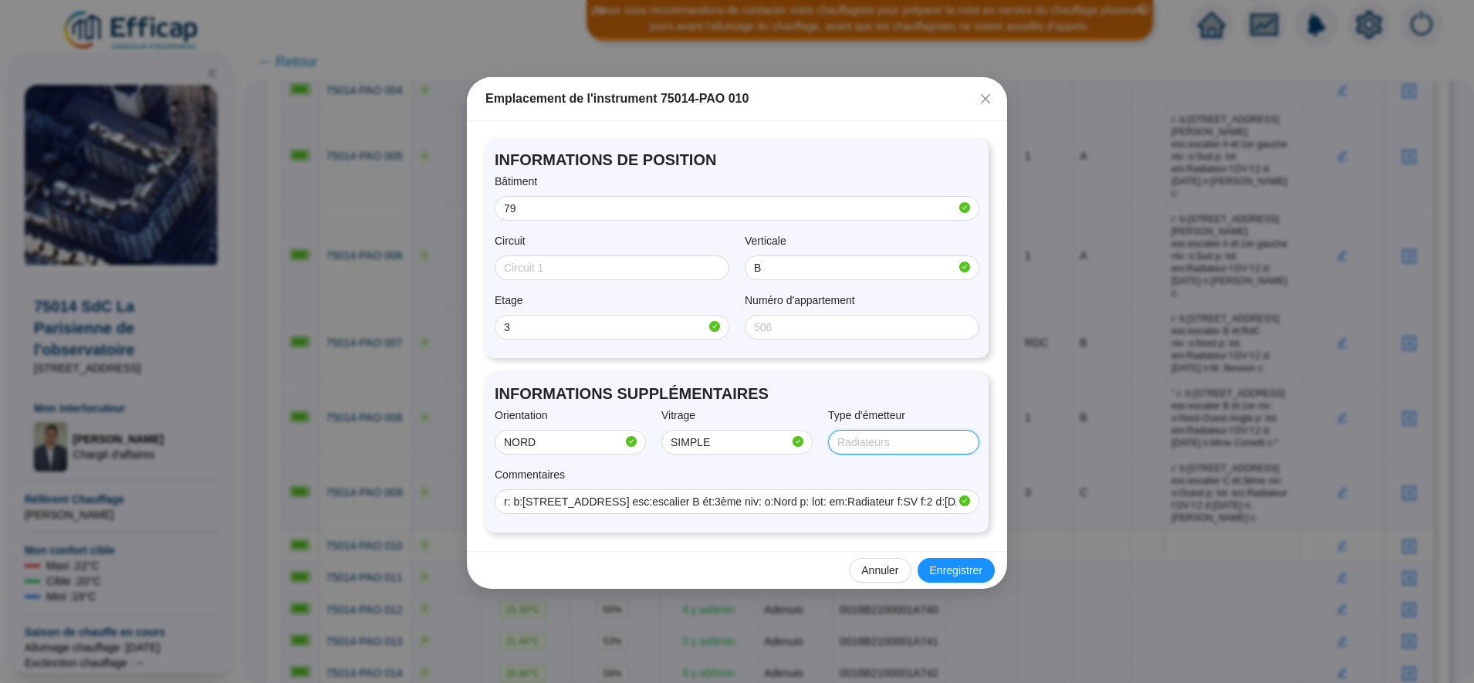
click at [857, 445] on input "Type d'émetteur" at bounding box center [902, 443] width 130 height 16
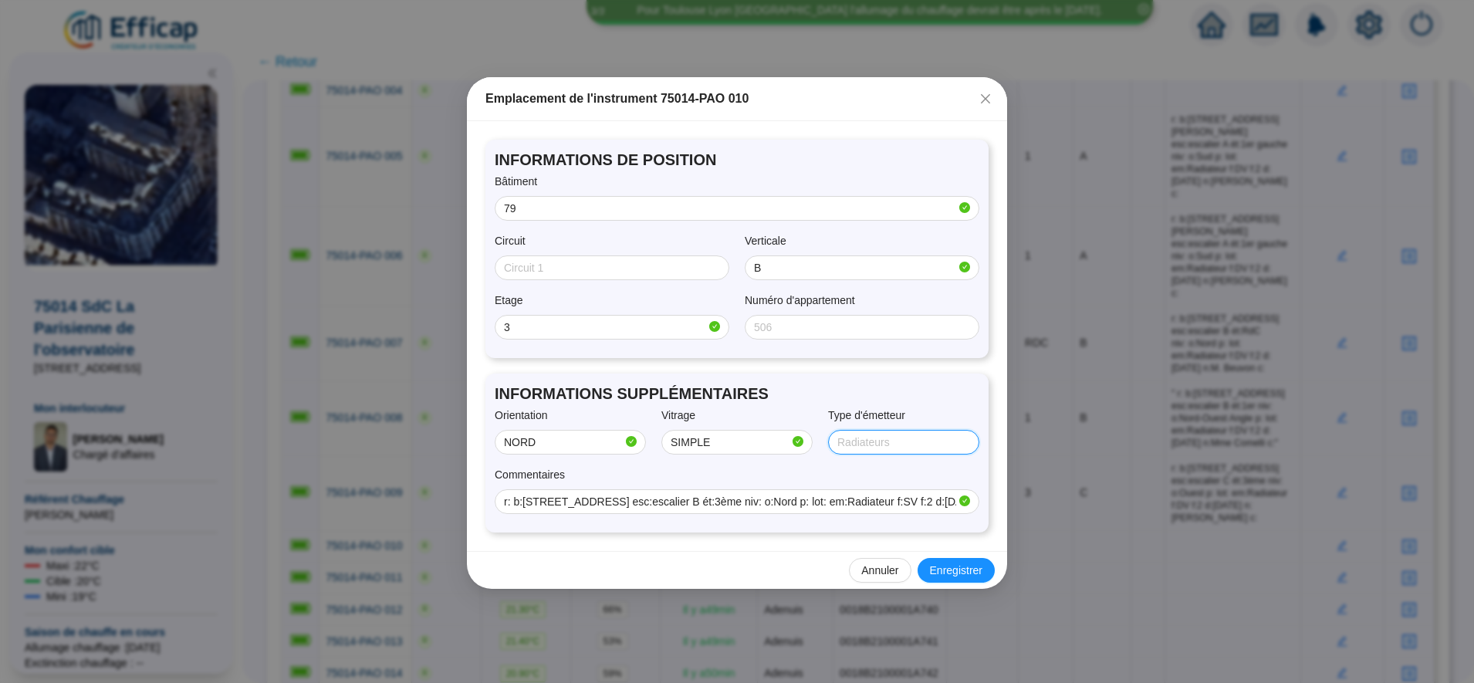
type input "RADIATEUR"
click at [963, 564] on span "Enregistrer" at bounding box center [956, 571] width 52 height 16
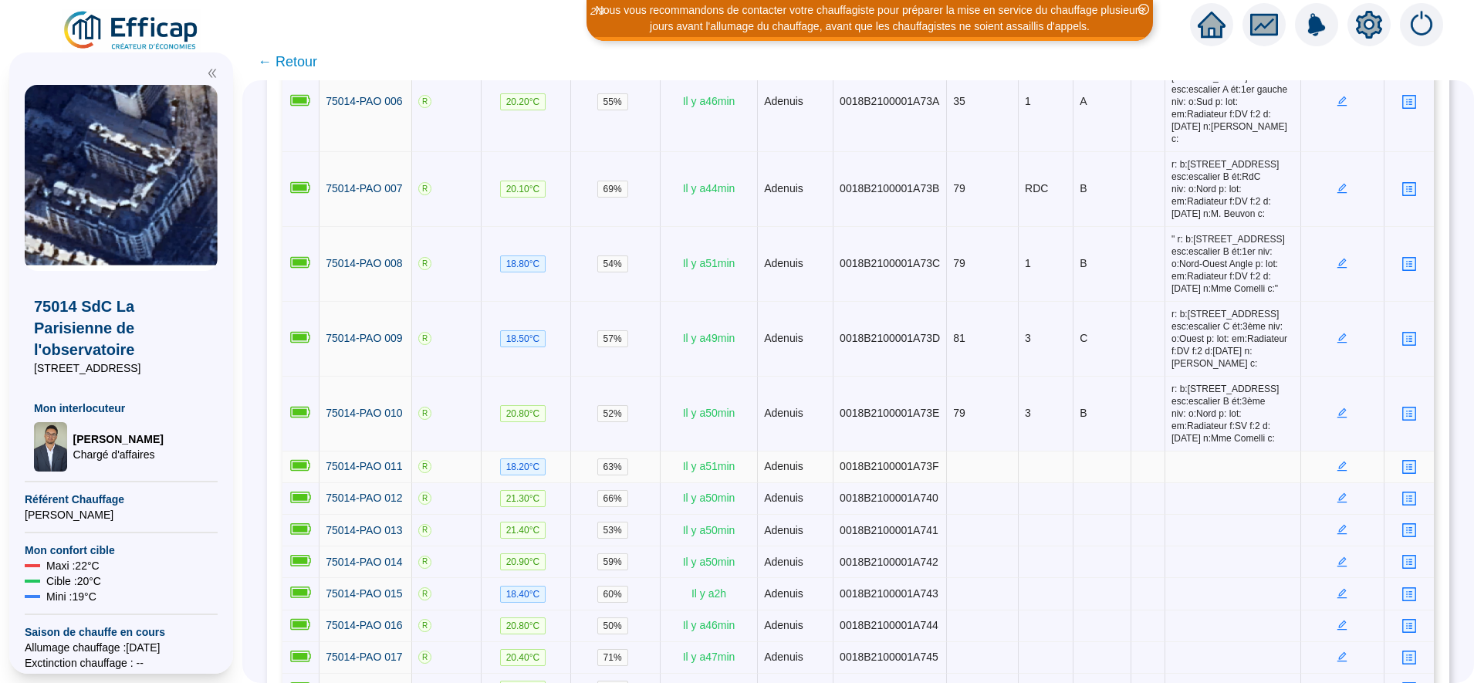
scroll to position [582, 0]
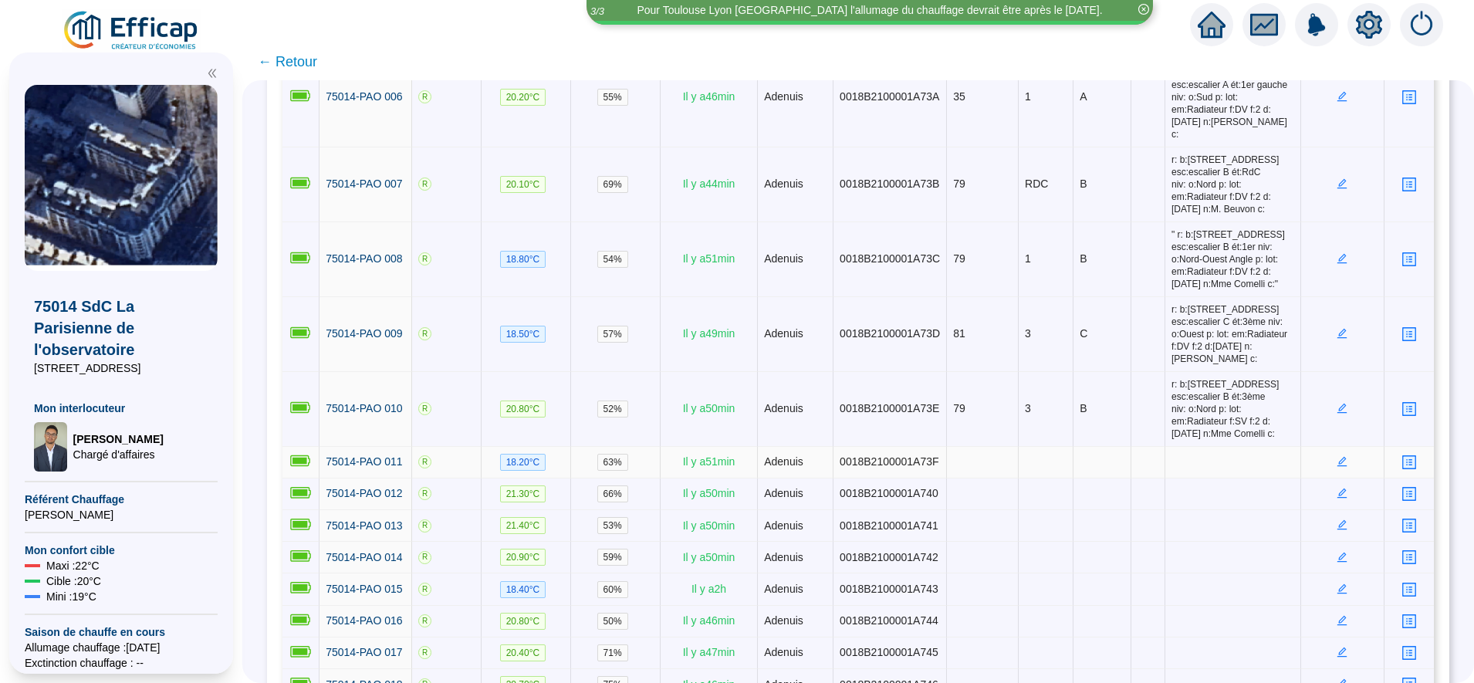
click at [1337, 456] on icon "edit" at bounding box center [1342, 461] width 11 height 11
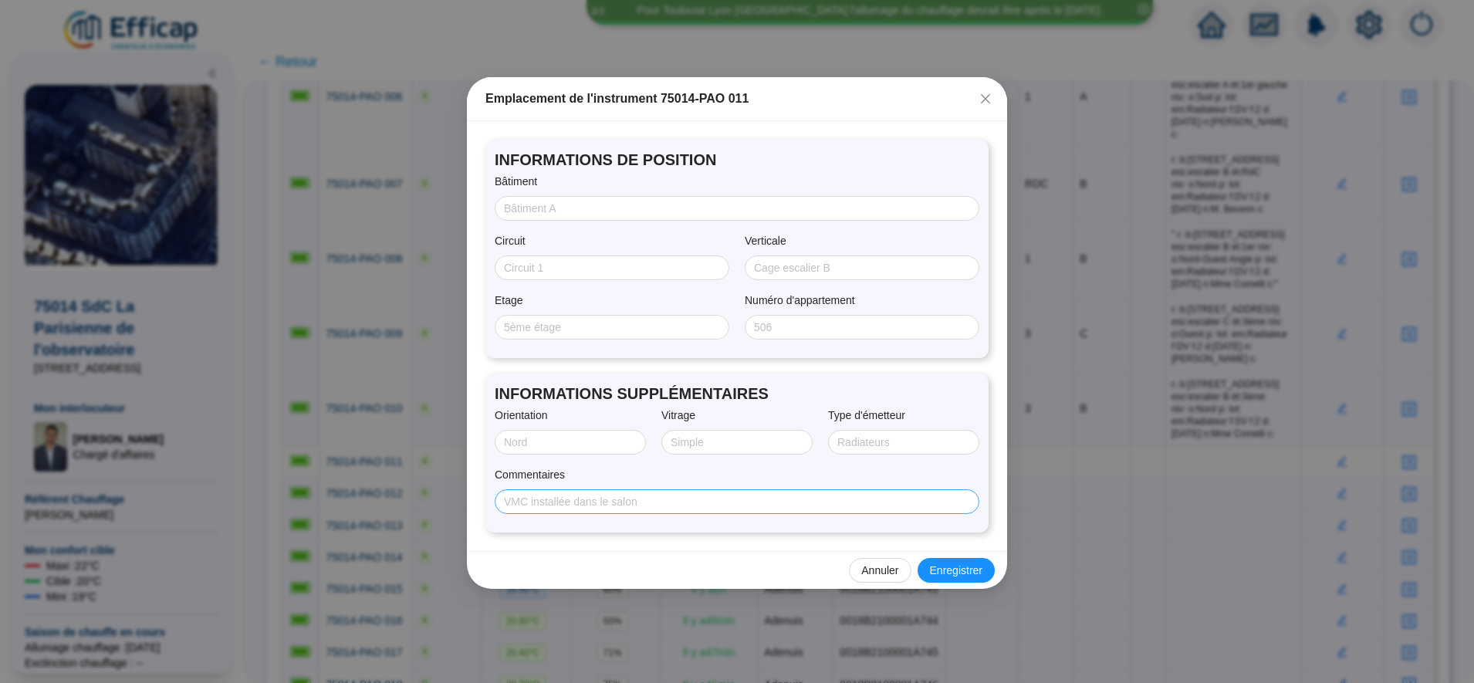
click at [688, 511] on span at bounding box center [737, 501] width 485 height 25
click at [688, 508] on input "Commentaires" at bounding box center [735, 502] width 463 height 16
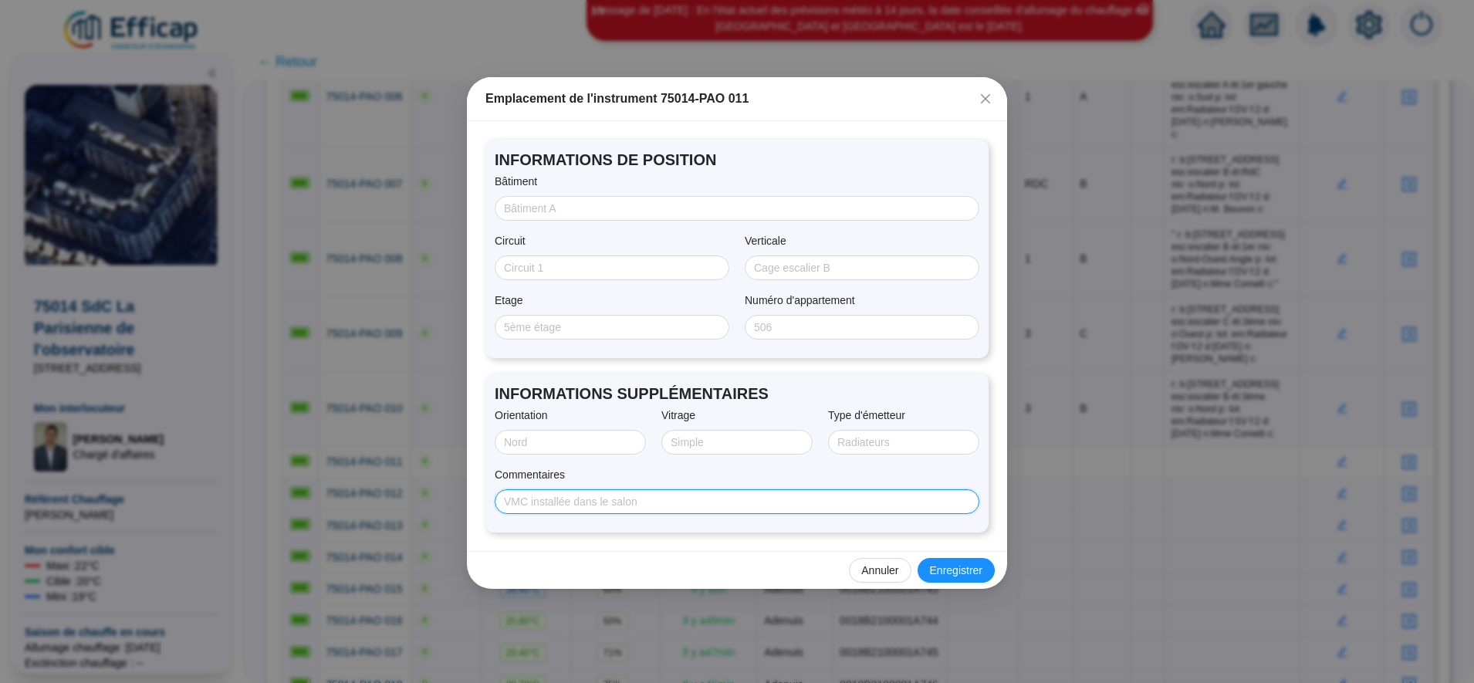
paste input "" r: b:79, rue du fb st Jacques esc:escalier B ét:7ème niv: o:Nord-Ouest Angle …"
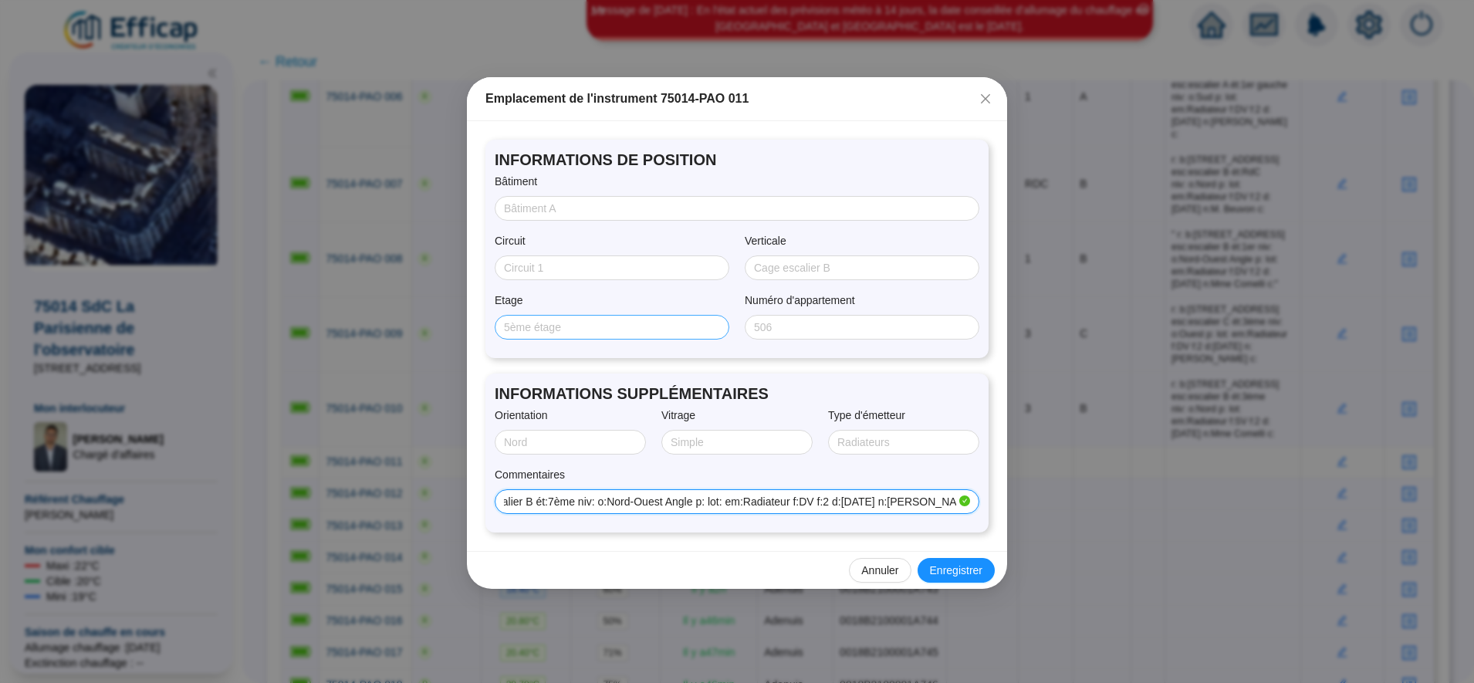
type input "" r: b:79, rue du fb st Jacques esc:escalier B ét:7ème niv: o:Nord-Ouest Angle …"
click at [554, 326] on input "Etage" at bounding box center [610, 328] width 213 height 16
type input "7"
drag, startPoint x: 530, startPoint y: 222, endPoint x: 533, endPoint y: 205, distance: 17.9
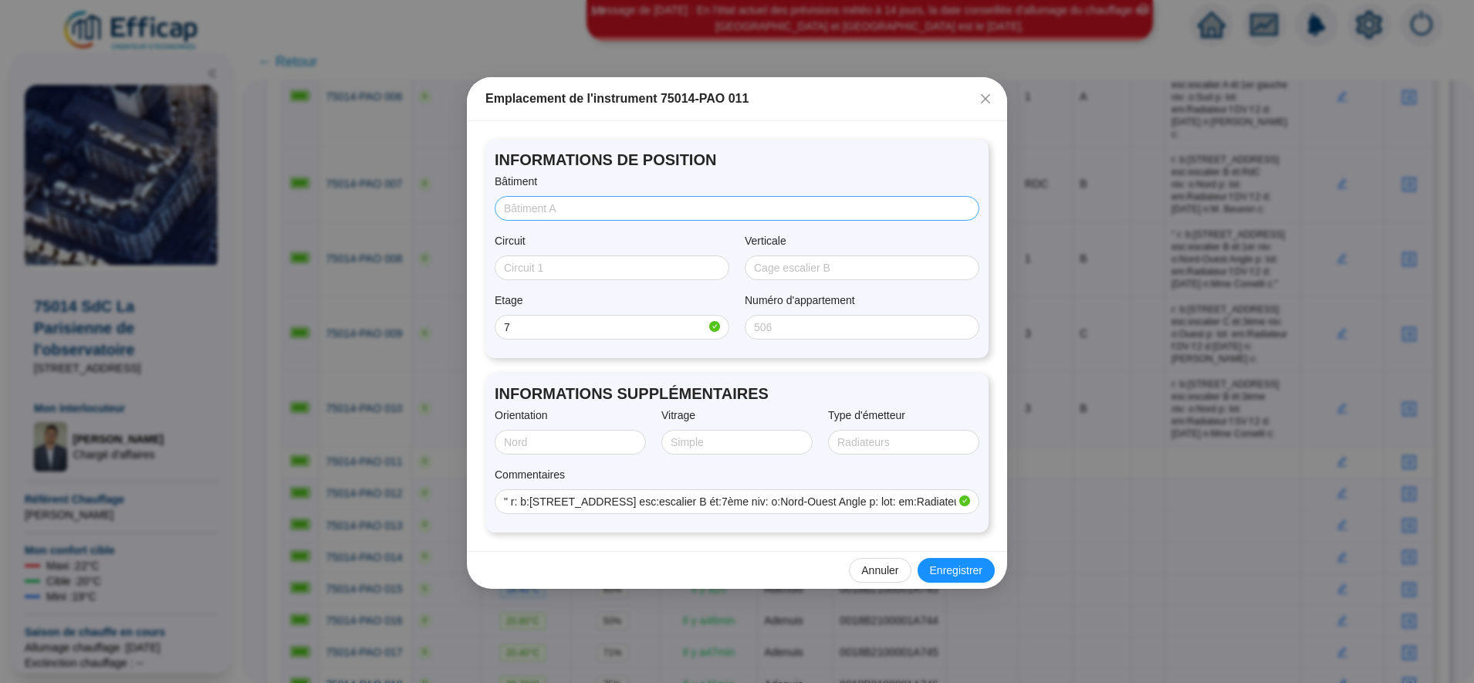
click at [533, 205] on div "INFORMATIONS DE POSITION Bâtiment Circuit Verticale Etage 7 Numéro d'appartement" at bounding box center [736, 249] width 503 height 218
click at [533, 205] on input "Bâtiment" at bounding box center [735, 209] width 463 height 16
type input "79"
type input "b"
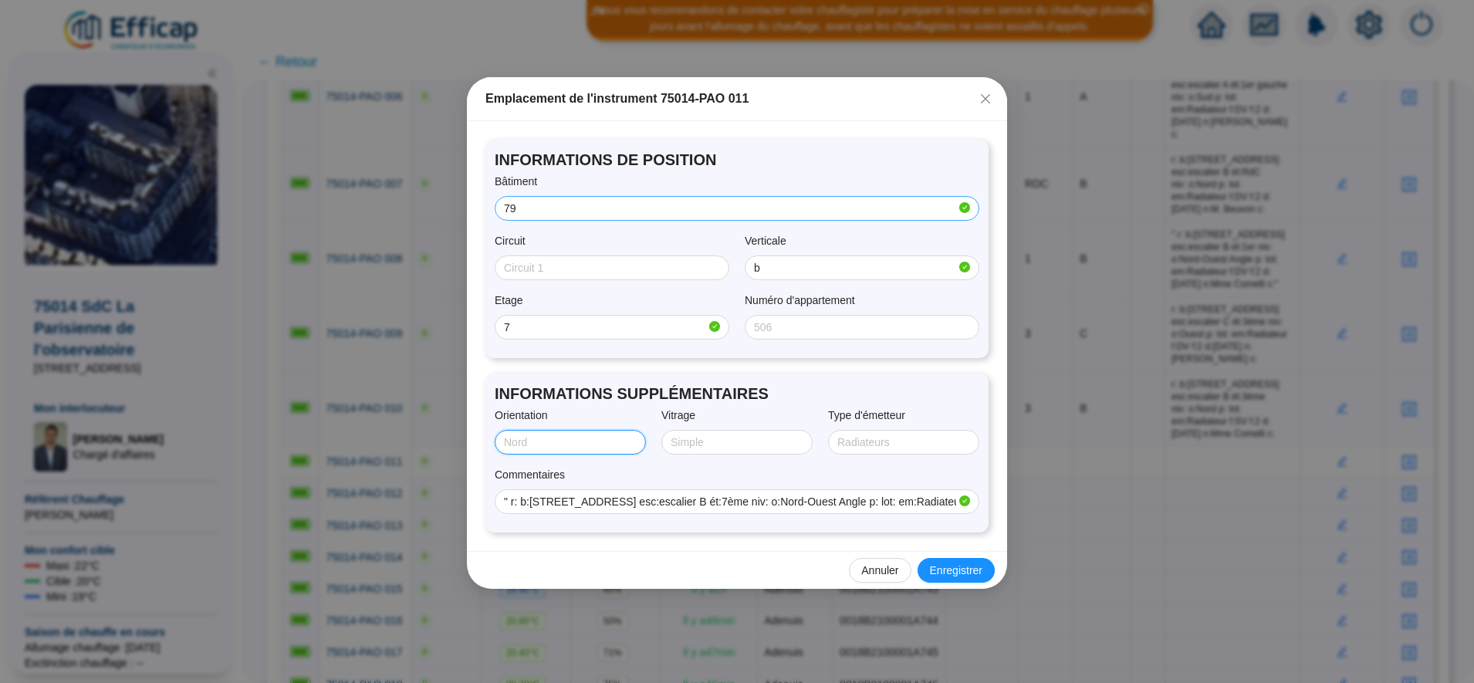
type input "A"
type input "NORD/OUEST"
click at [851, 501] on input "" r: b:79, rue du fb st Jacques esc:escalier B ét:7ème niv: o:Nord-Ouest Angle …" at bounding box center [730, 502] width 452 height 16
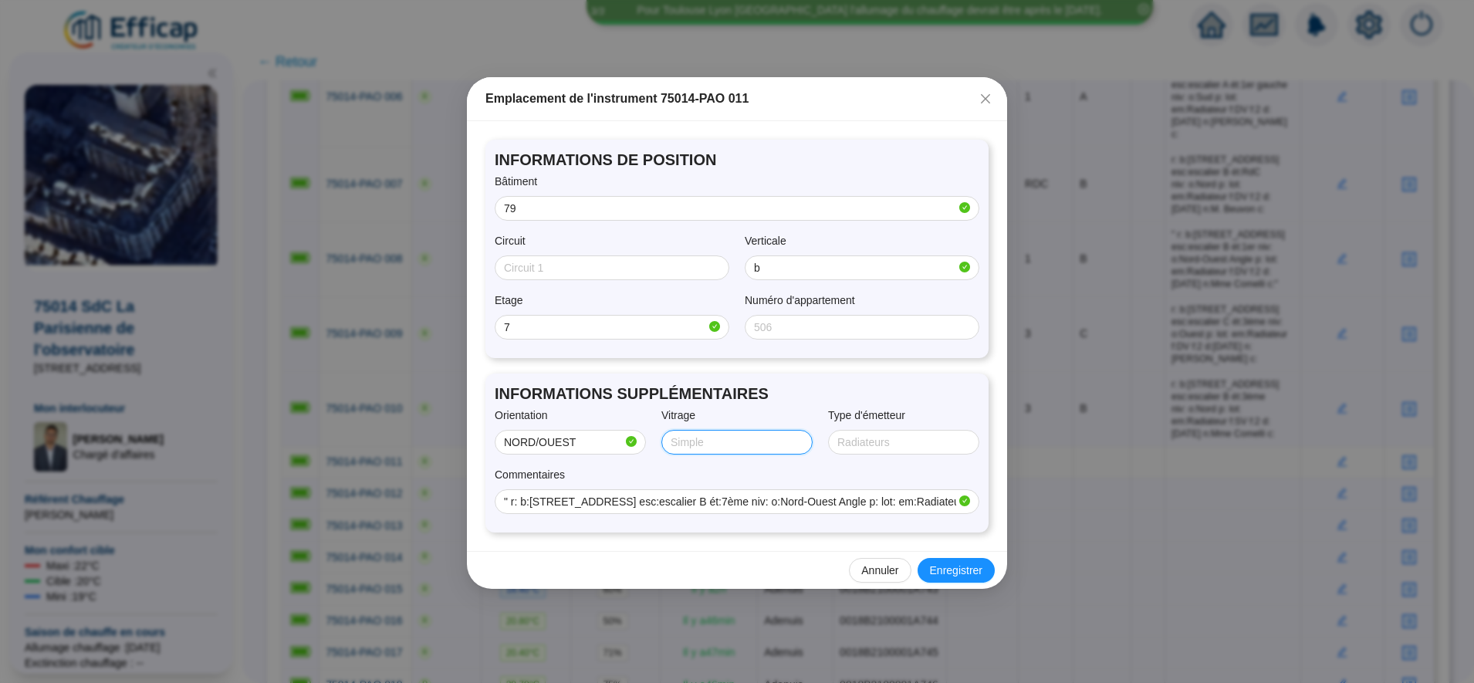
click at [760, 443] on input "Vitrage" at bounding box center [736, 443] width 130 height 16
type input "Double"
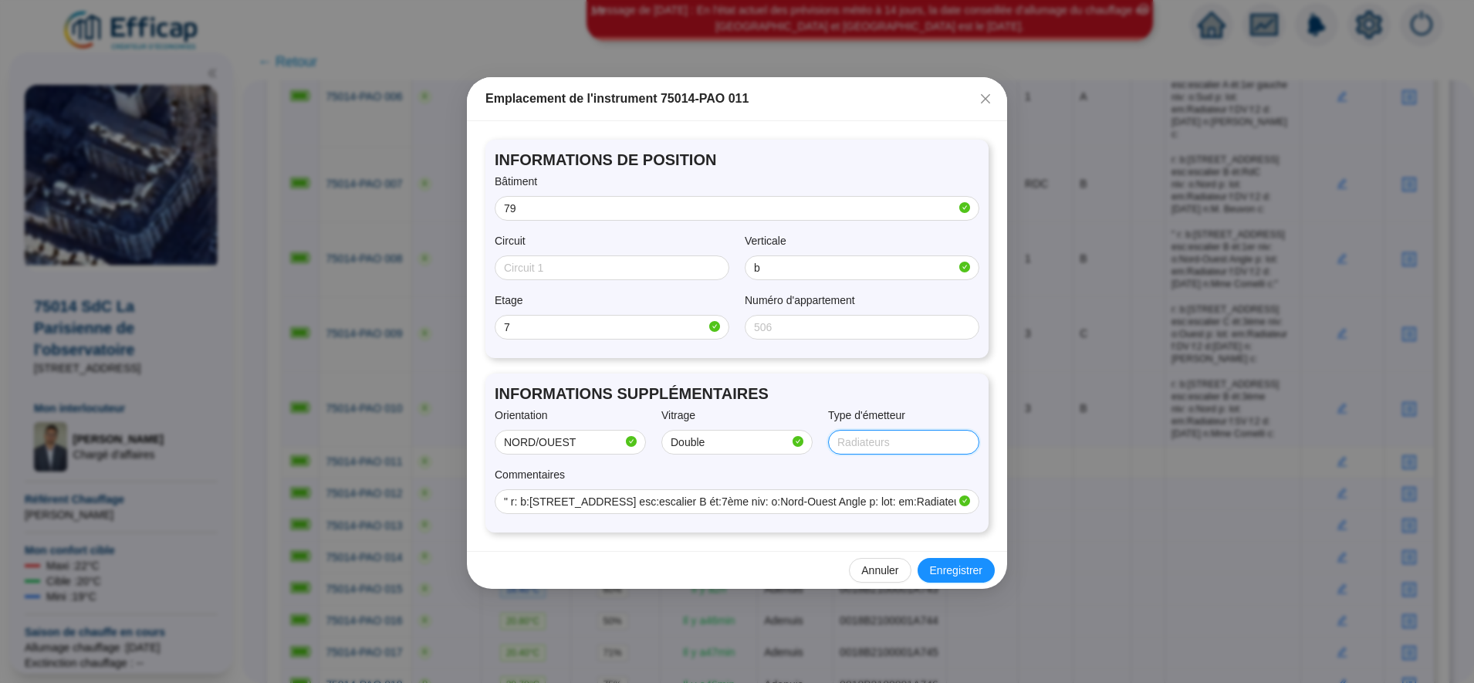
click at [869, 446] on input "Type d'émetteur" at bounding box center [902, 443] width 130 height 16
type input "RADIATEUR"
click at [956, 570] on span "Enregistrer" at bounding box center [956, 571] width 52 height 16
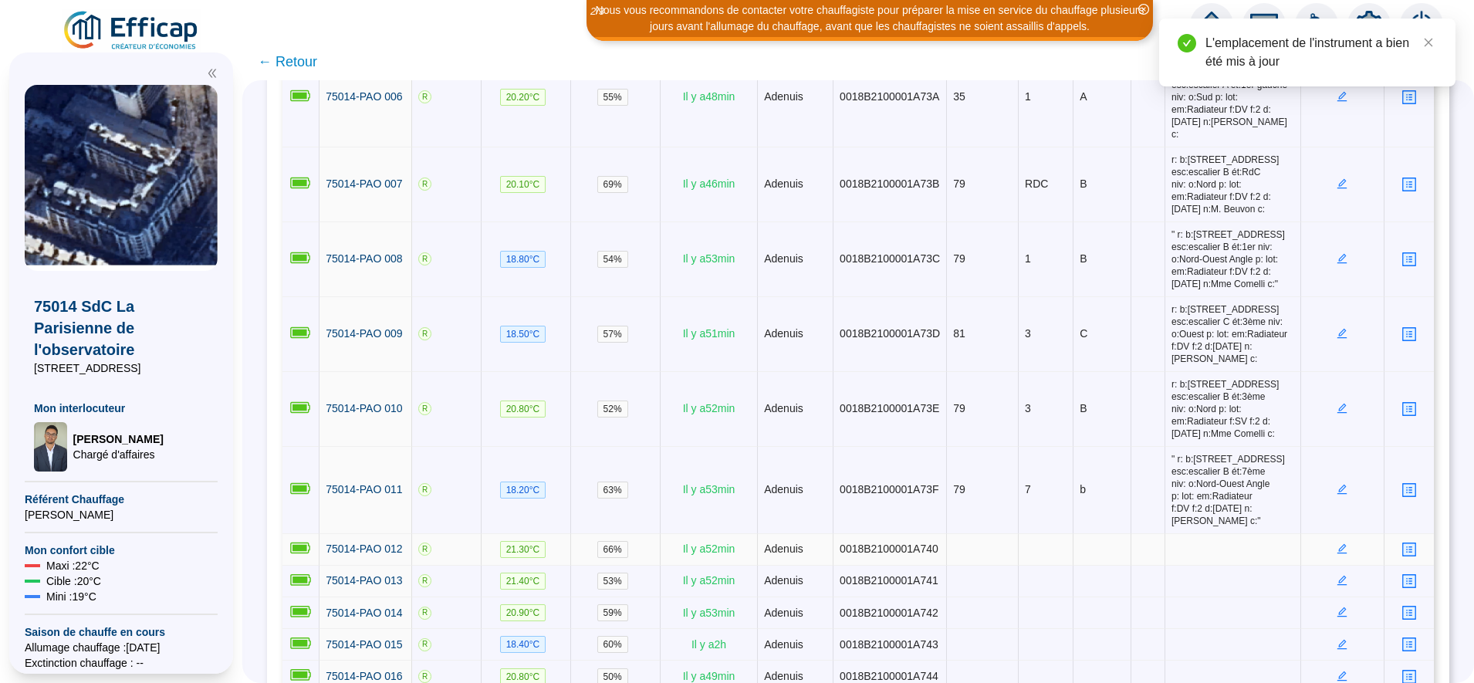
click at [1338, 544] on icon "edit" at bounding box center [1343, 549] width 10 height 10
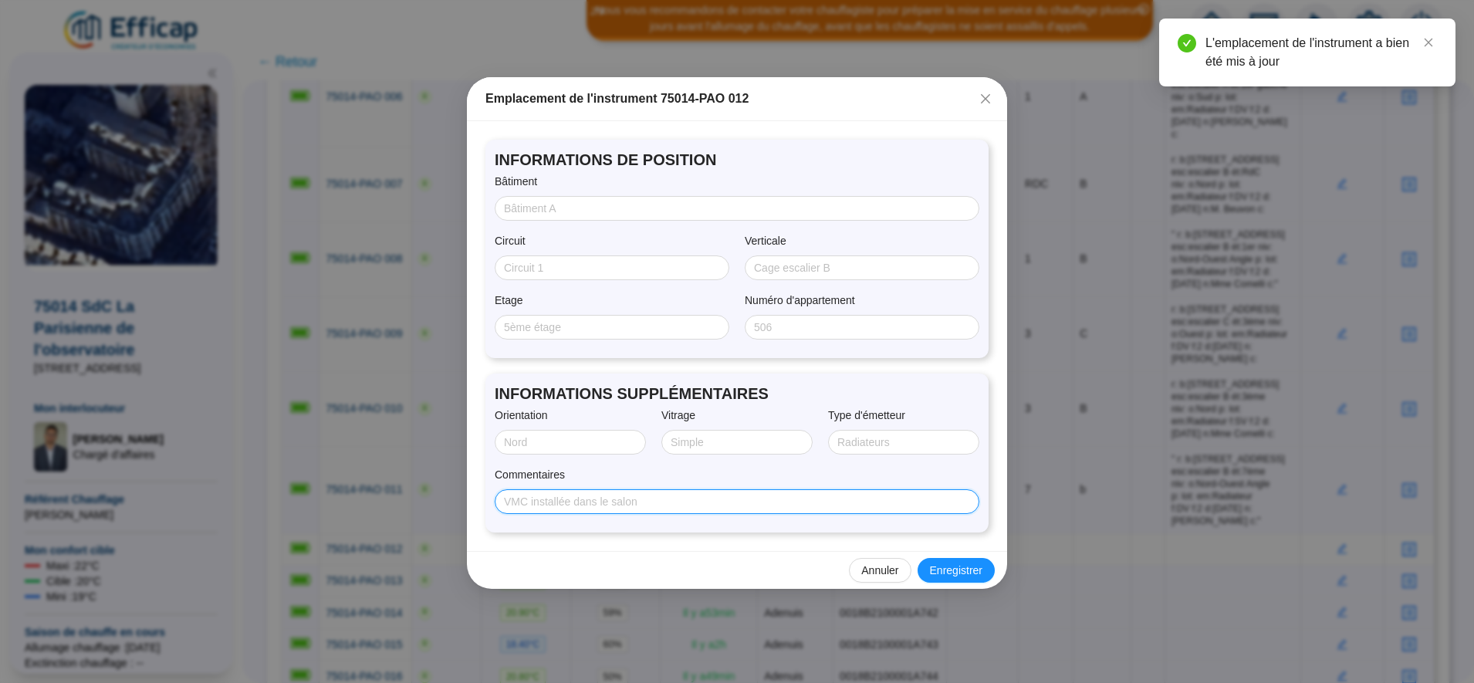
click at [742, 496] on input "Commentaires" at bounding box center [735, 502] width 463 height 16
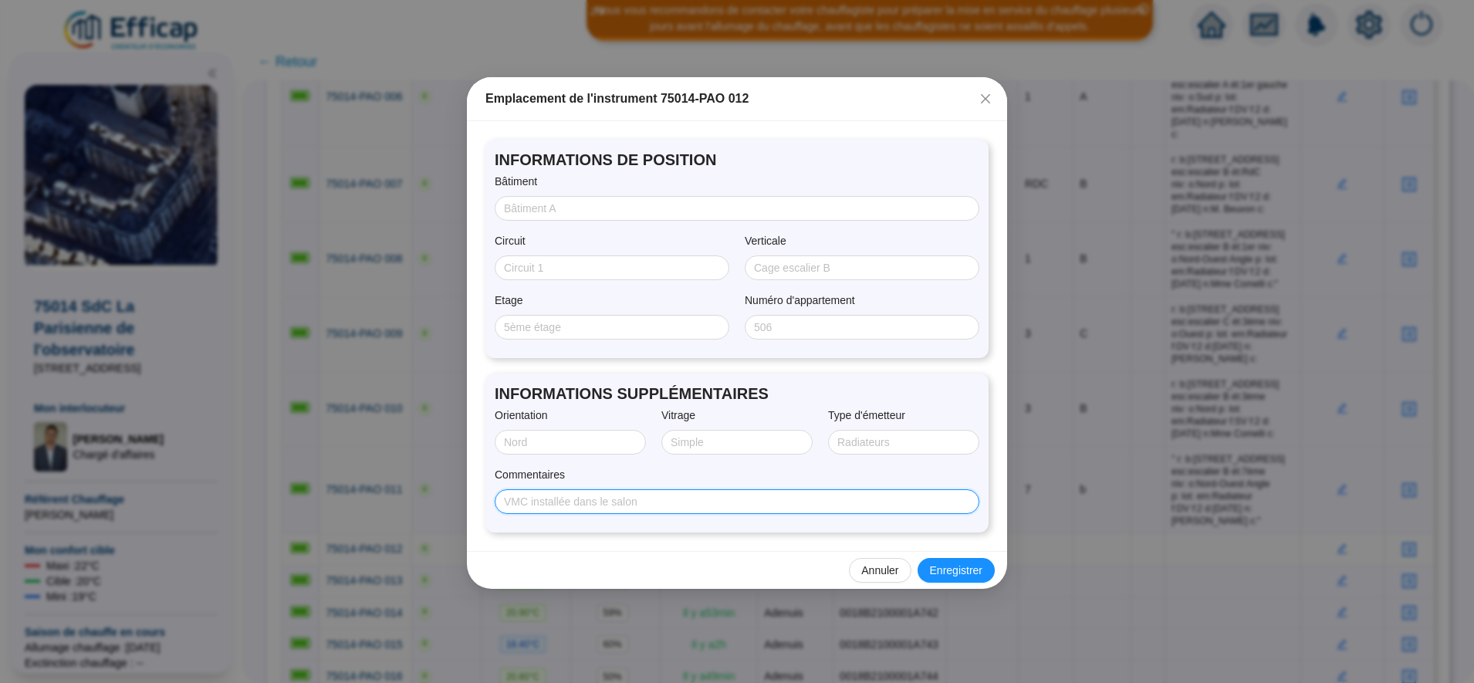
paste input "r: b:35, rue Jean Dolent esc:escalier A ét:4ème gauche niv: o:Nord-Sud p: lot: …"
type input "r: b:35, rue Jean Dolent esc:escalier A ét:4ème gauche niv: o:Nord-Sud p: lot: …"
click at [626, 510] on span "r: b:35, rue Jean Dolent esc:escalier A ét:4ème gauche niv: o:Nord-Sud p: lot: …" at bounding box center [737, 501] width 485 height 25
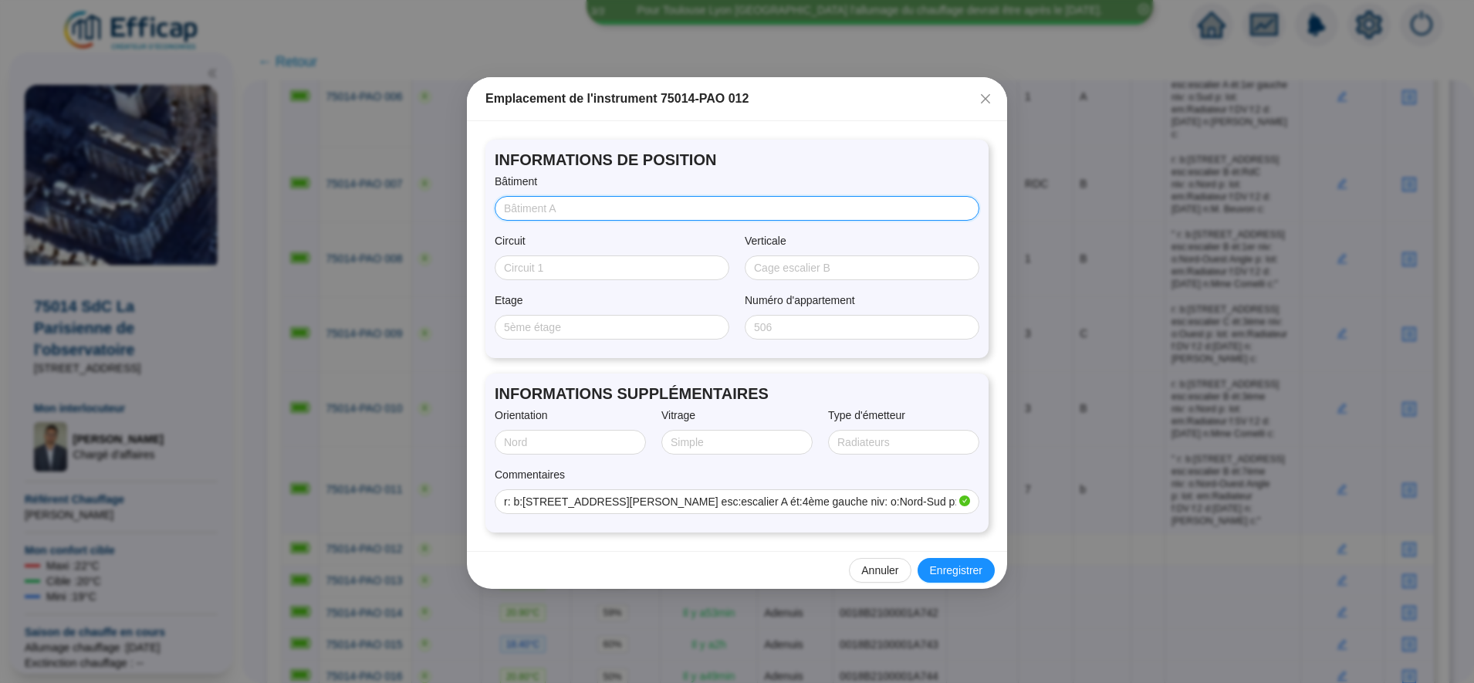
click at [553, 212] on input "Bâtiment" at bounding box center [735, 209] width 463 height 16
type input "35"
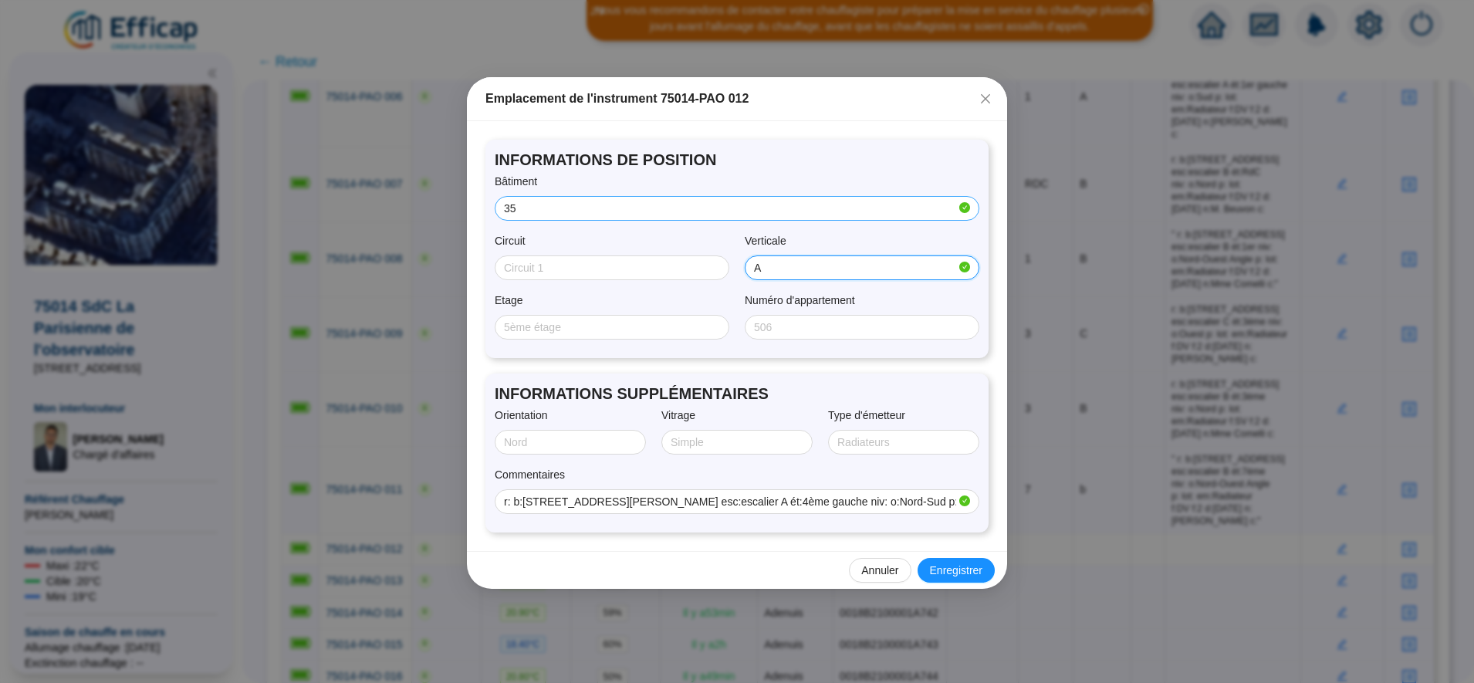
type input "A"
type input "4"
type input "SUD"
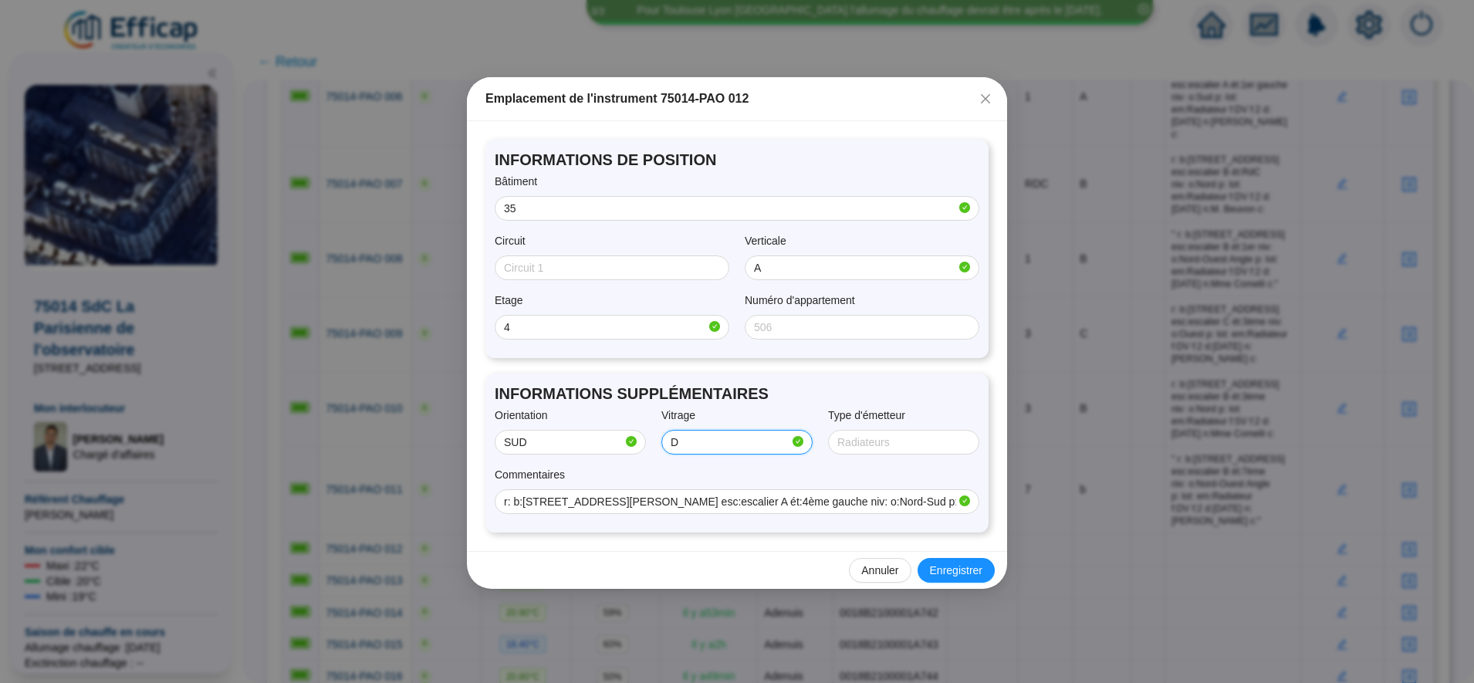
type input "Double"
type input "RADIATEUR"
click at [953, 563] on span "Enregistrer" at bounding box center [956, 571] width 52 height 16
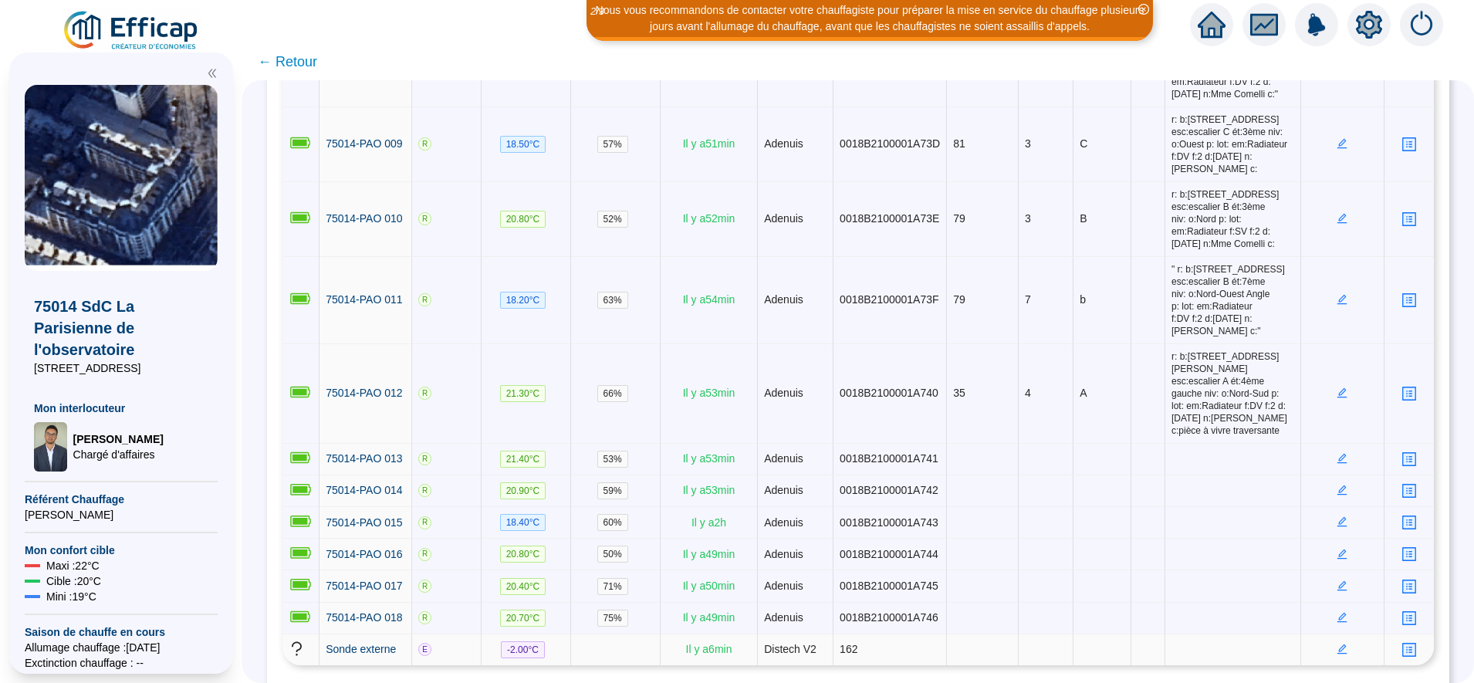
scroll to position [798, 0]
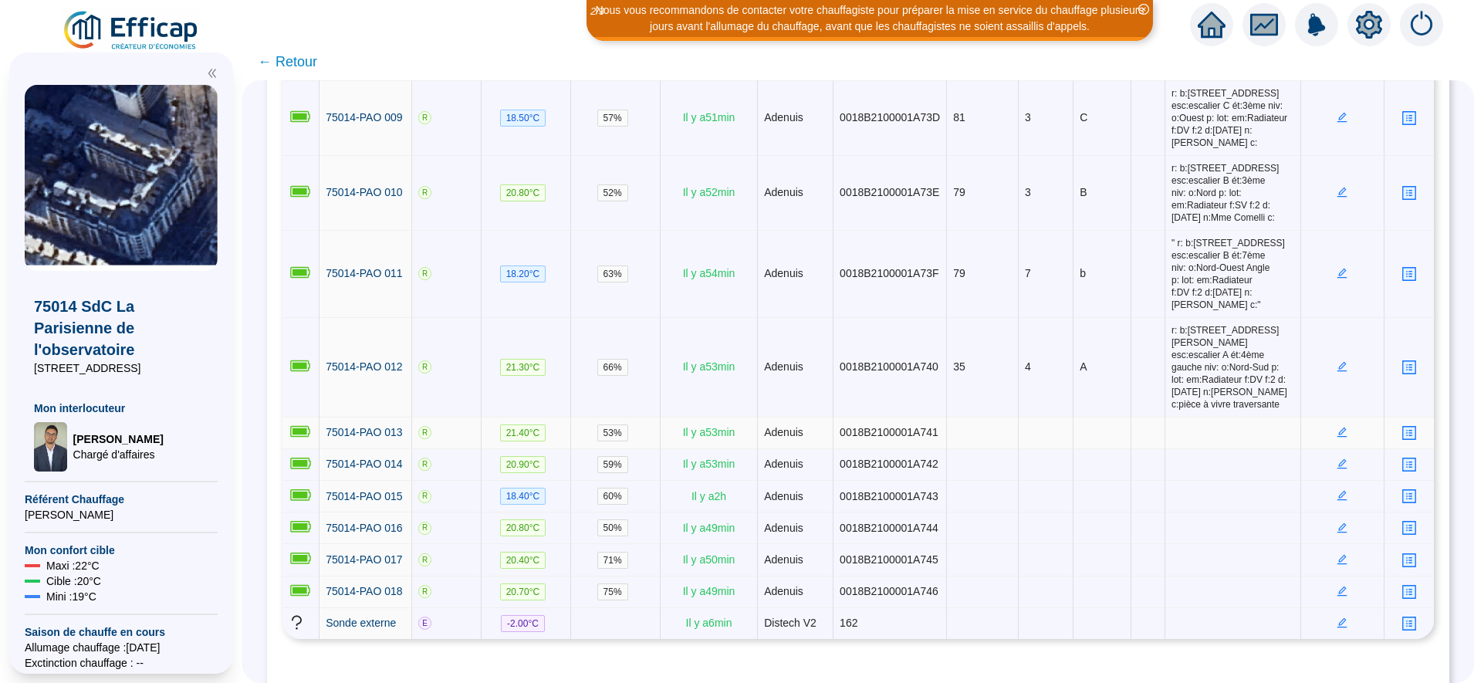
click at [1337, 427] on icon "edit" at bounding box center [1342, 432] width 11 height 11
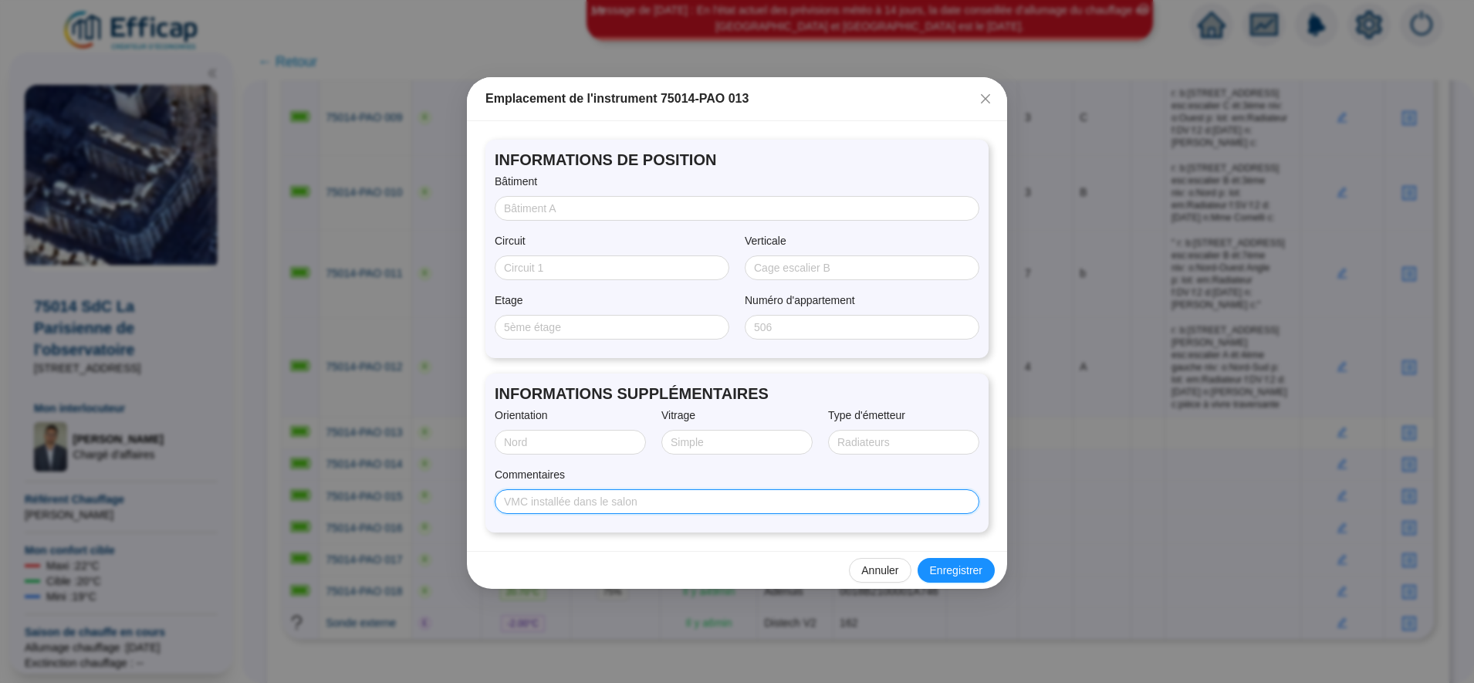
click at [831, 495] on input "Commentaires" at bounding box center [735, 502] width 463 height 16
paste input "r: b:79, rue du fb st Jacques esc:escalier B ét:8ème niv: o:Nord p: lot: em:Rad…"
click at [601, 504] on input "r: b:79, rue du fb st Jacques esc:escalier B ét:8ème niv: o:Nord p: lot: em:Rad…" at bounding box center [730, 502] width 452 height 16
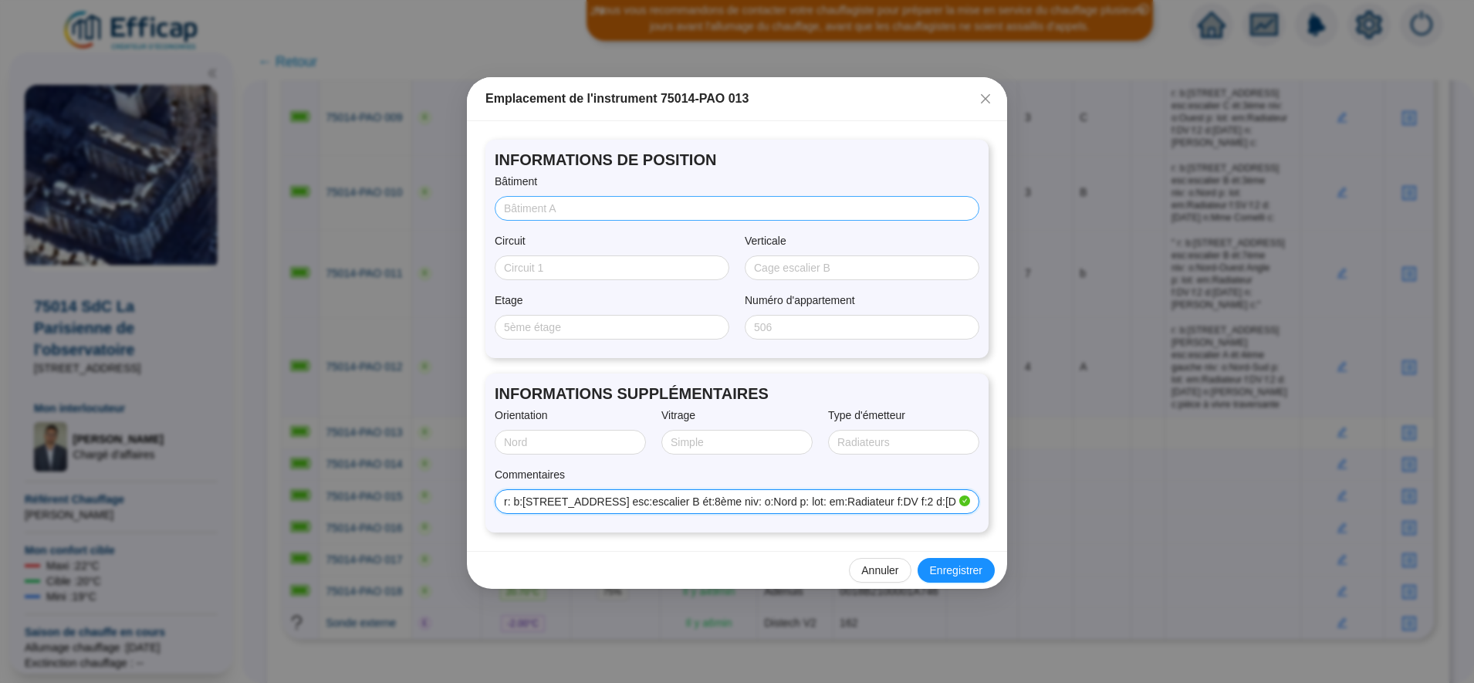
type input "r: b:79, rue du fb st Jacques esc:escalier B ét:8ème niv: o:Nord p: lot: em:Rad…"
click at [531, 206] on input "Bâtiment" at bounding box center [735, 209] width 463 height 16
type input "79"
type input "8"
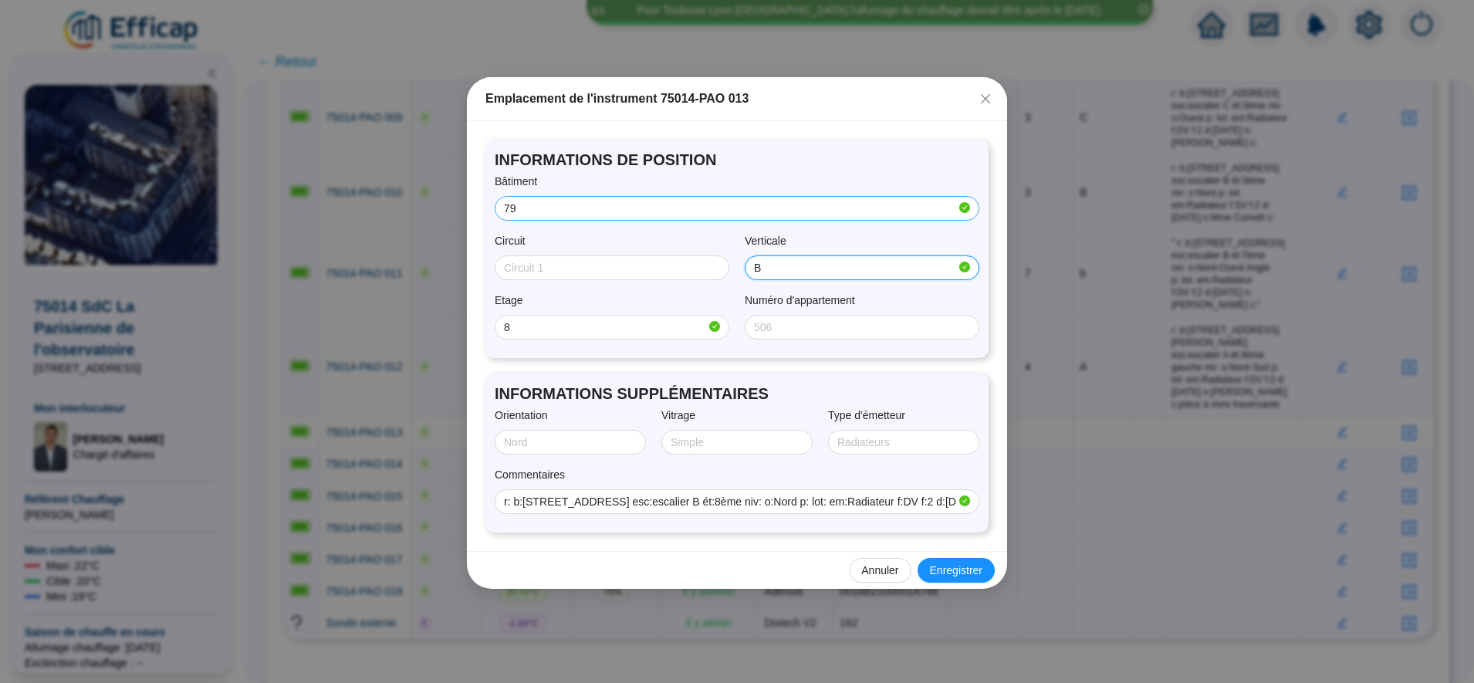
type input "B"
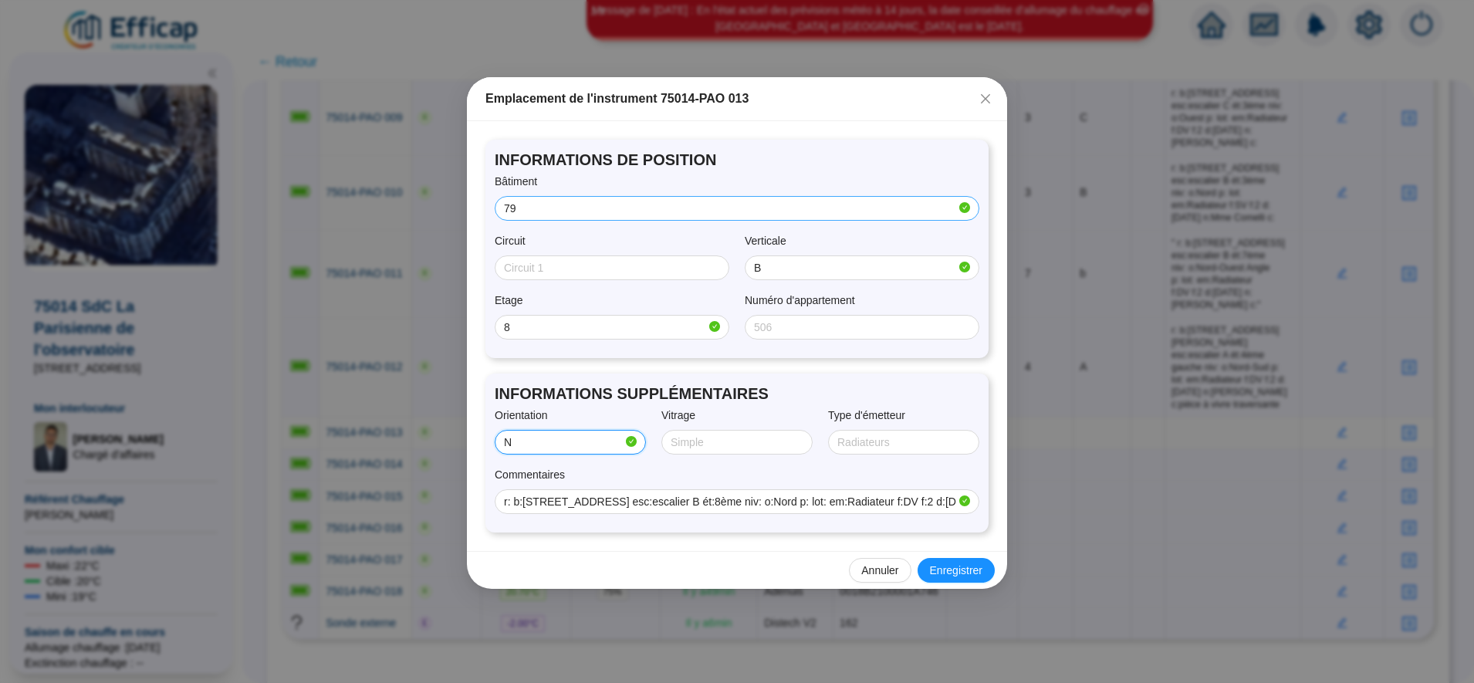
type input "NORD"
type input "Double"
type input "RADIATEUR"
click at [943, 567] on span "Enregistrer" at bounding box center [956, 571] width 52 height 16
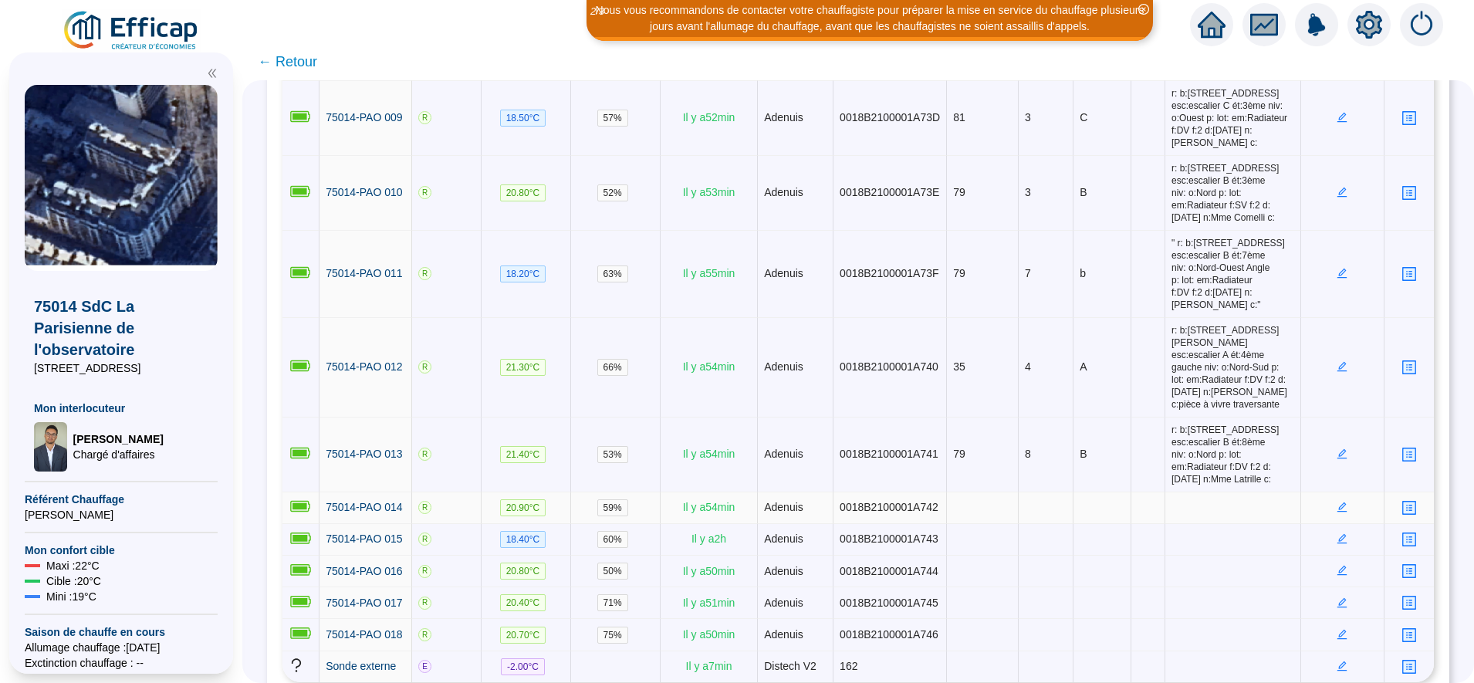
click at [1338, 502] on icon "edit" at bounding box center [1343, 507] width 10 height 10
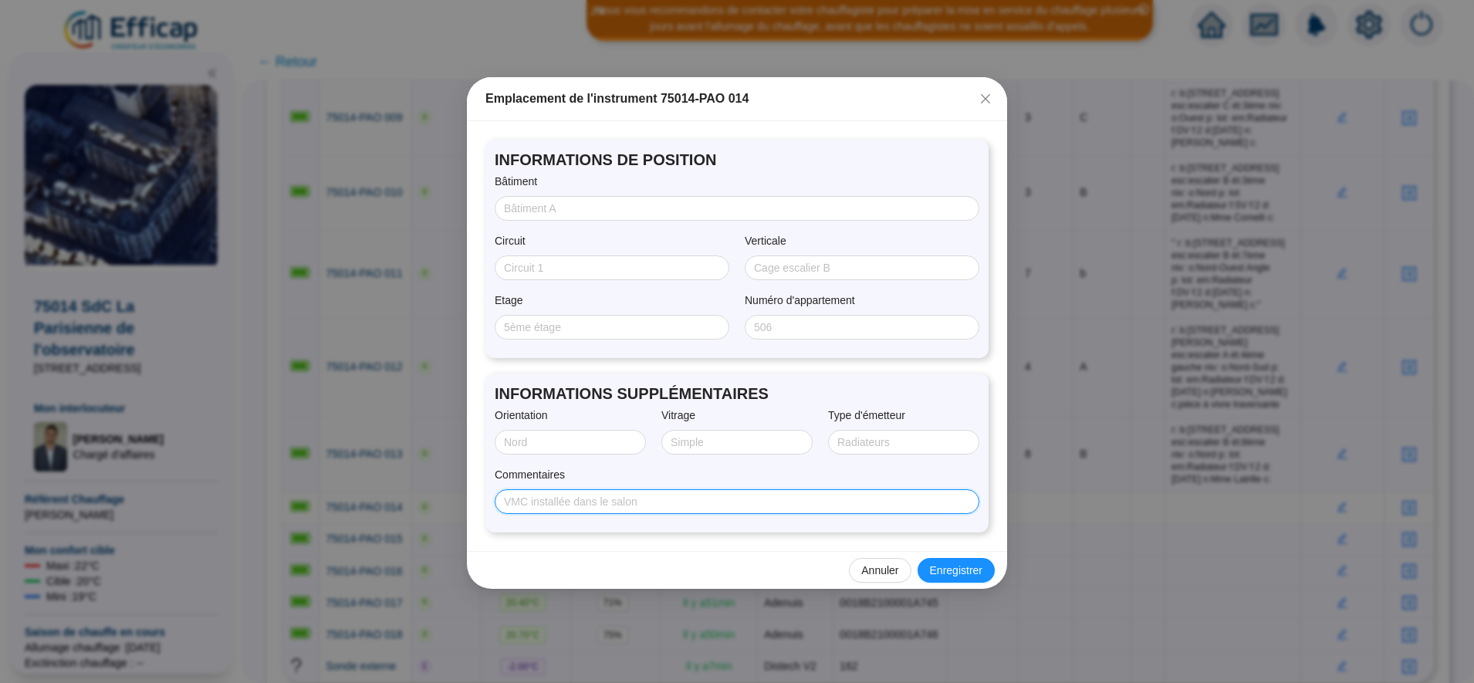
click at [665, 497] on input "Commentaires" at bounding box center [735, 502] width 463 height 16
paste input "r: b:81, rue du fb st Jacques esc:escalier C ét:5ème niv: o:Ouest p: lot: em:Ra…"
click at [589, 504] on input "r: b:81, rue du fb st Jacques esc:escalier C ét:5ème niv: o:Ouest p: lot: em:Ra…" at bounding box center [730, 502] width 452 height 16
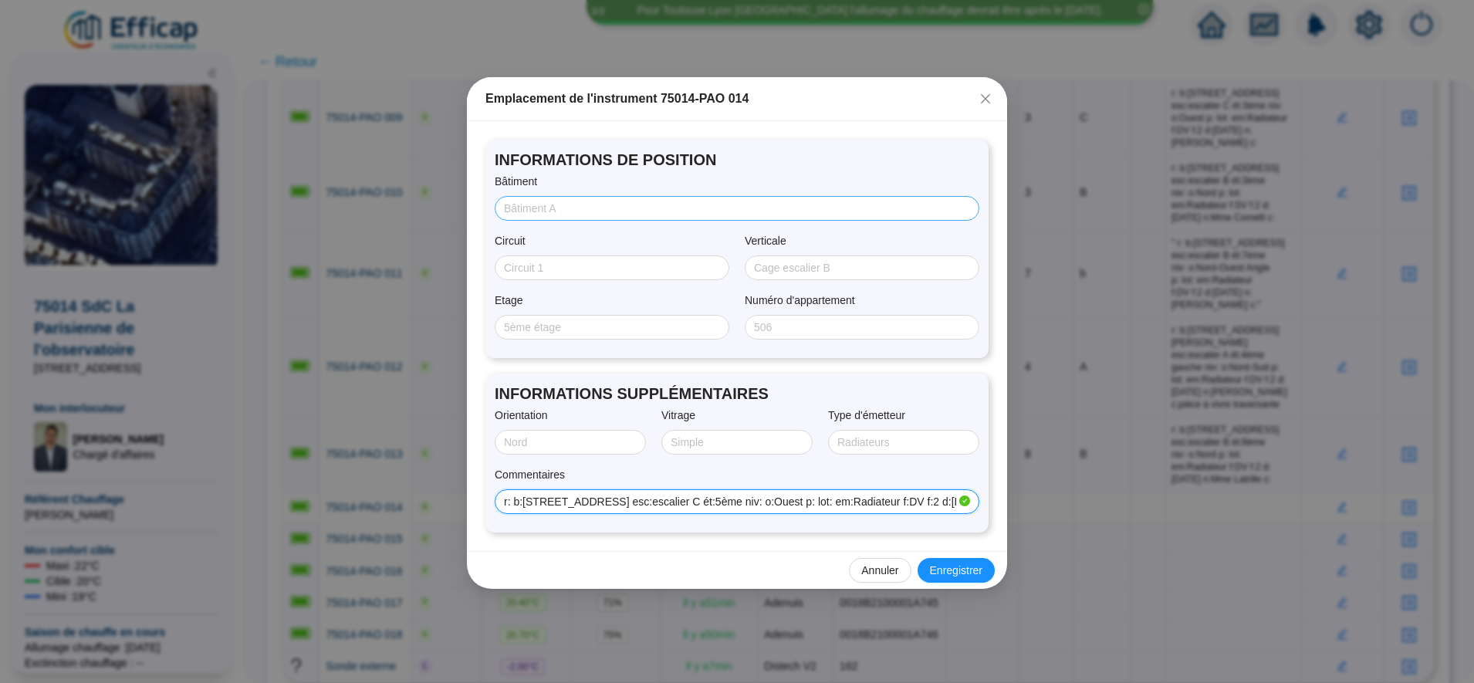
type input "r: b:81, rue du fb st Jacques esc:escalier C ét:5ème niv: o:Ouest p: lot: em:Ra…"
click at [536, 215] on input "Bâtiment" at bounding box center [735, 209] width 463 height 16
type input "81"
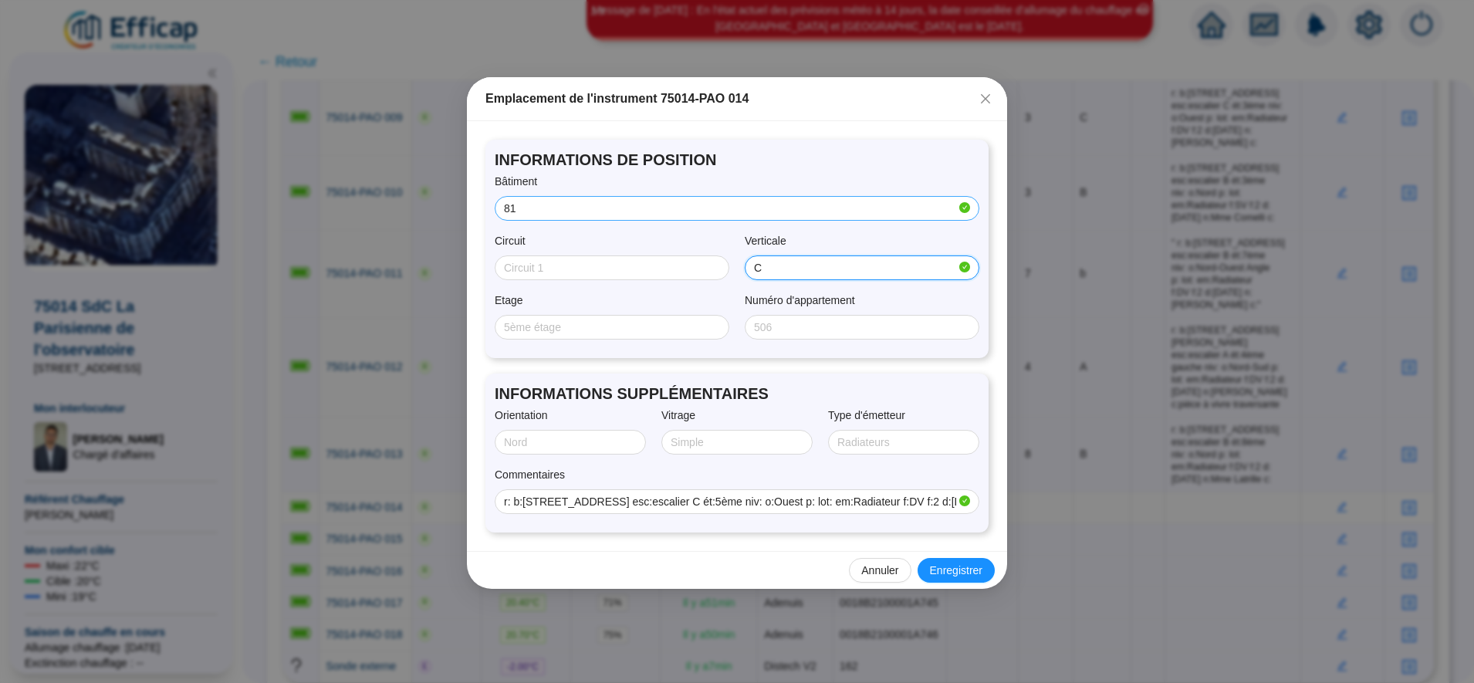
type input "C"
type input "5"
type input "OUEST"
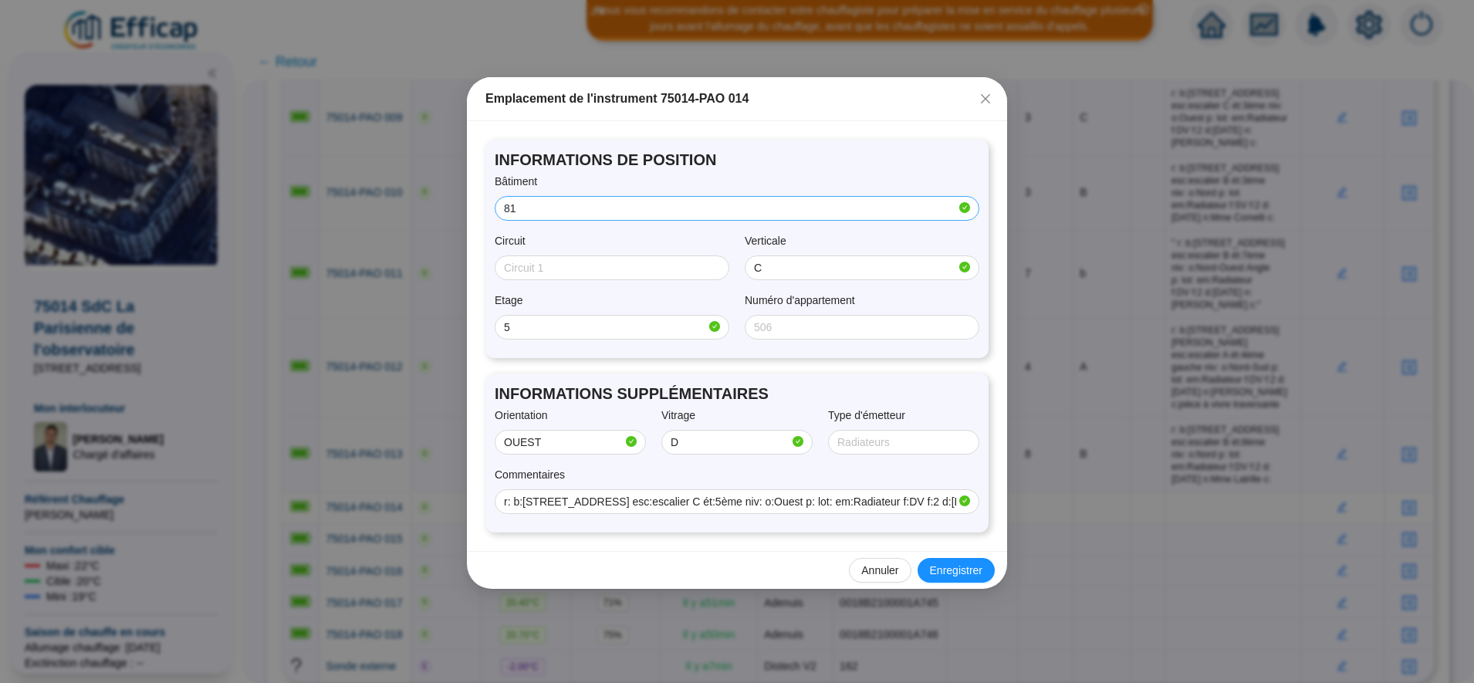
type input "Double"
type input "RADIATEUR"
click at [954, 571] on span "Enregistrer" at bounding box center [956, 571] width 52 height 16
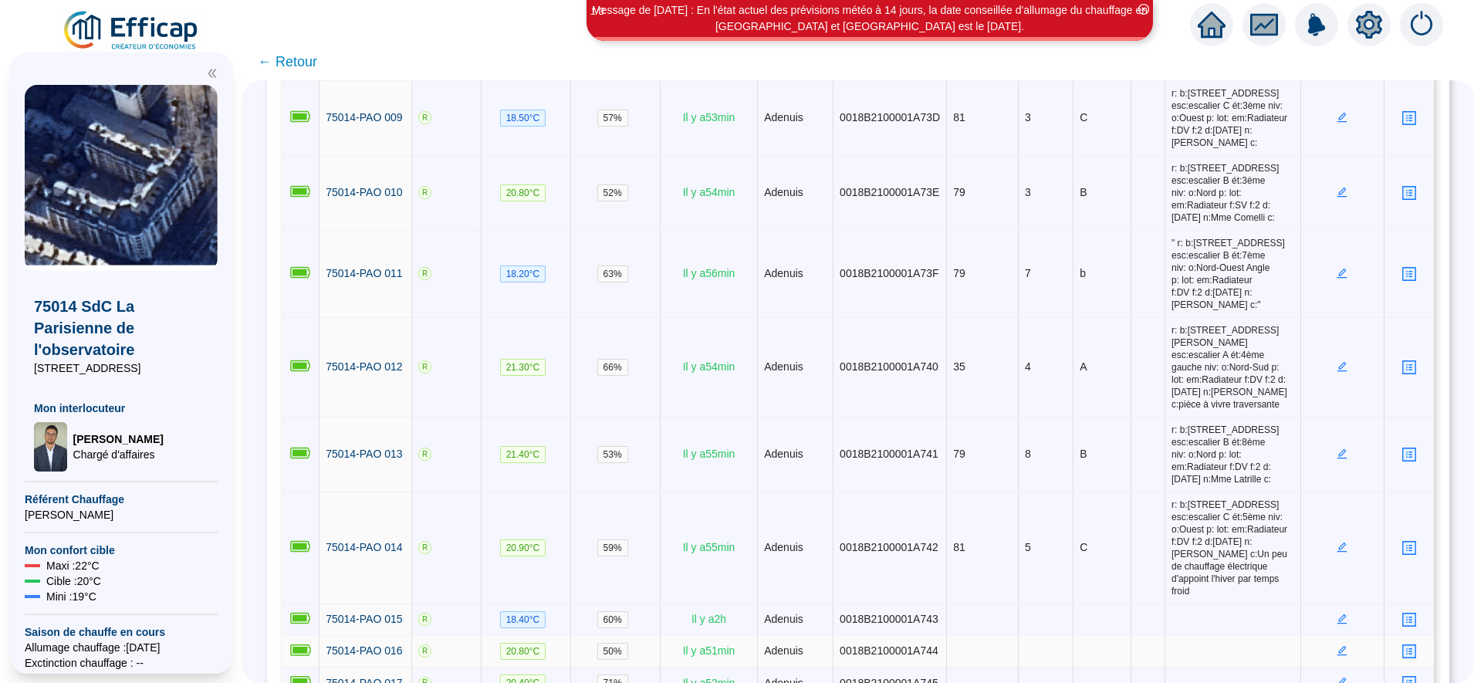
click at [1340, 648] on icon "edit" at bounding box center [1342, 650] width 5 height 5
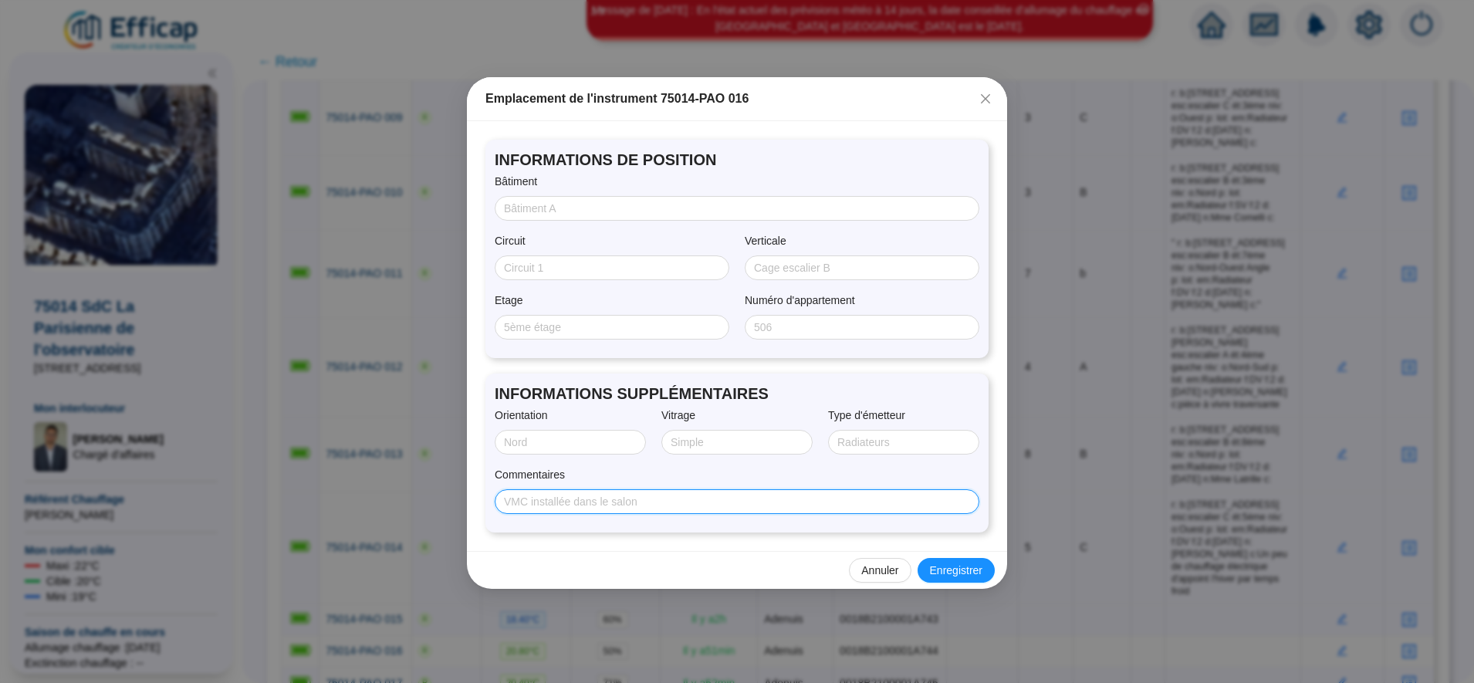
click at [782, 500] on input "Commentaires" at bounding box center [735, 502] width 463 height 16
paste input "" r: b:79, rue du fb st Jacques esc:escalier B ét:3ème niv: o:Nord-Ouest Angle …"
type input "" r: b:79, rue du fb st Jacques esc:escalier B ét:3ème niv: o:Nord-Ouest Angle …"
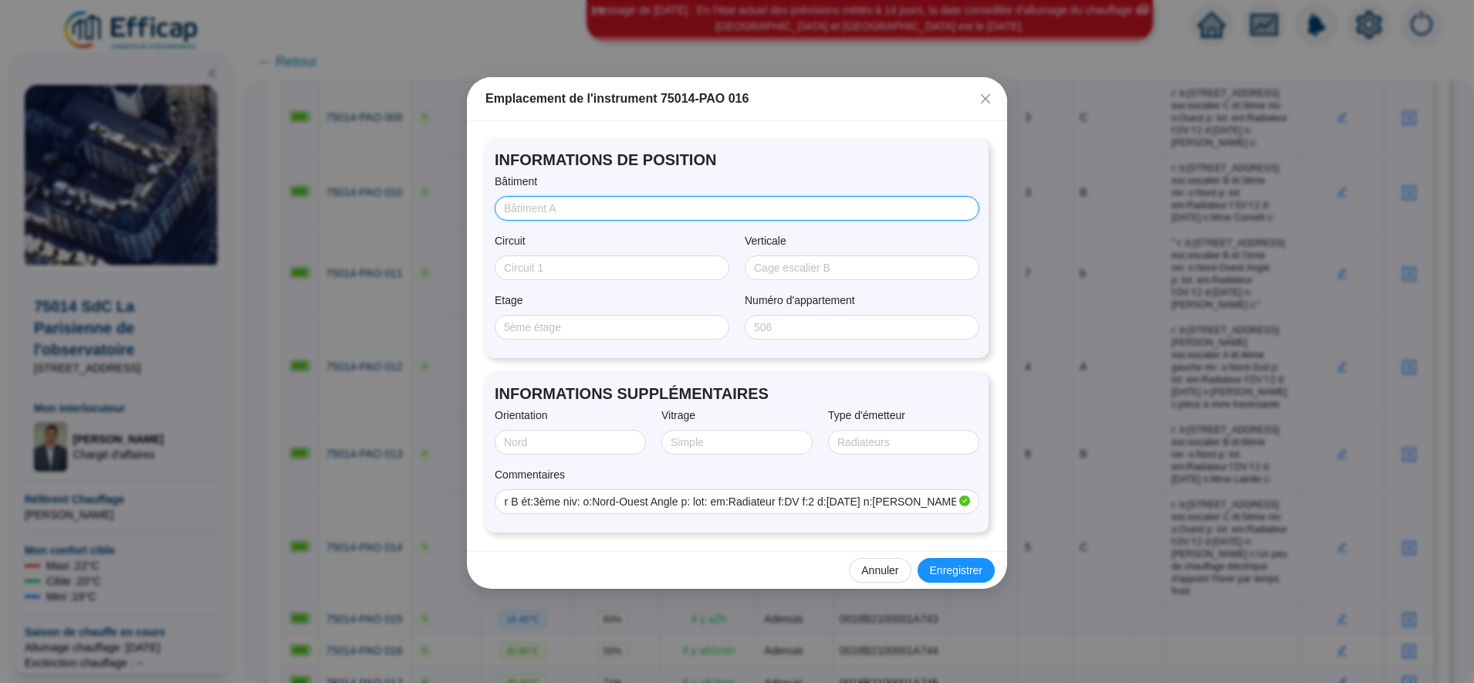
scroll to position [0, 0]
click at [560, 208] on input "Bâtiment" at bounding box center [735, 209] width 463 height 16
type input "79"
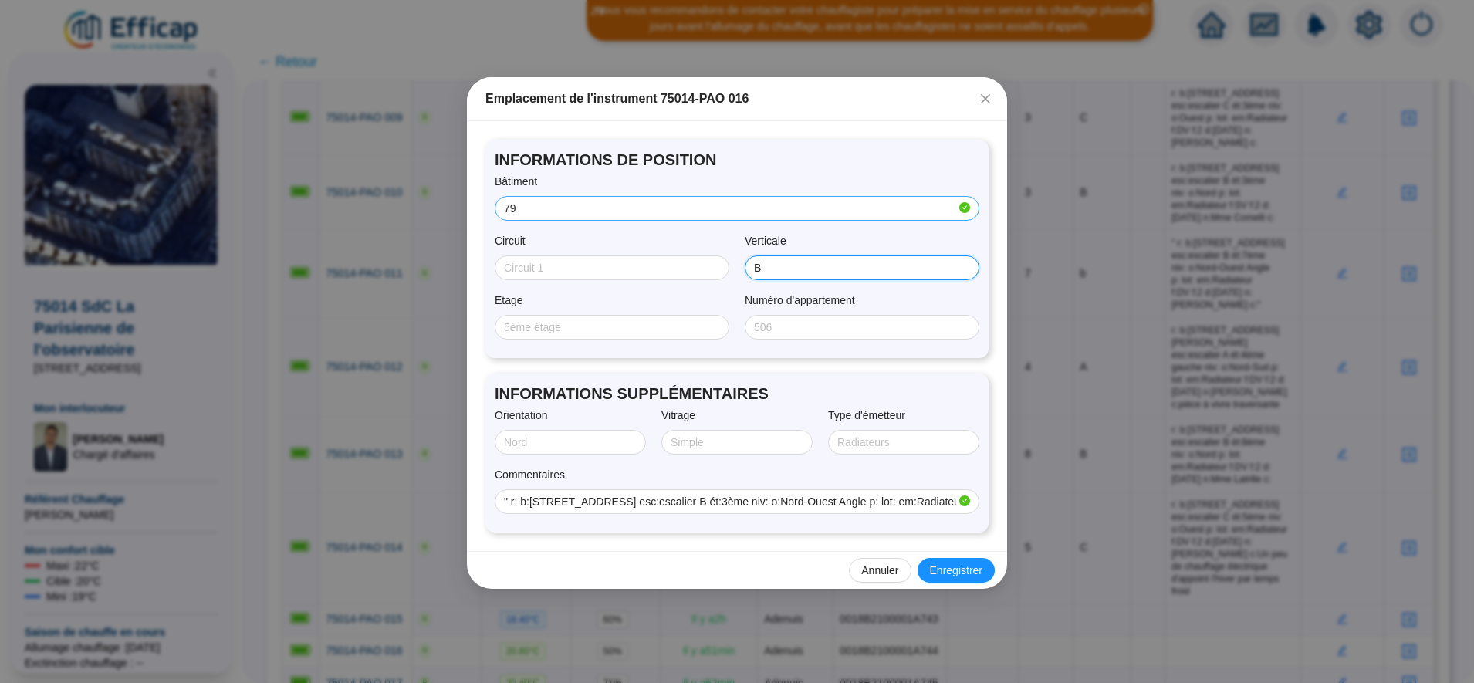
type input "B"
type input "3"
type input "NORD/OUEST"
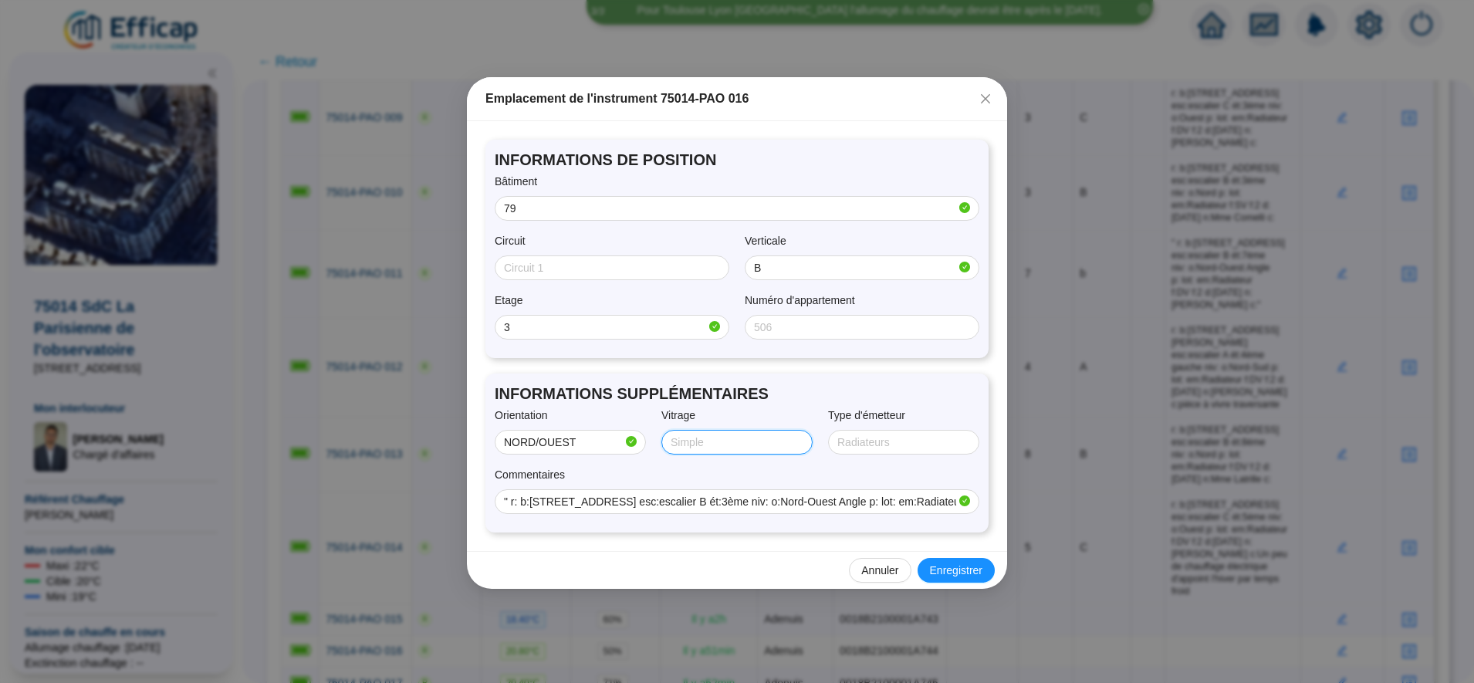
click at [705, 441] on input "Vitrage" at bounding box center [736, 443] width 130 height 16
click at [764, 509] on input "" r: b:79, rue du fb st Jacques esc:escalier B ét:3ème niv: o:Nord-Ouest Angle …" at bounding box center [730, 502] width 452 height 16
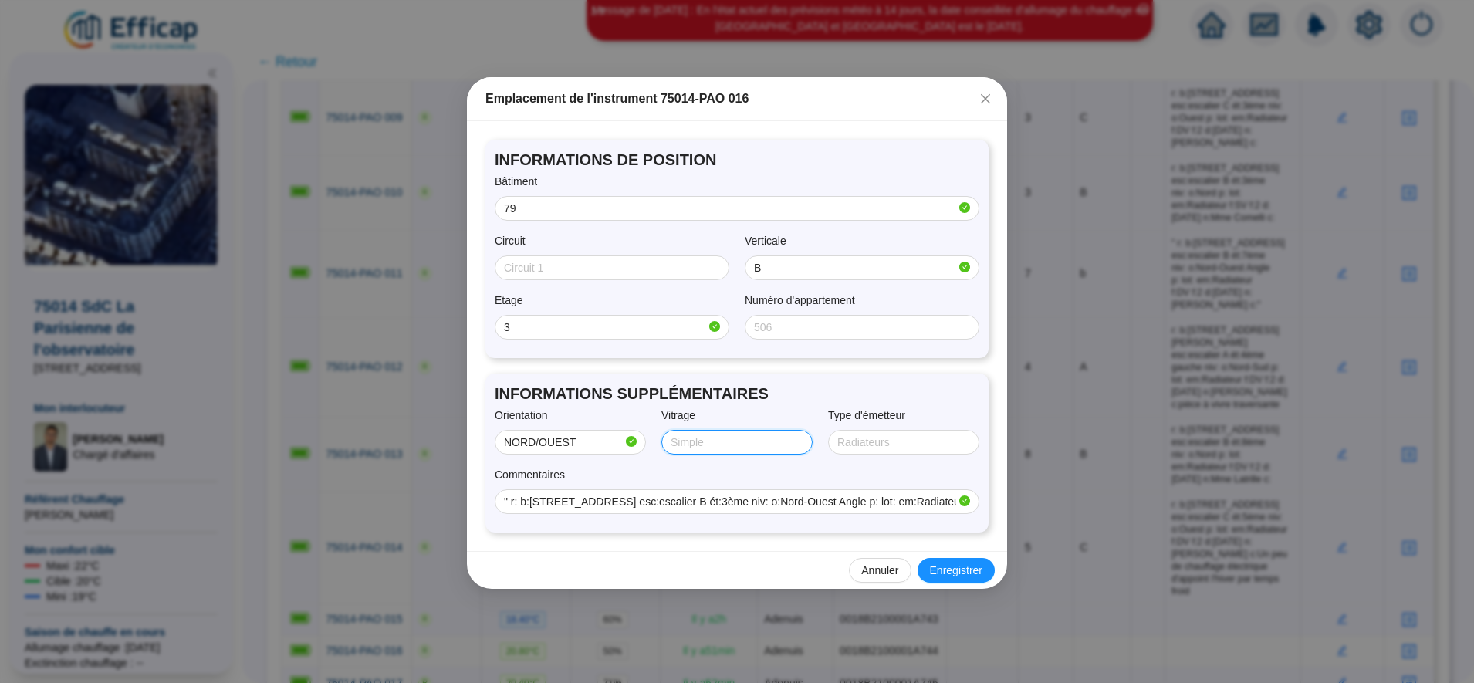
click at [715, 441] on input "Vitrage" at bounding box center [736, 443] width 130 height 16
type input "Double"
type input "RADIATEUR"
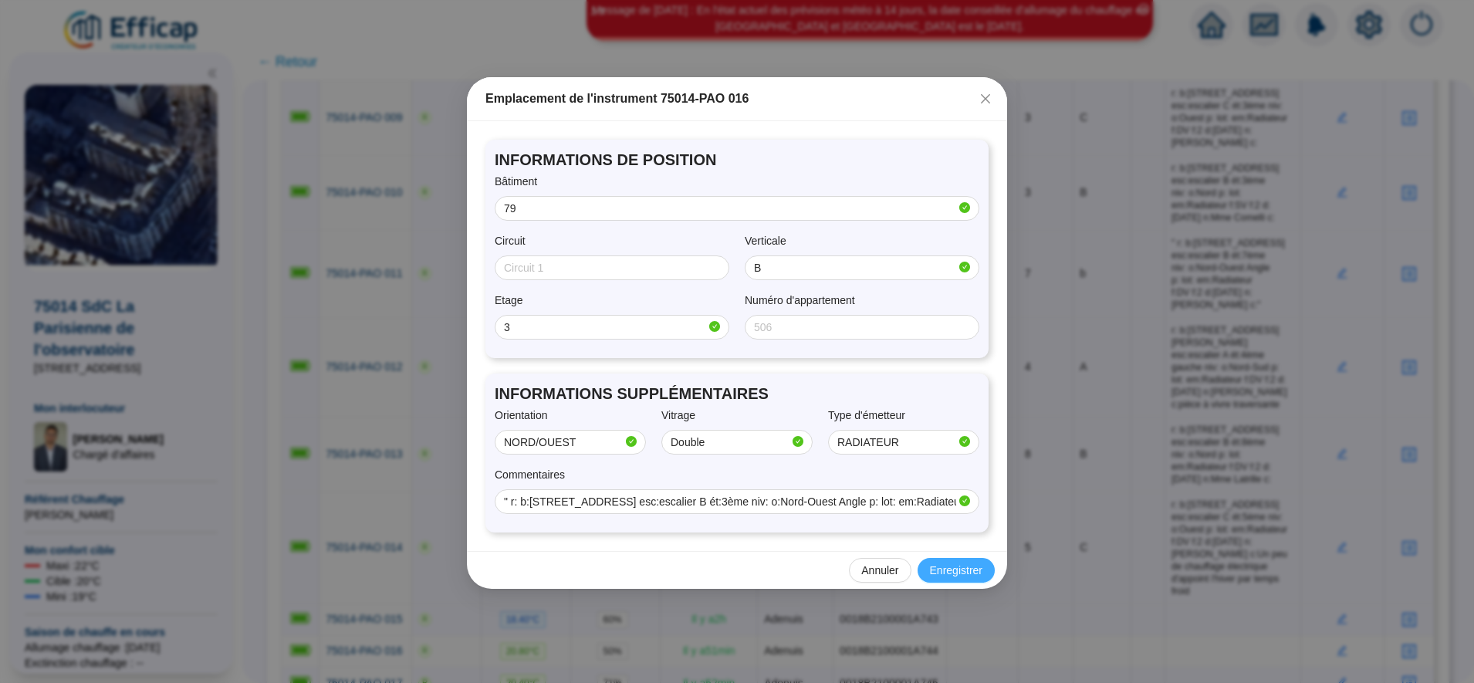
click at [940, 567] on span "Enregistrer" at bounding box center [956, 571] width 52 height 16
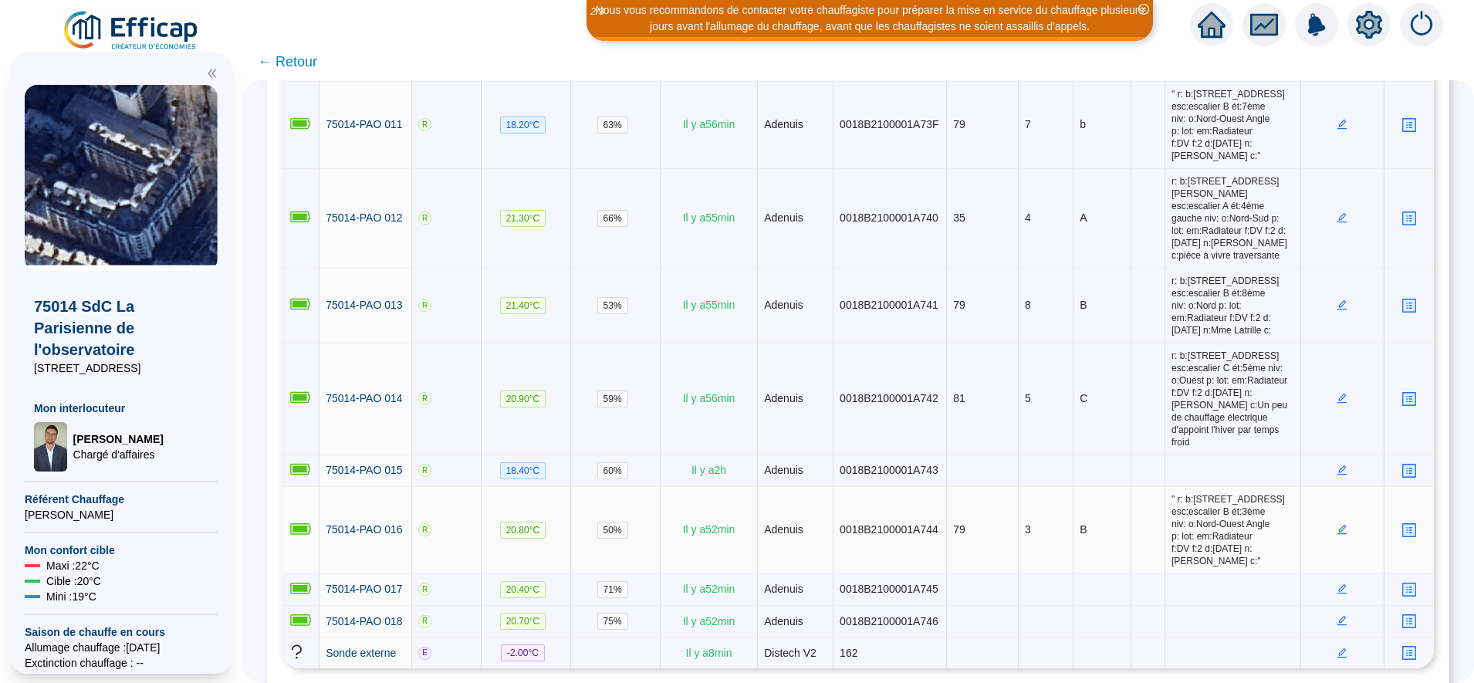
scroll to position [949, 0]
click at [1342, 573] on td at bounding box center [1342, 589] width 83 height 32
click at [1337, 582] on icon "edit" at bounding box center [1342, 587] width 11 height 11
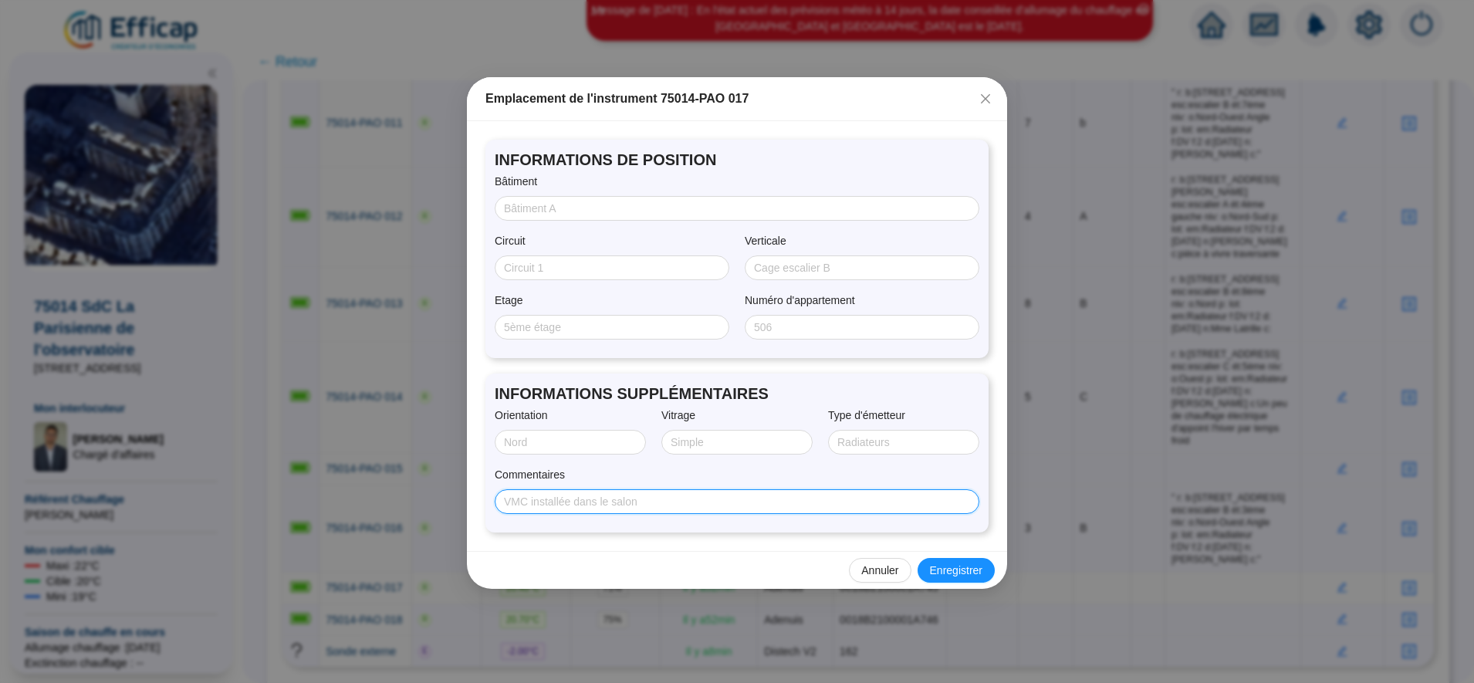
click at [563, 506] on input "Commentaires" at bounding box center [735, 502] width 463 height 16
paste input "r: b: esc: ét: niv: o: p: lot: em:Radiateur f: f:2 d:00/01/1900 n: c:Sonde mobi…"
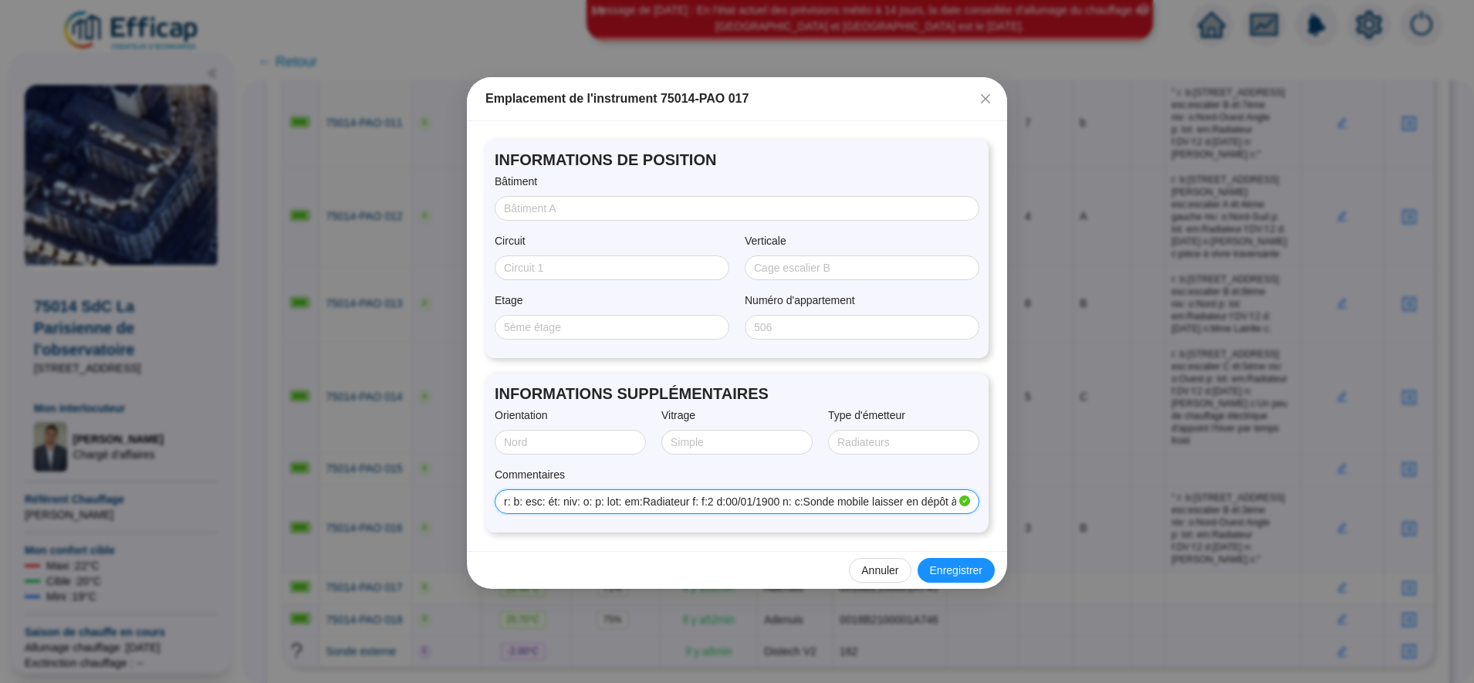
scroll to position [0, 57]
type input "r: b: esc: ét: niv: o: p: lot: em:Radiateur f: f:2 d:00/01/1900 n: c:Sonde mobi…"
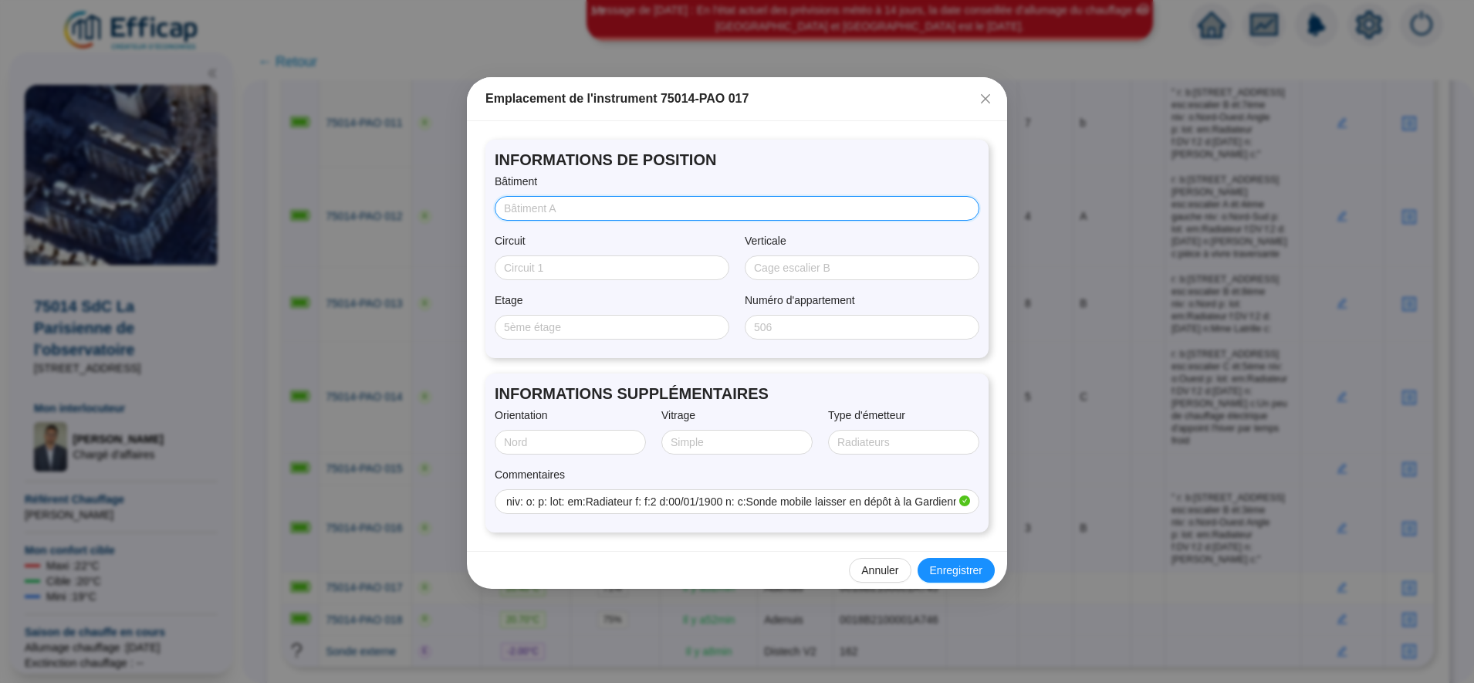
scroll to position [0, 0]
click at [564, 215] on input "Bâtiment" at bounding box center [735, 209] width 463 height 16
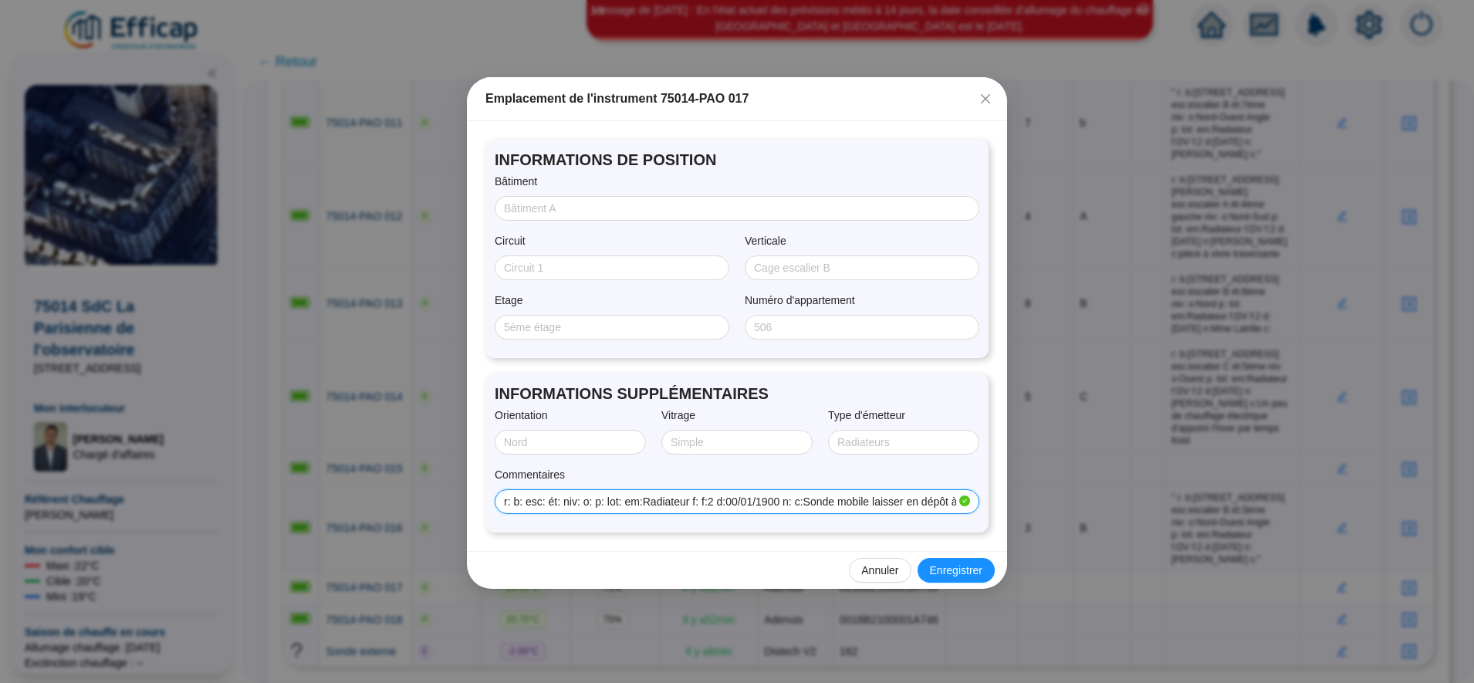
click at [539, 499] on input "r: b: esc: ét: niv: o: p: lot: em:Radiateur f: f:2 d:00/01/1900 n: c:Sonde mobi…" at bounding box center [730, 502] width 452 height 16
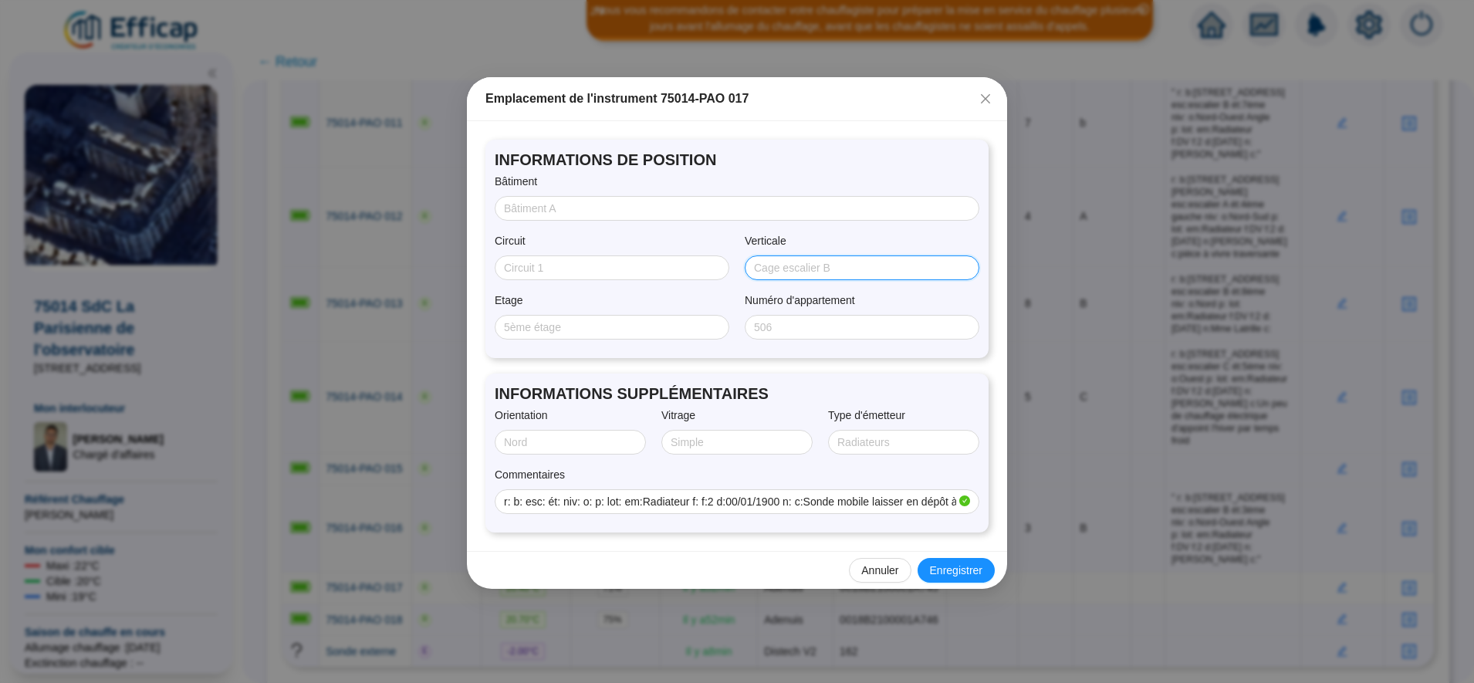
click at [785, 272] on input "Verticale" at bounding box center [860, 268] width 213 height 16
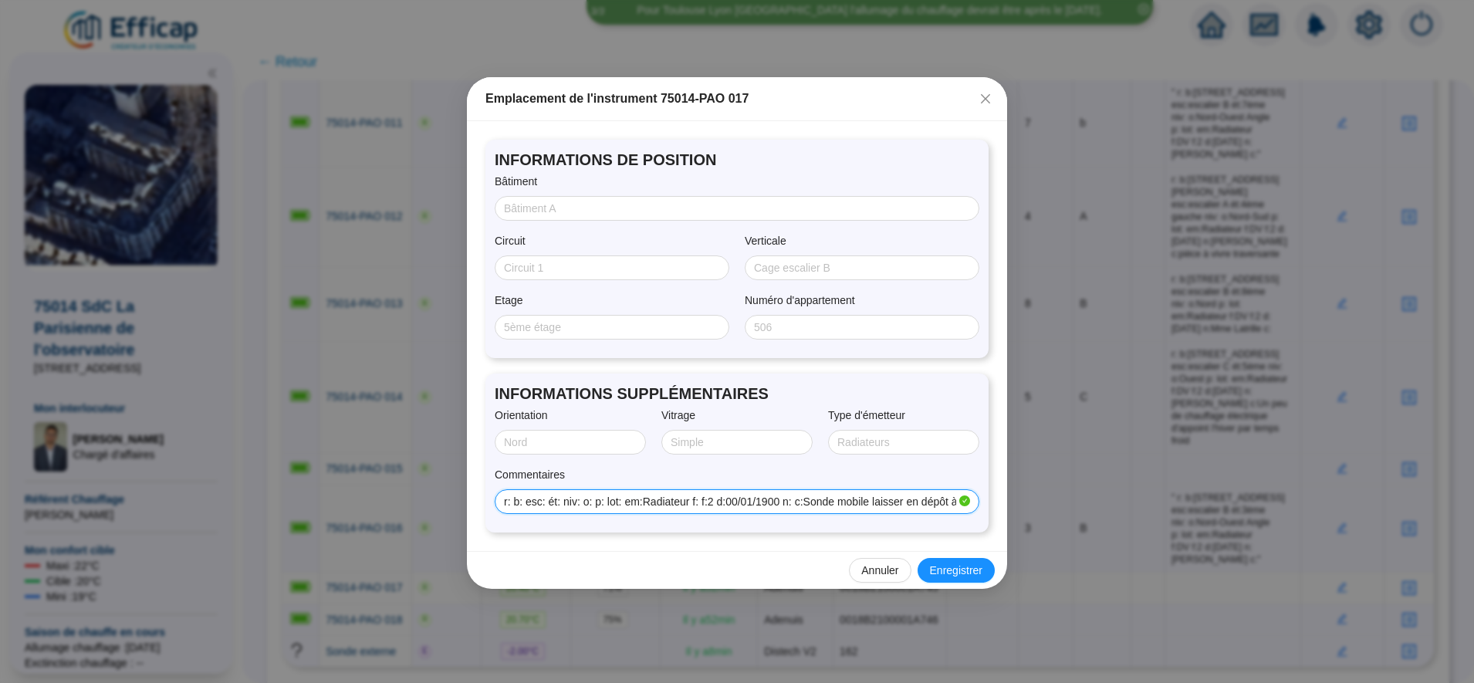
click at [632, 496] on input "r: b: esc: ét: niv: o: p: lot: em:Radiateur f: f:2 d:00/01/1900 n: c:Sonde mobi…" at bounding box center [730, 502] width 452 height 16
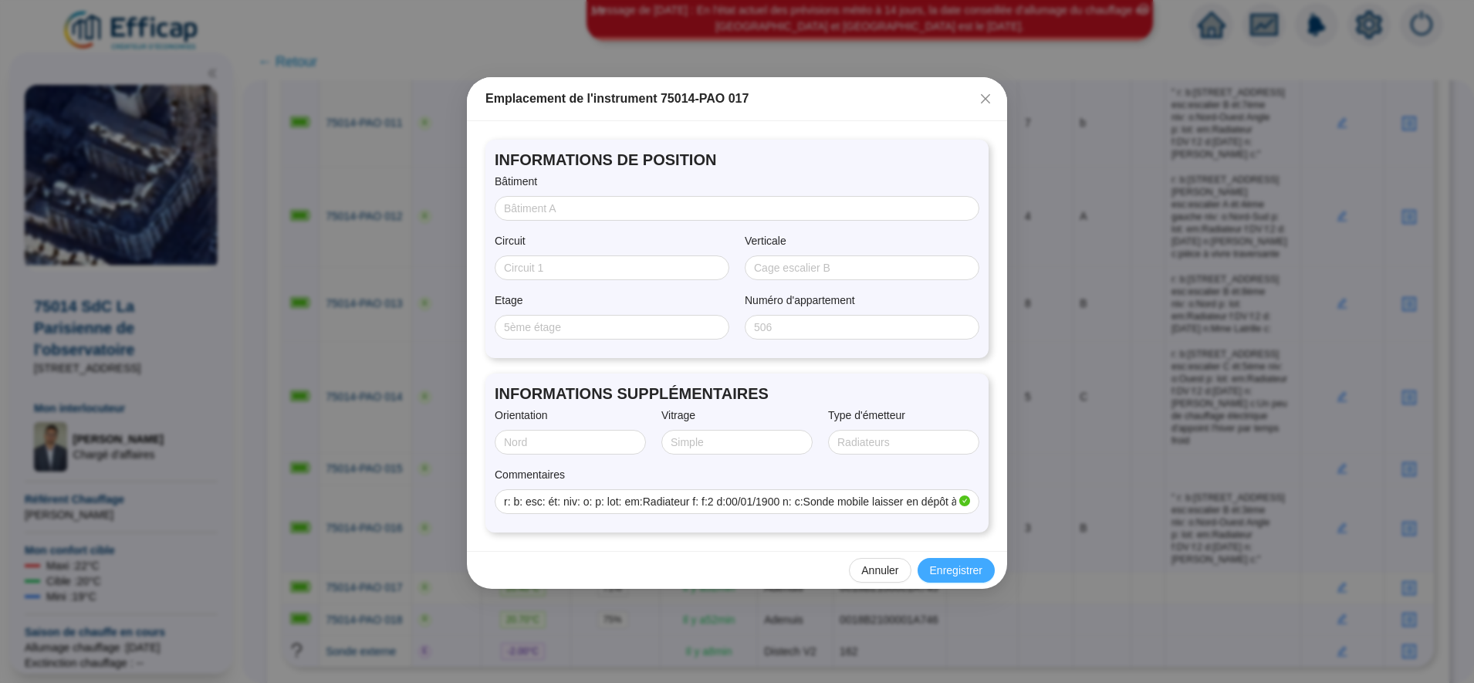
click at [945, 567] on span "Enregistrer" at bounding box center [956, 571] width 52 height 16
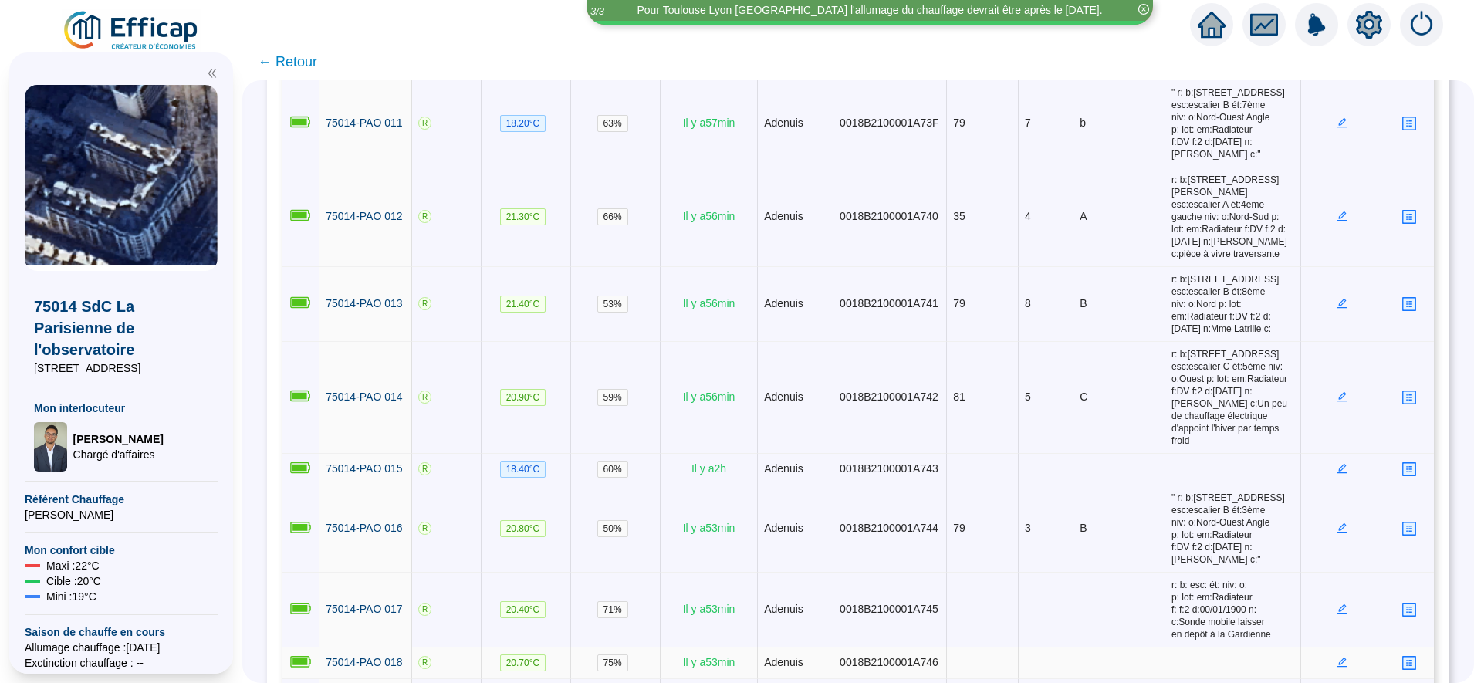
click at [1338, 658] on icon "edit" at bounding box center [1343, 663] width 10 height 10
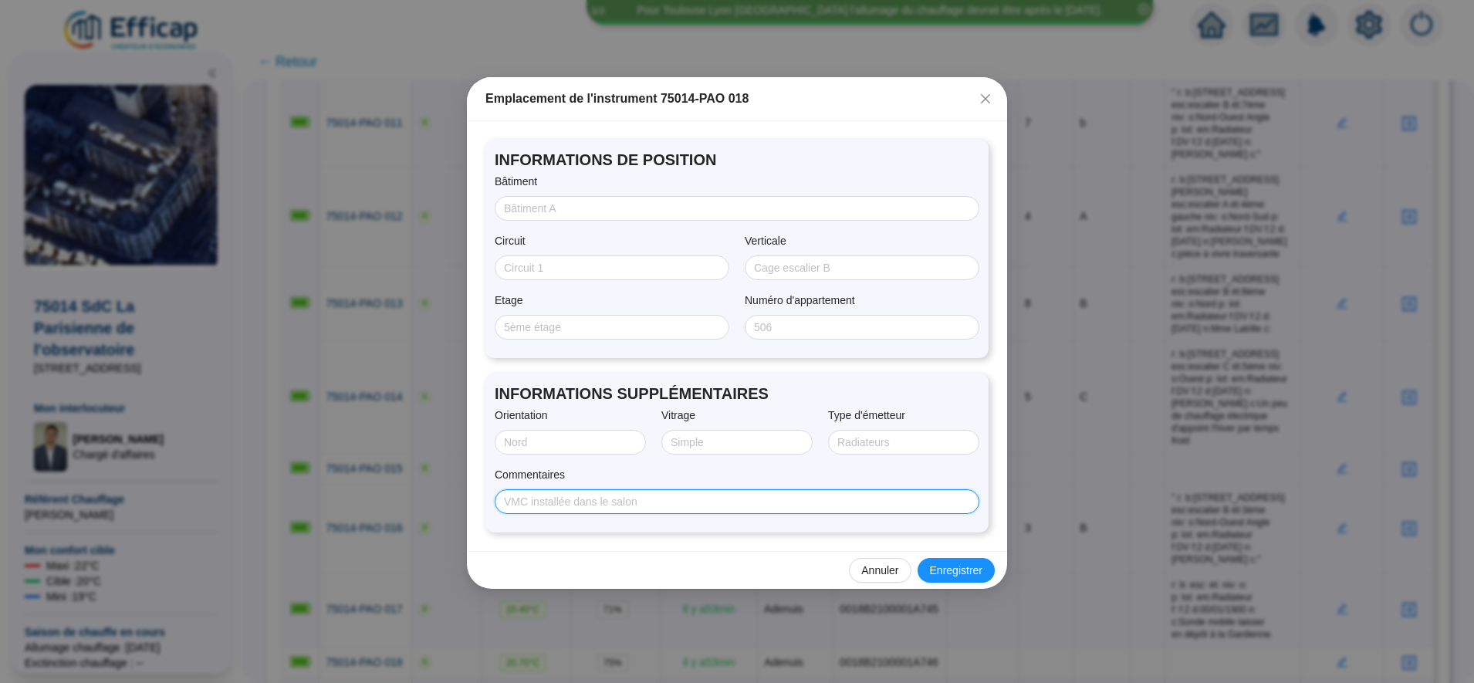
click at [773, 501] on input "Commentaires" at bounding box center [735, 502] width 463 height 16
paste input "r: b:81, rue du fb st Jacques esc:escalier C ét:RdC niv: o:Ouest p: lot: em:Rad…"
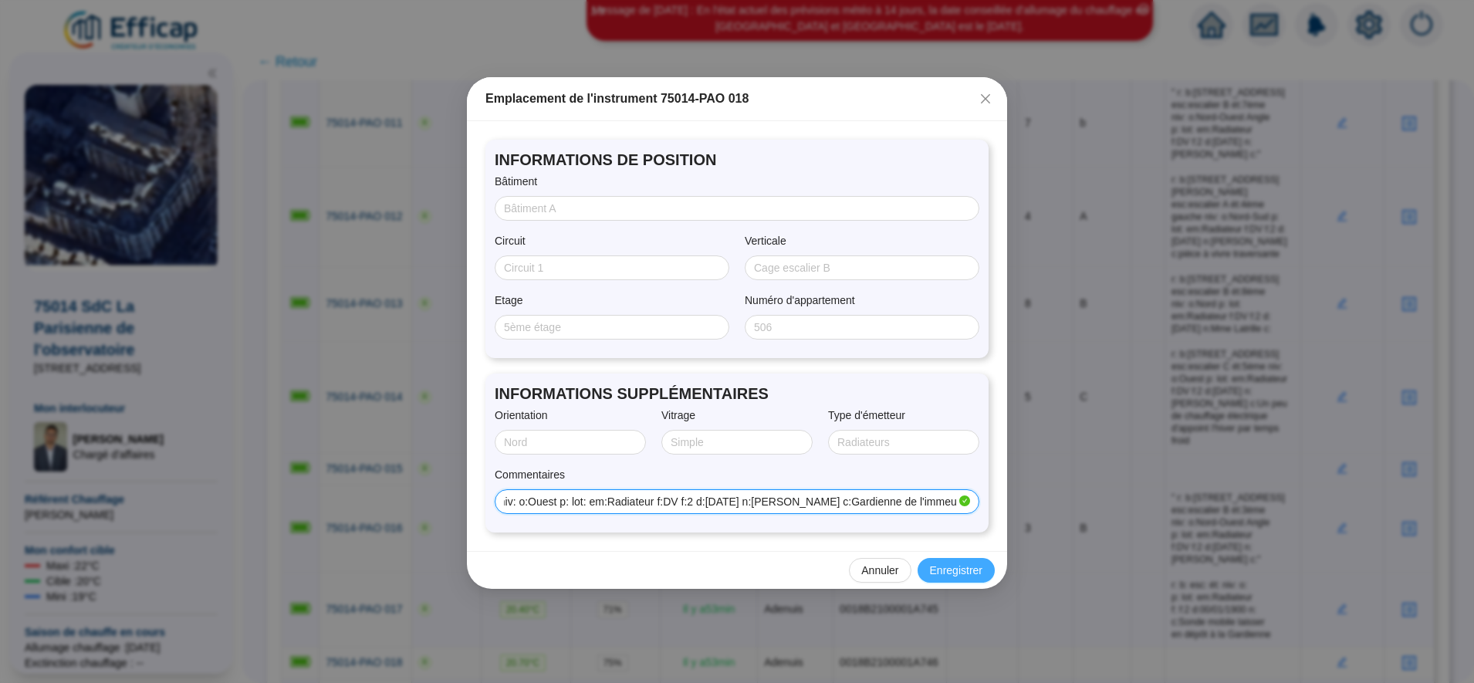
type input "r: b:81, rue du fb st Jacques esc:escalier C ét:RdC niv: o:Ouest p: lot: em:Rad…"
click at [934, 574] on span "Enregistrer" at bounding box center [956, 571] width 52 height 16
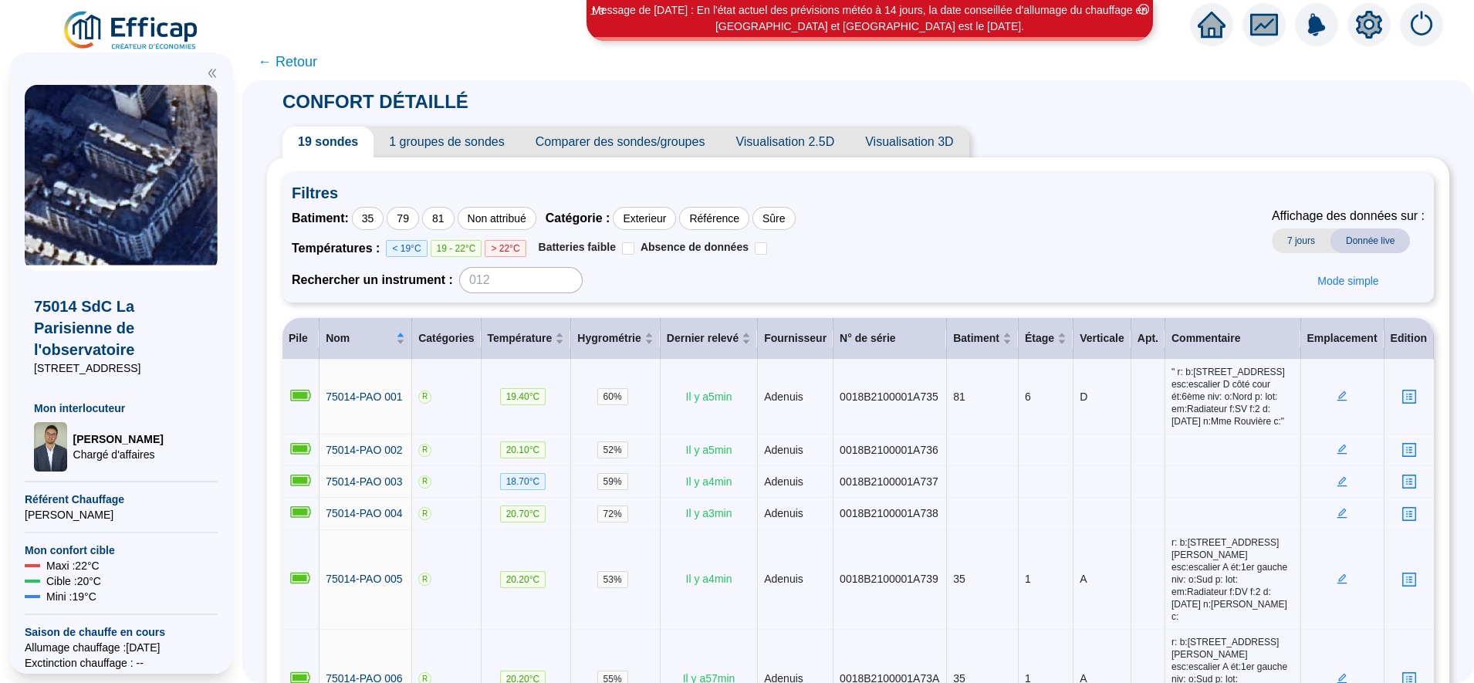
click at [472, 140] on span "1 groupes de sondes" at bounding box center [447, 142] width 146 height 31
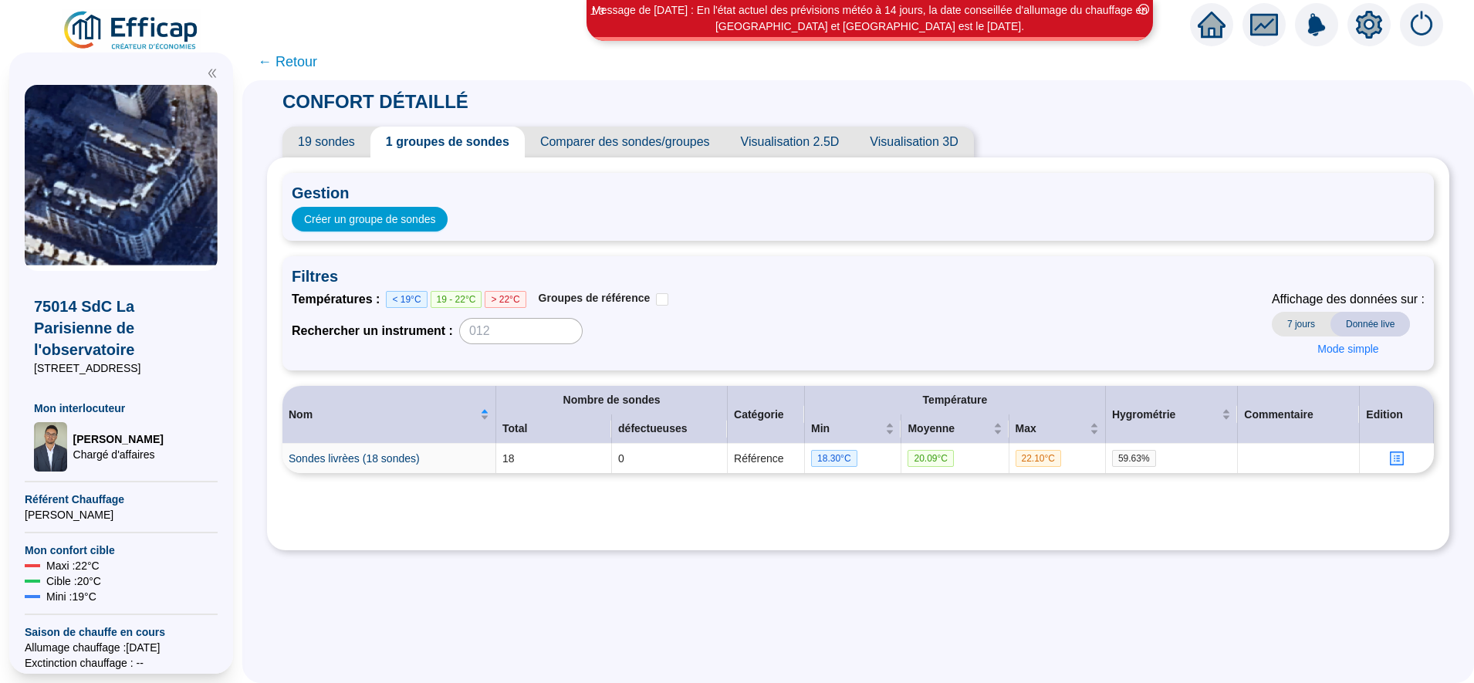
click at [368, 133] on span "19 sondes" at bounding box center [326, 142] width 88 height 31
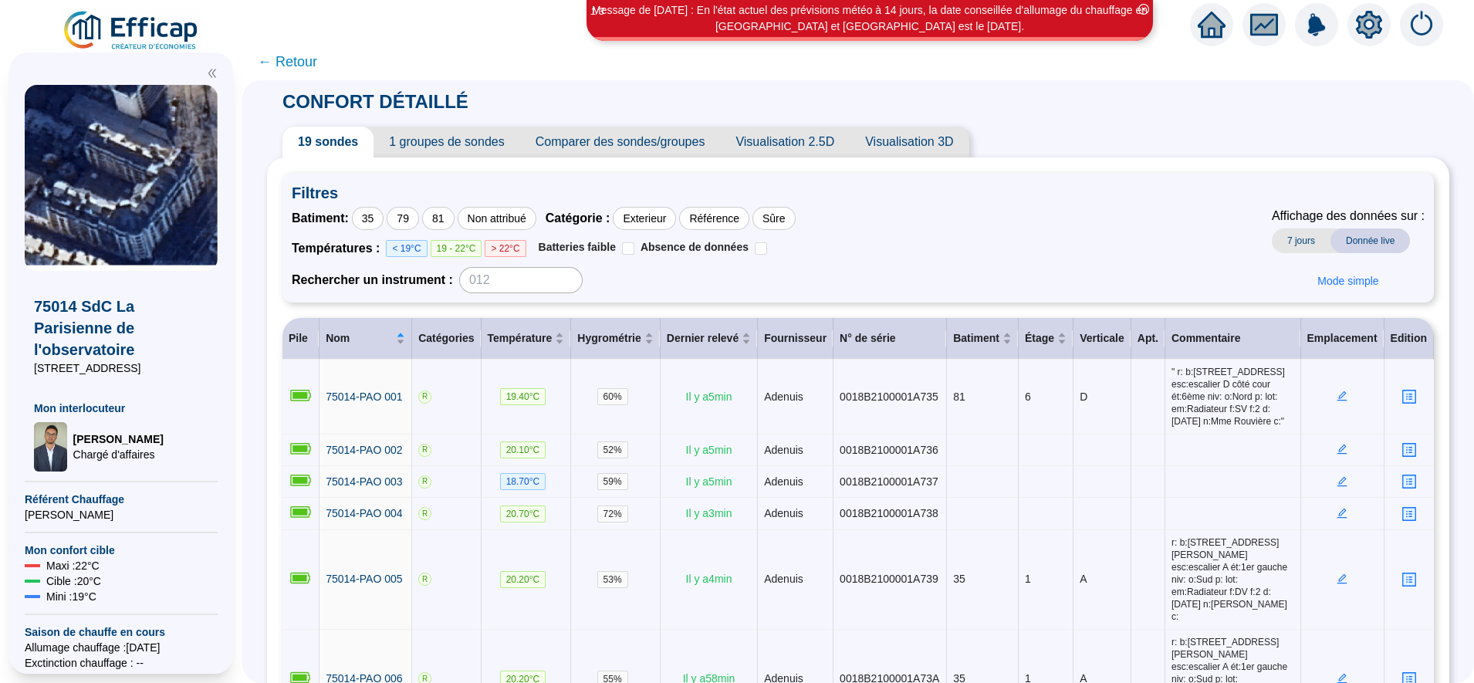
click at [315, 68] on span "← Retour" at bounding box center [287, 62] width 59 height 22
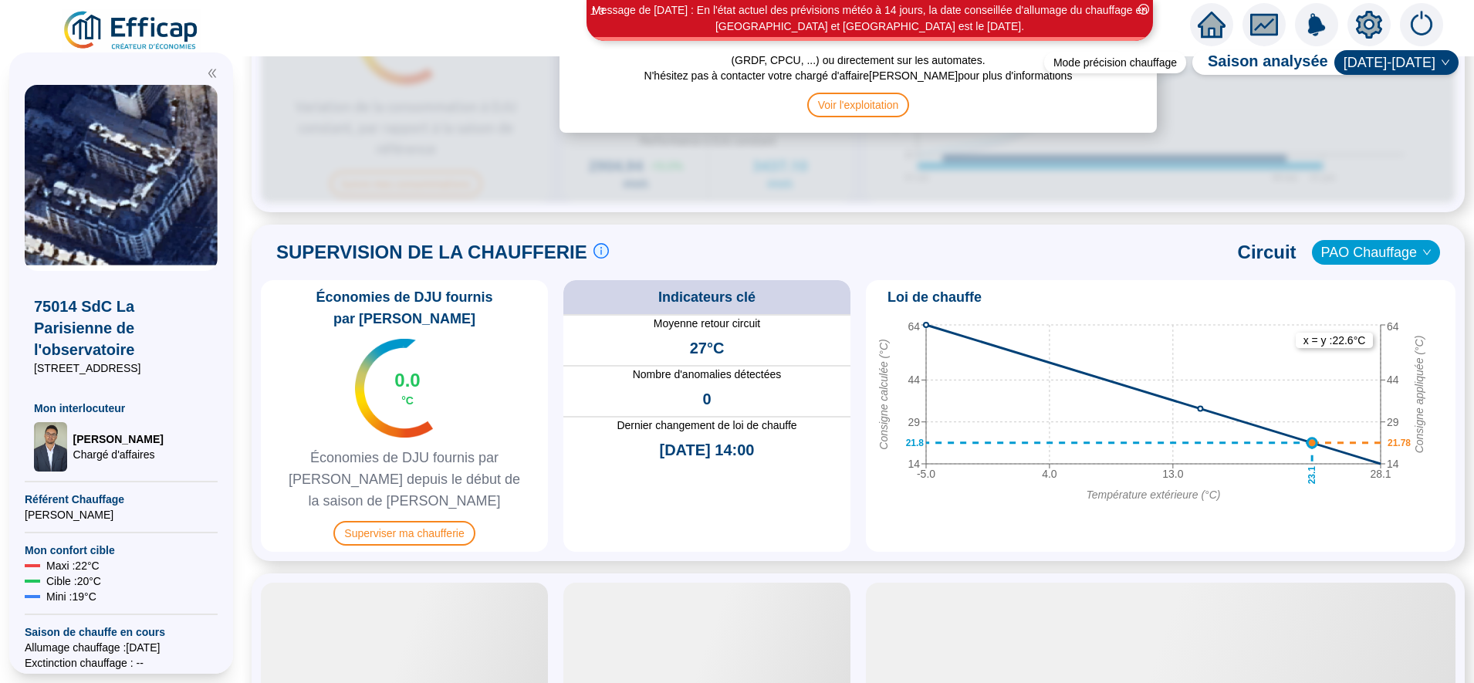
scroll to position [908, 0]
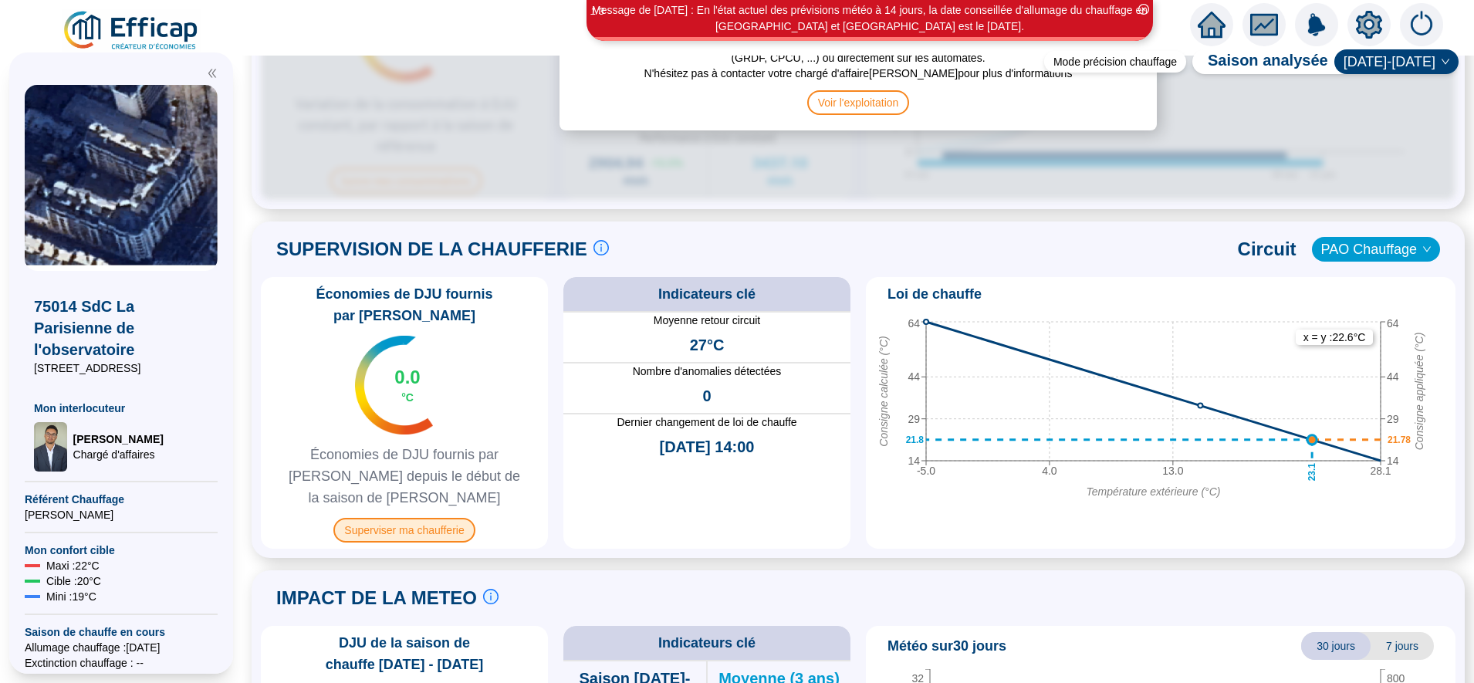
click at [442, 518] on span "Superviser ma chaufferie" at bounding box center [403, 530] width 141 height 25
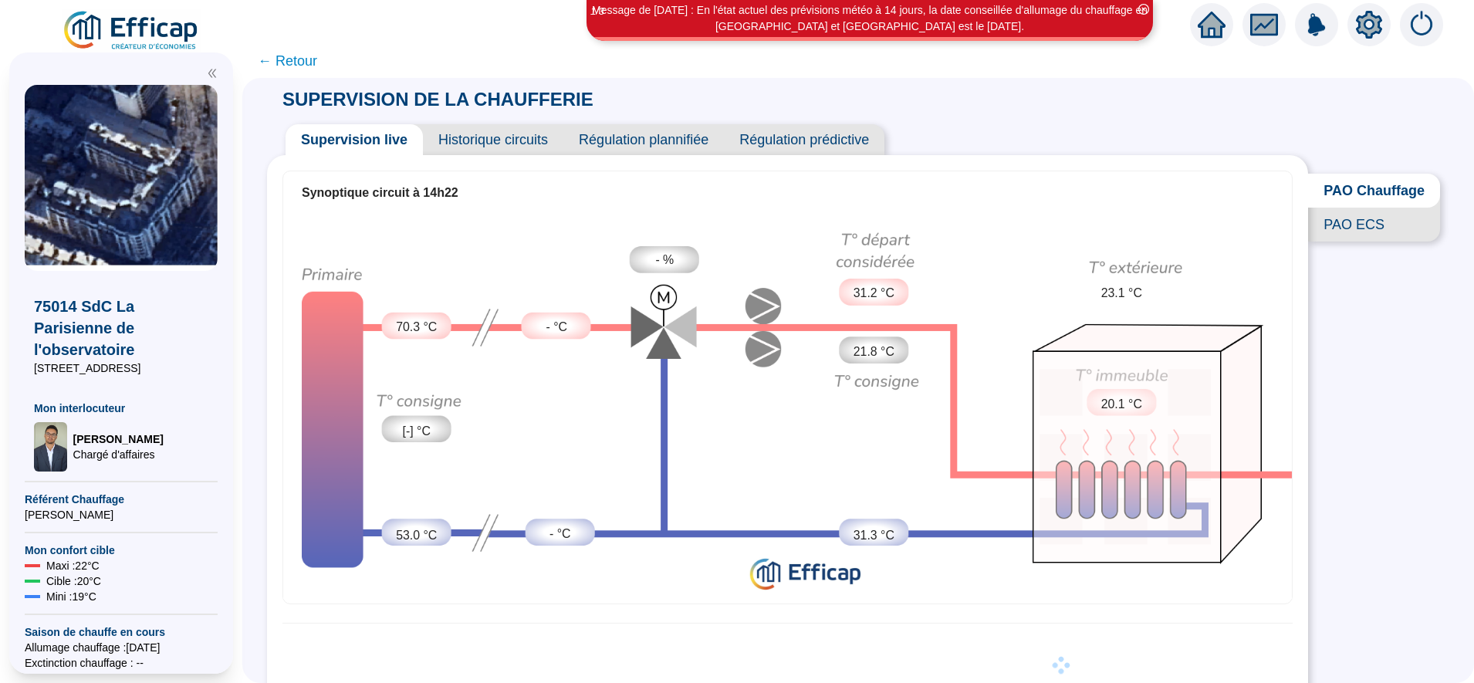
click at [317, 59] on span "← Retour" at bounding box center [287, 61] width 59 height 22
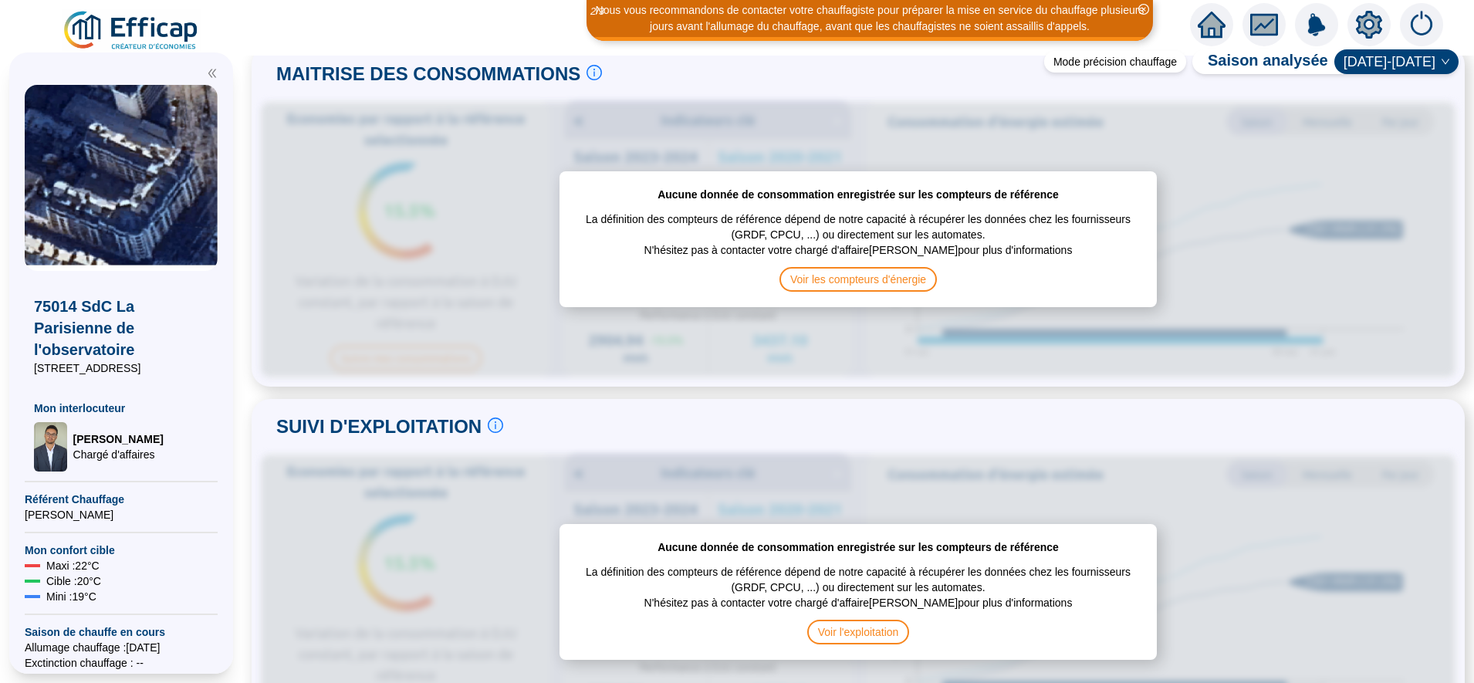
scroll to position [379, 0]
